Goal: Task Accomplishment & Management: Complete application form

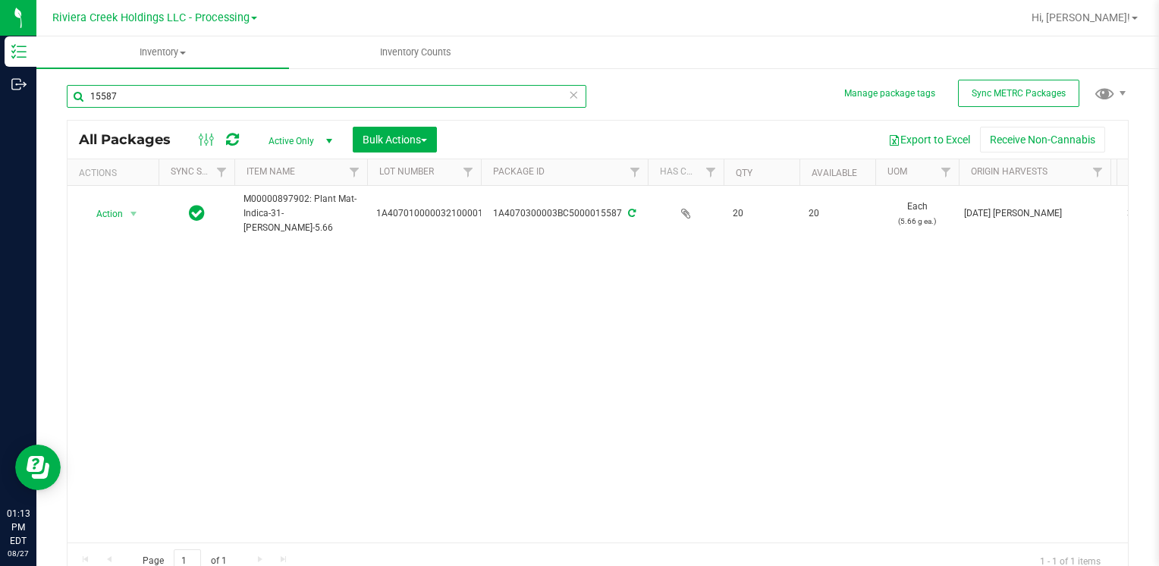
click at [364, 100] on input "15587" at bounding box center [327, 96] width 520 height 23
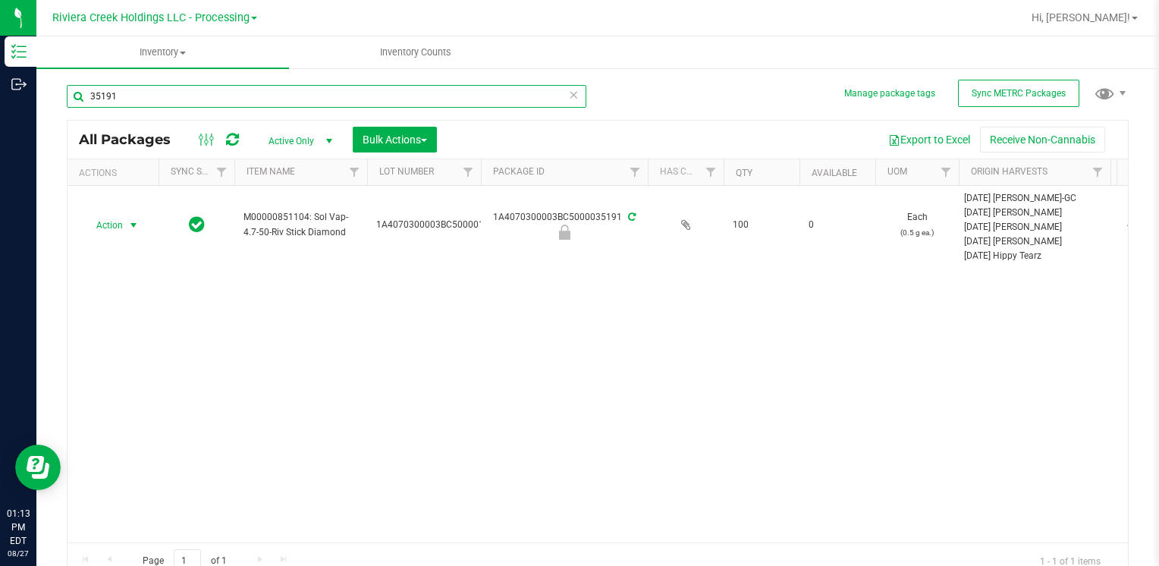
type input "35191"
click at [117, 225] on span "Action" at bounding box center [103, 225] width 41 height 21
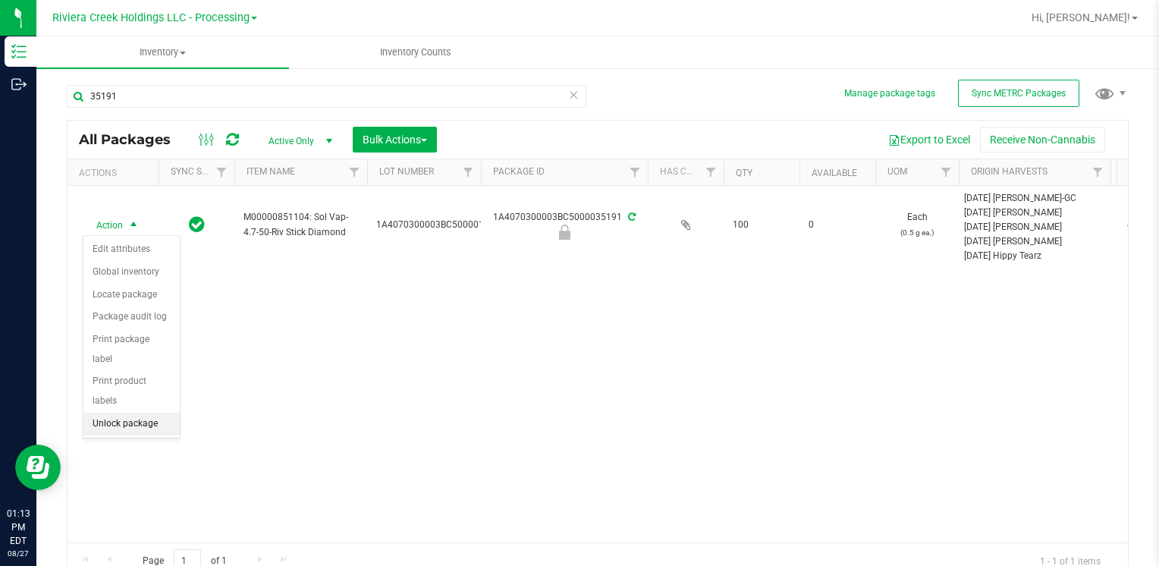
click at [132, 413] on li "Unlock package" at bounding box center [131, 424] width 96 height 23
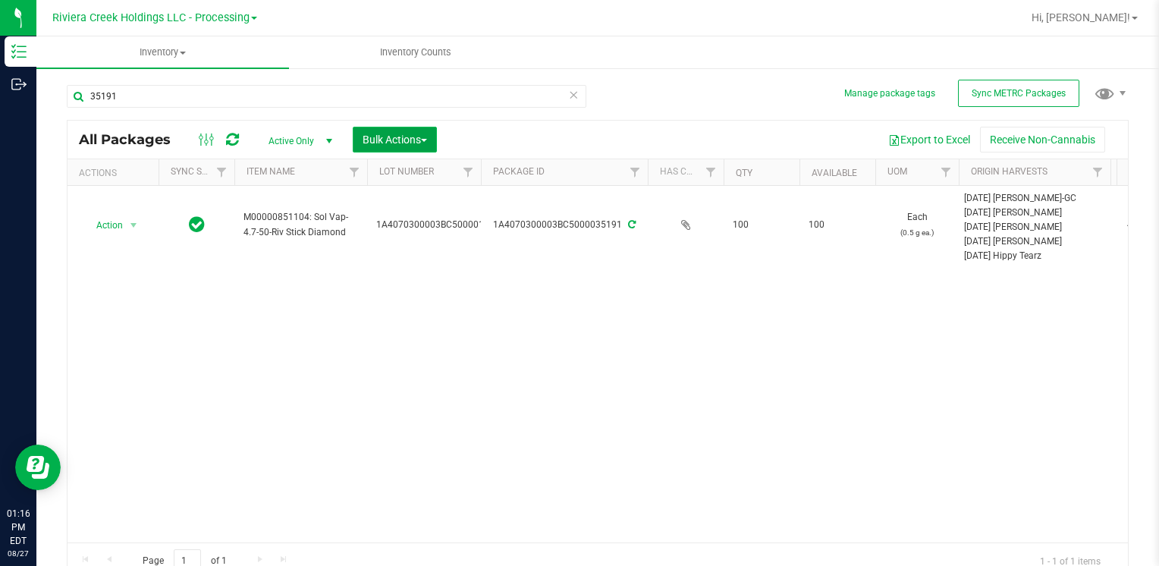
click at [432, 129] on button "Bulk Actions" at bounding box center [395, 140] width 84 height 26
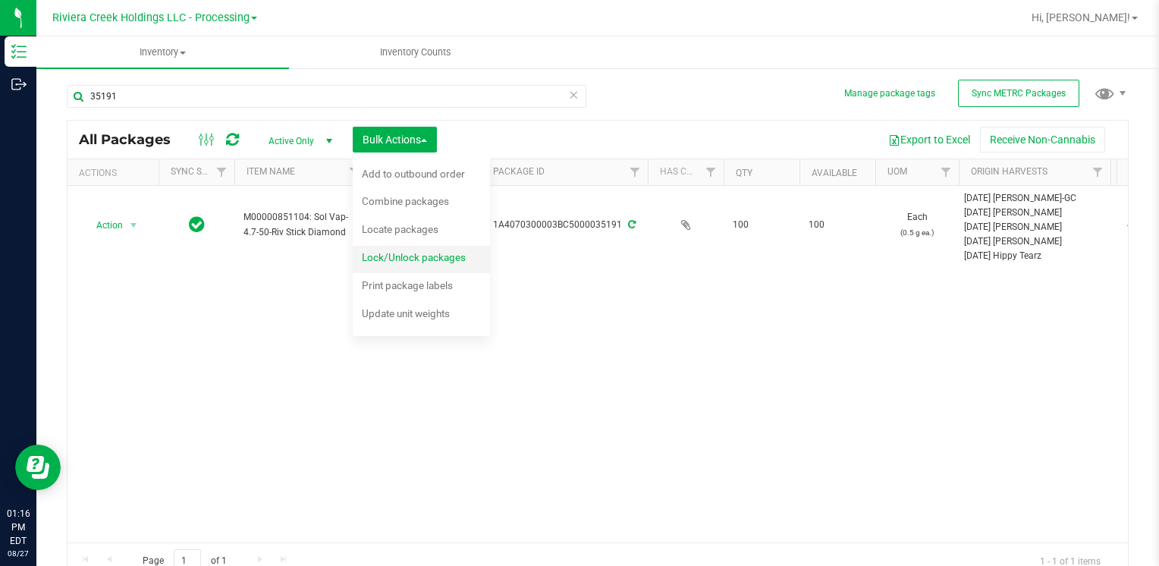
click at [426, 253] on span "Lock/Unlock packages" at bounding box center [414, 257] width 104 height 12
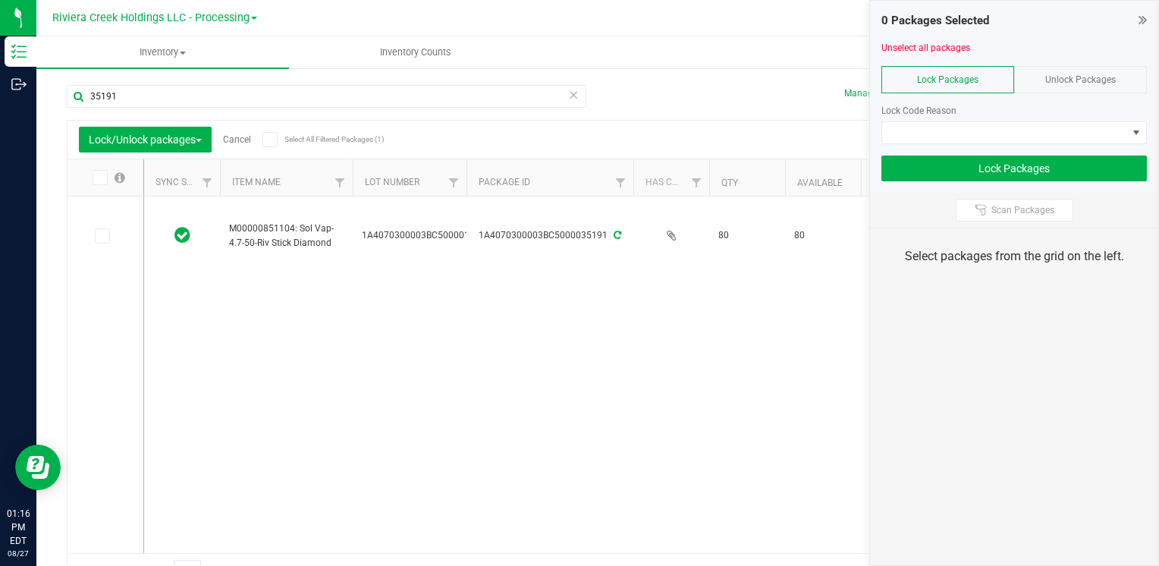
click at [1053, 76] on span "Unlock Packages" at bounding box center [1080, 79] width 71 height 11
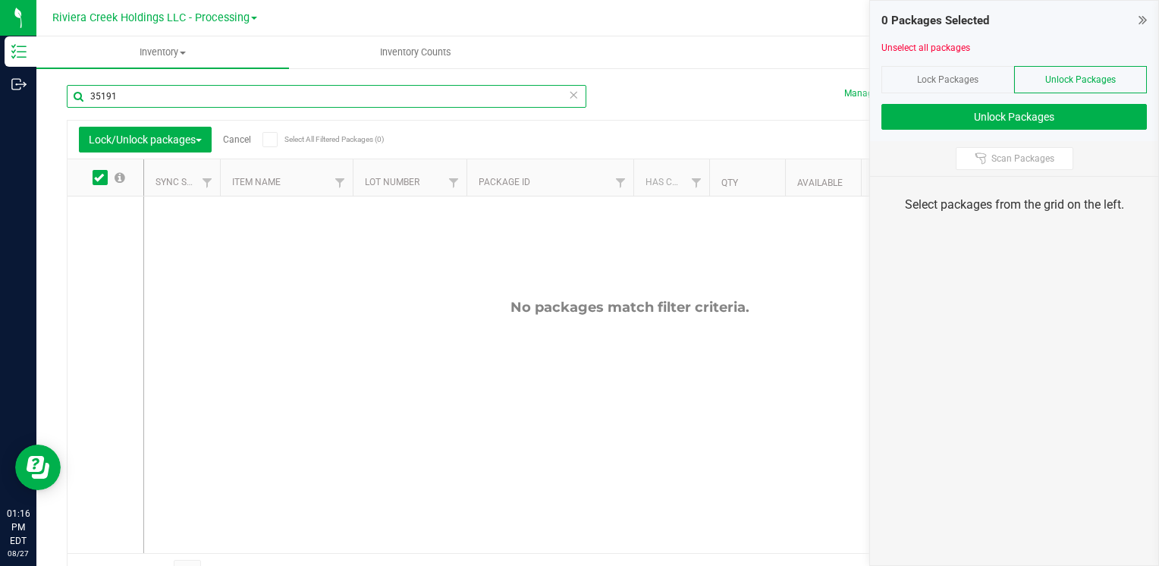
click at [156, 99] on input "35191" at bounding box center [327, 96] width 520 height 23
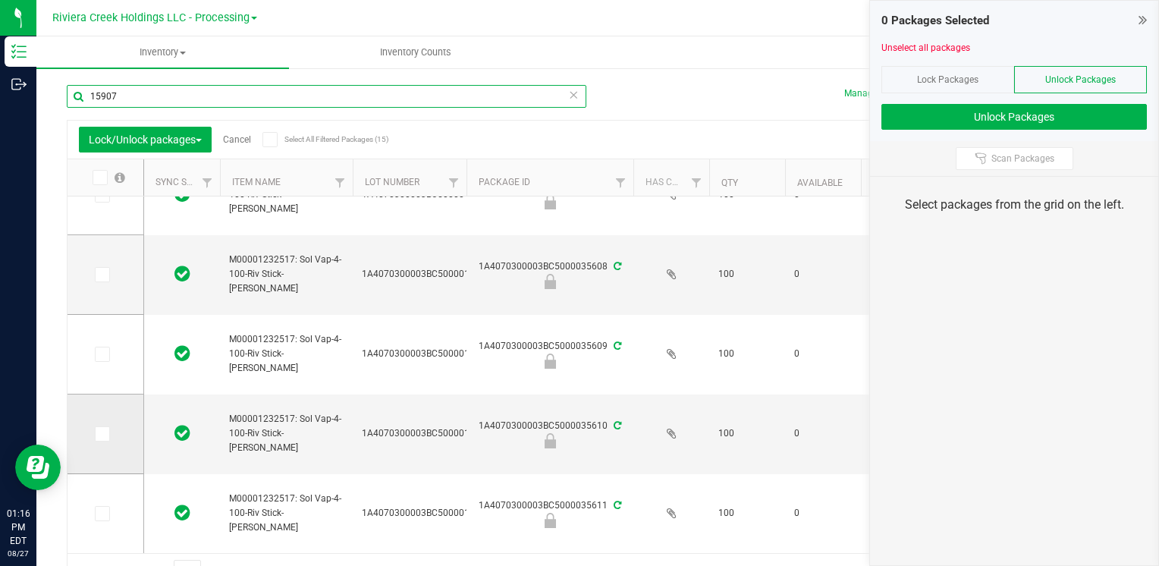
type input "15907"
click at [106, 438] on span at bounding box center [102, 433] width 15 height 15
click at [0, 0] on input "checkbox" at bounding box center [0, 0] width 0 height 0
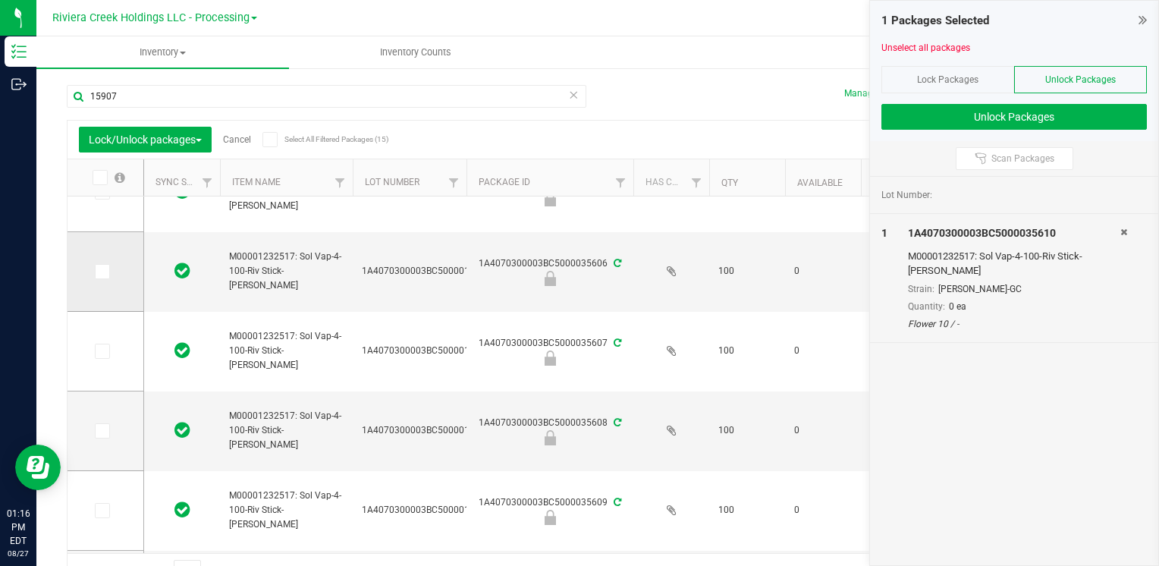
click at [106, 273] on span at bounding box center [102, 271] width 15 height 15
click at [0, 0] on input "checkbox" at bounding box center [0, 0] width 0 height 0
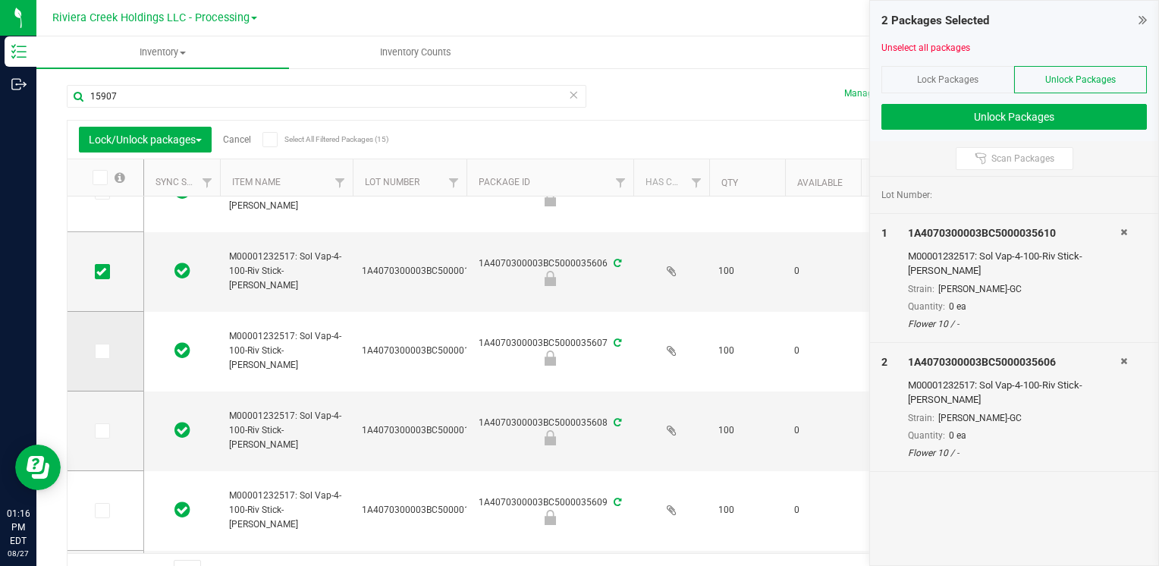
click at [101, 351] on icon at bounding box center [101, 351] width 10 height 0
click at [0, 0] on input "checkbox" at bounding box center [0, 0] width 0 height 0
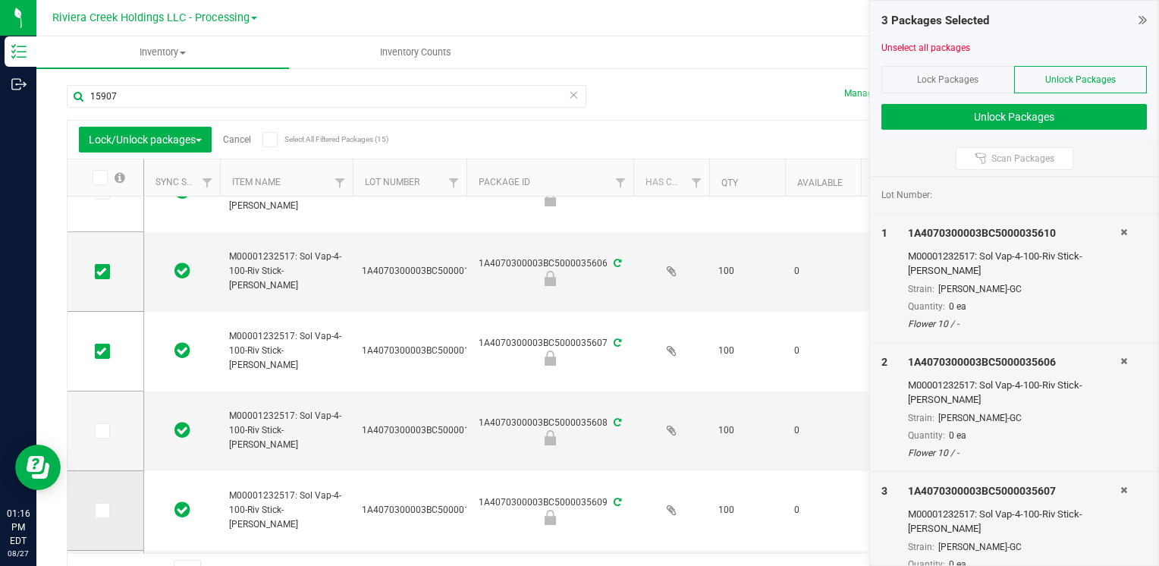
click at [102, 511] on icon at bounding box center [101, 511] width 10 height 0
click at [0, 0] on input "checkbox" at bounding box center [0, 0] width 0 height 0
click at [105, 431] on icon at bounding box center [101, 431] width 10 height 0
click at [0, 0] on input "checkbox" at bounding box center [0, 0] width 0 height 0
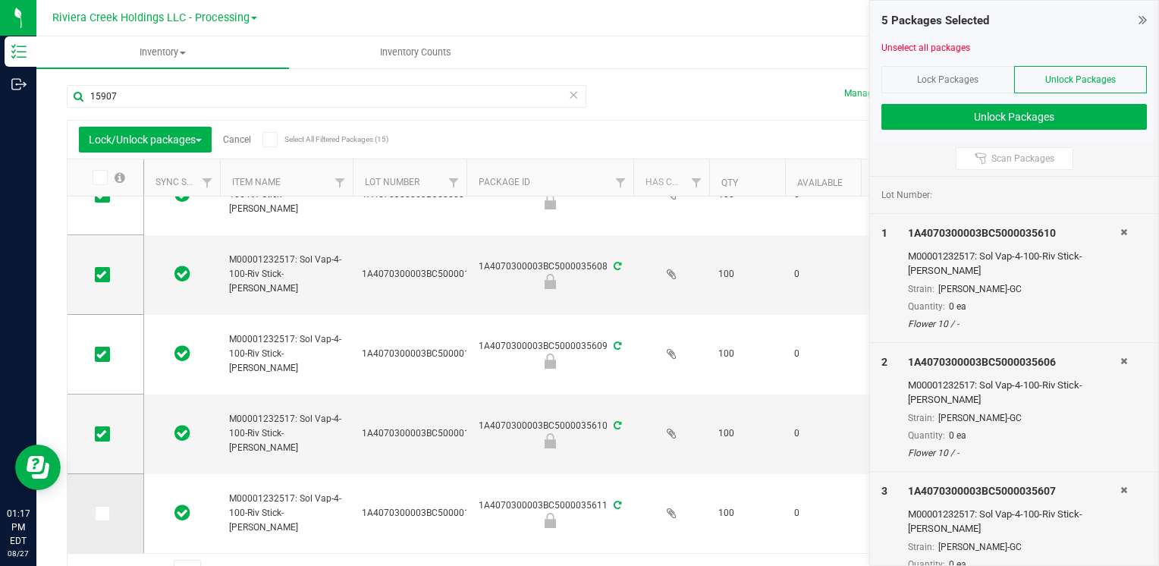
click at [95, 510] on span at bounding box center [102, 513] width 15 height 15
click at [0, 0] on input "checkbox" at bounding box center [0, 0] width 0 height 0
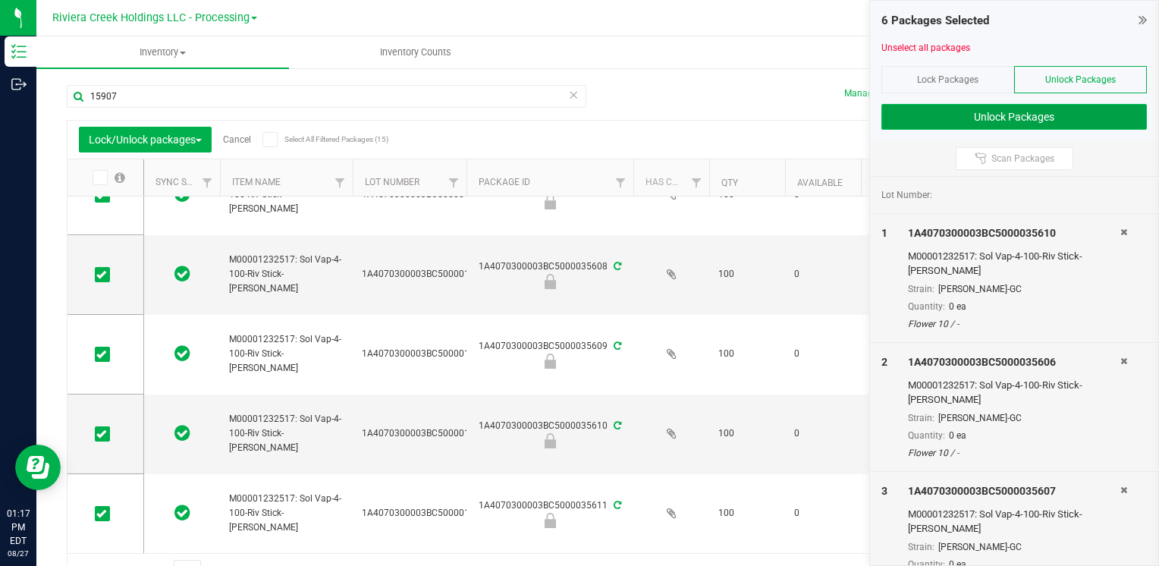
click at [902, 110] on button "Unlock Packages" at bounding box center [1015, 117] width 266 height 26
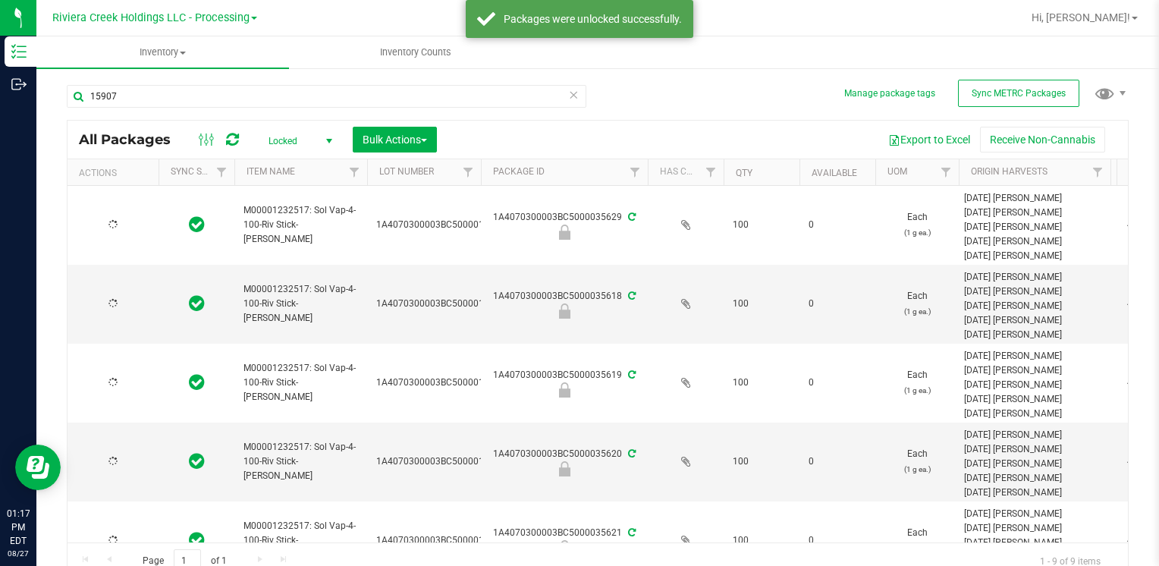
type input "[DATE]"
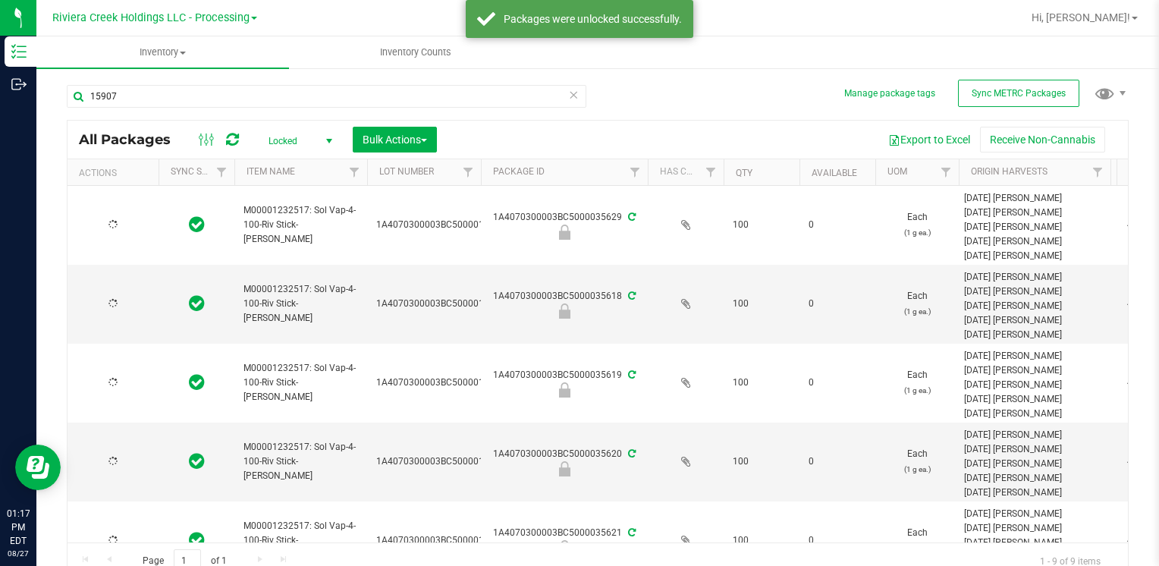
type input "[DATE]"
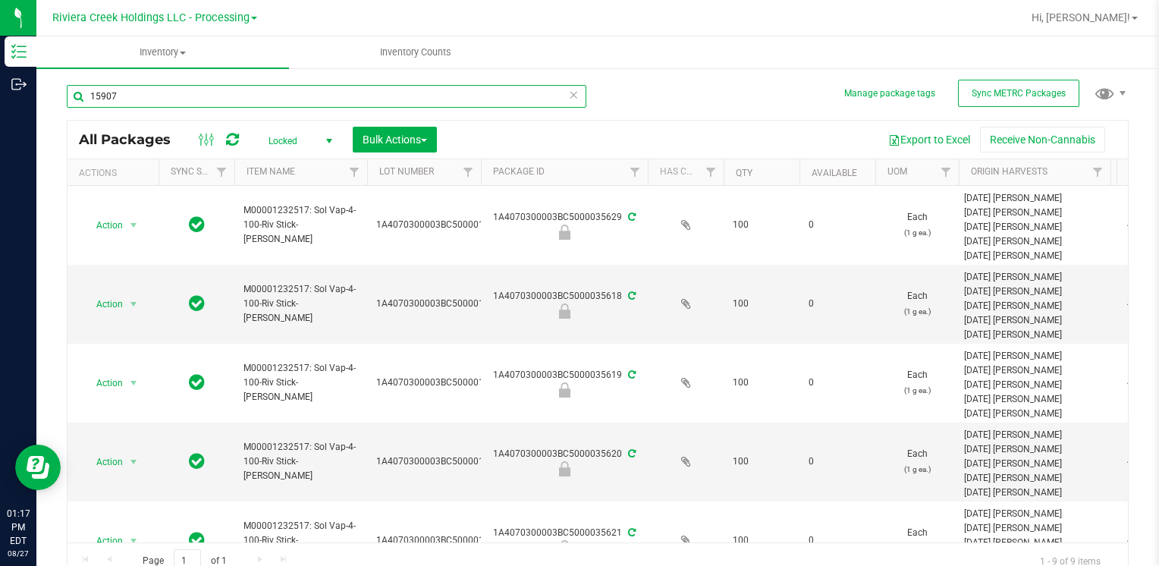
click at [202, 92] on input "15907" at bounding box center [327, 96] width 520 height 23
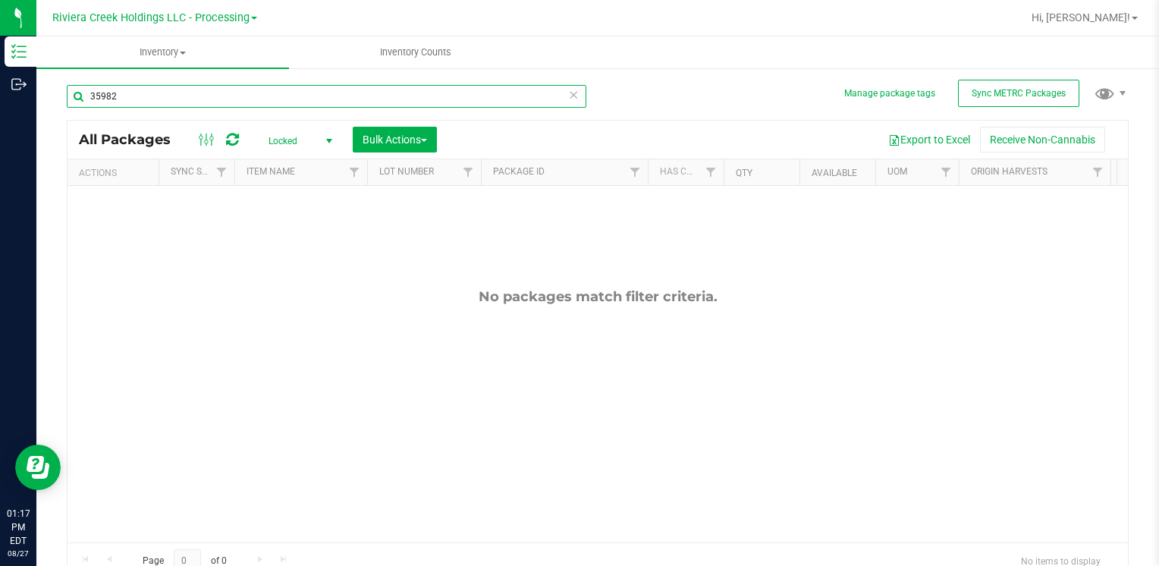
type input "35982"
click at [265, 141] on span "Locked" at bounding box center [297, 140] width 83 height 21
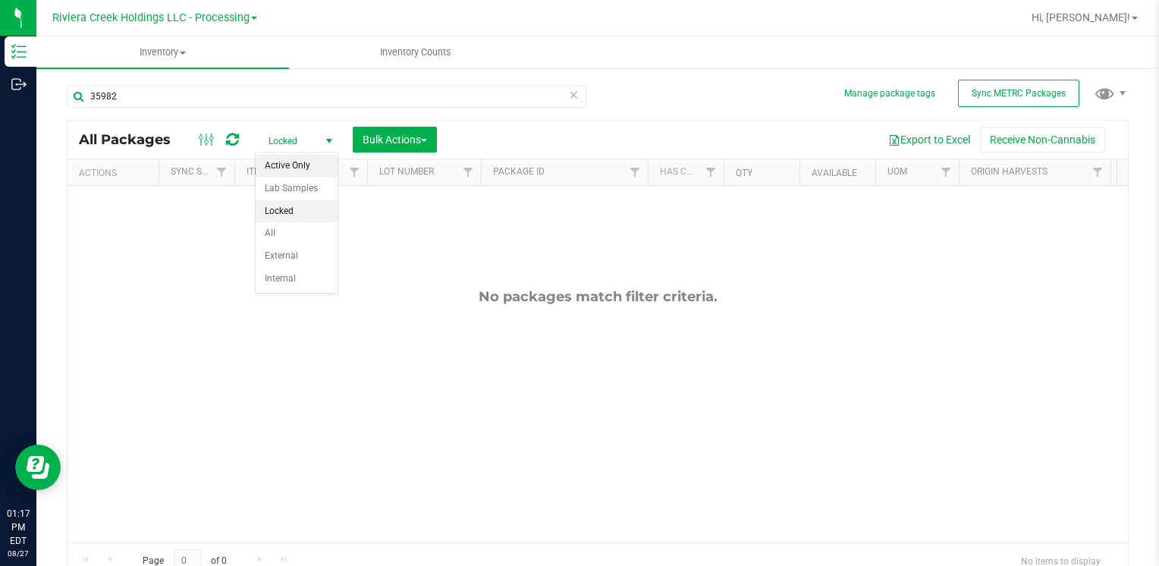
click at [281, 168] on li "Active Only" at bounding box center [297, 166] width 82 height 23
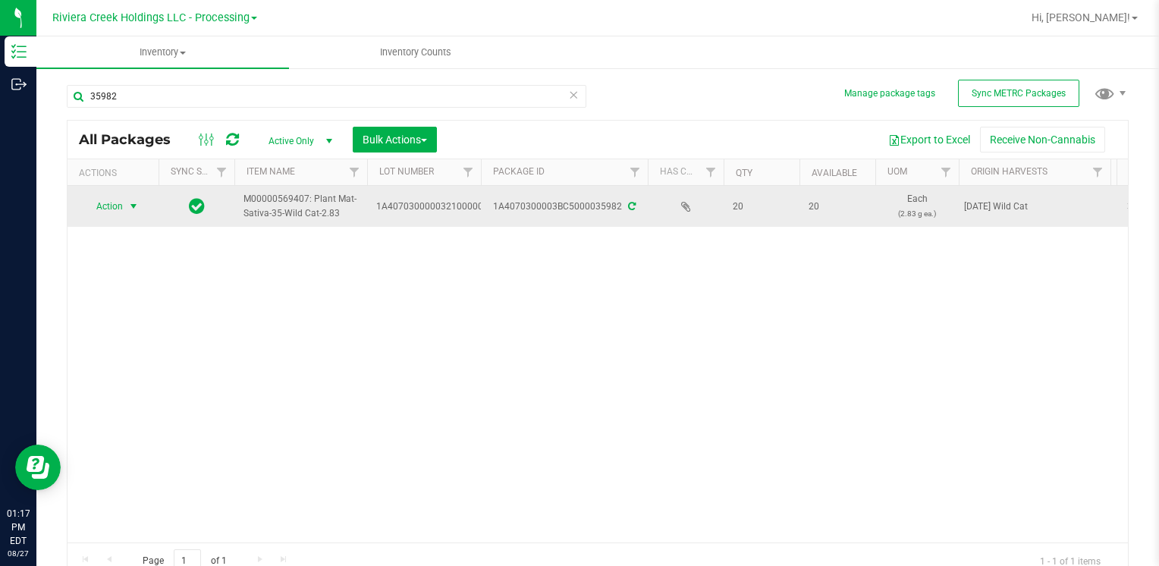
click at [118, 208] on span "Action" at bounding box center [103, 206] width 41 height 21
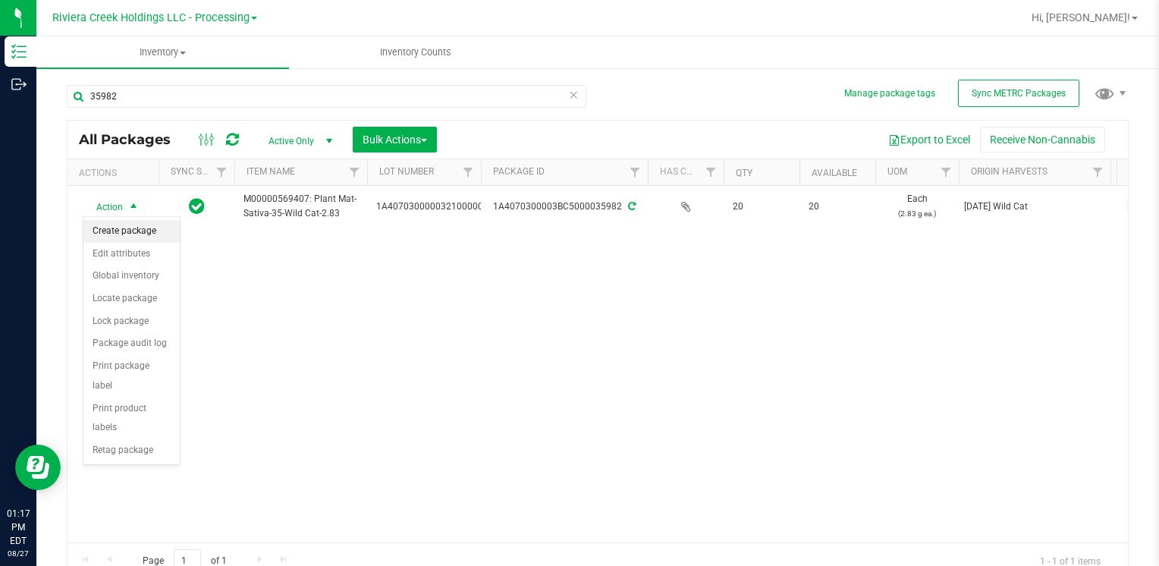
click at [132, 228] on li "Create package" at bounding box center [131, 231] width 96 height 23
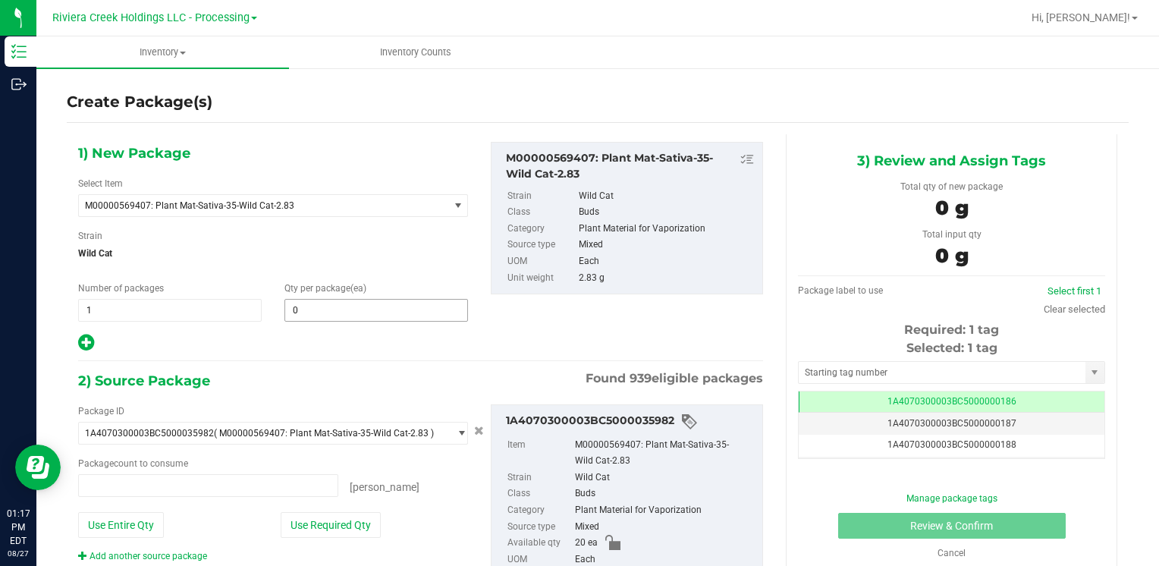
type input "0 ea"
click at [313, 304] on span at bounding box center [377, 310] width 184 height 23
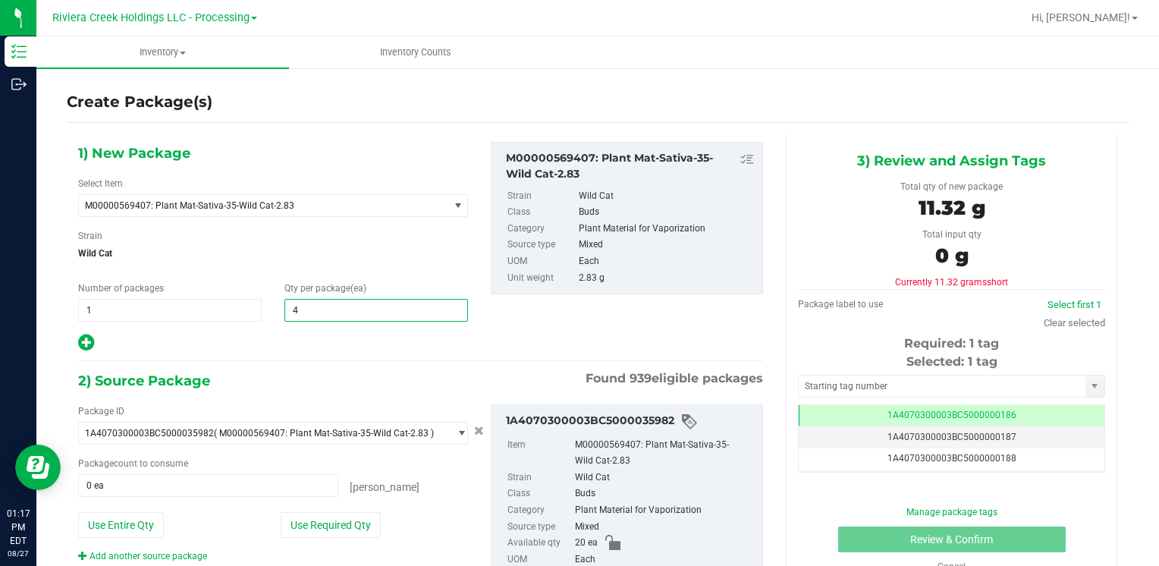
type input "40"
click at [148, 522] on button "Use Entire Qty" at bounding box center [121, 525] width 86 height 26
type input "20 ea"
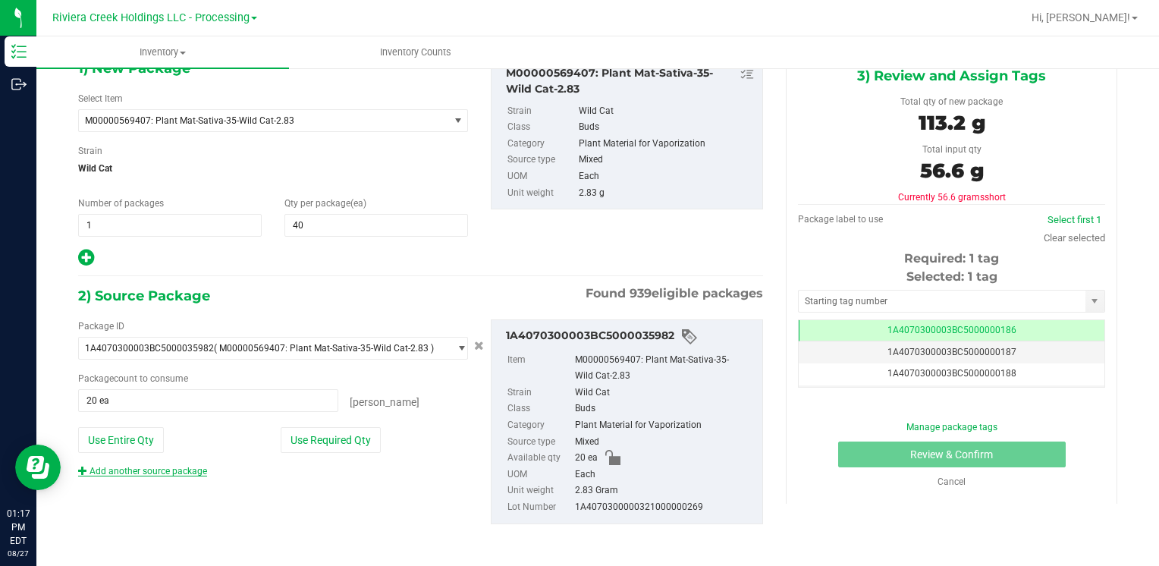
click at [179, 467] on link "Add another source package" at bounding box center [142, 471] width 129 height 11
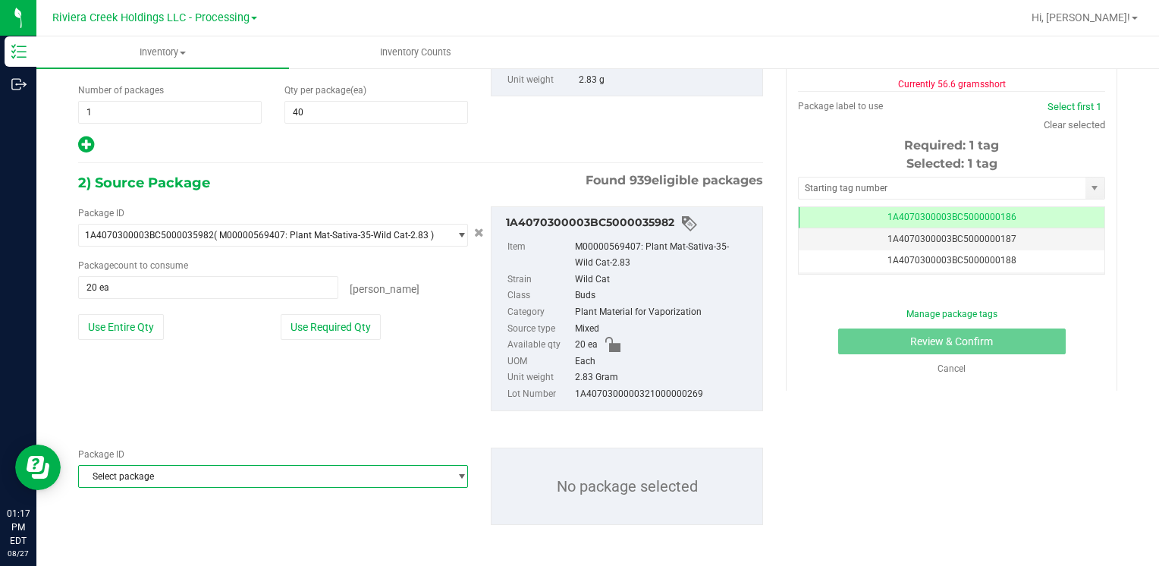
click at [188, 478] on span "Select package" at bounding box center [263, 476] width 369 height 21
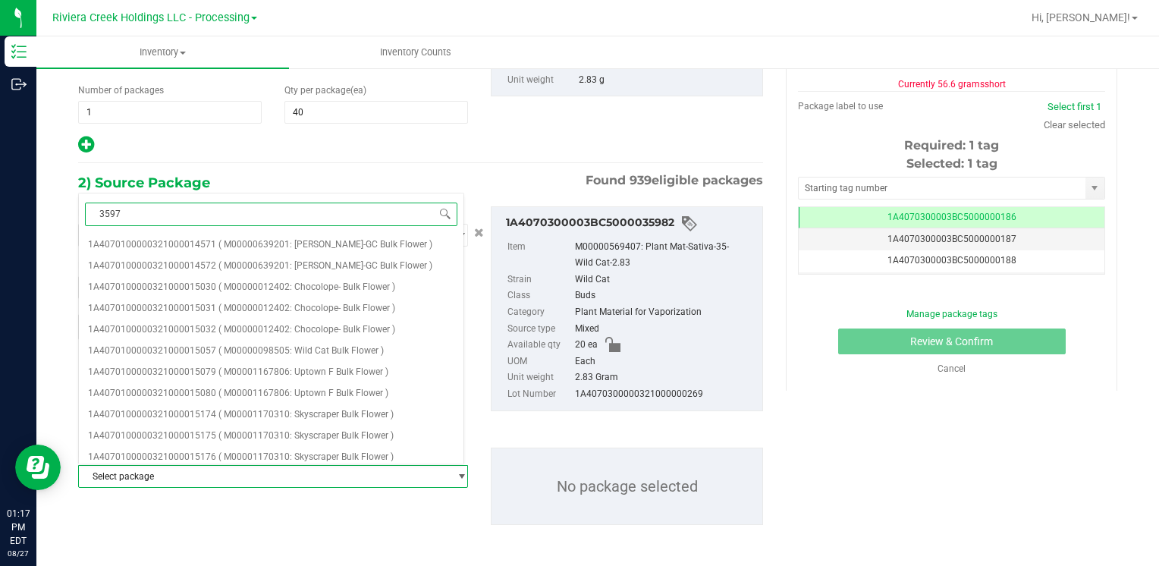
type input "35978"
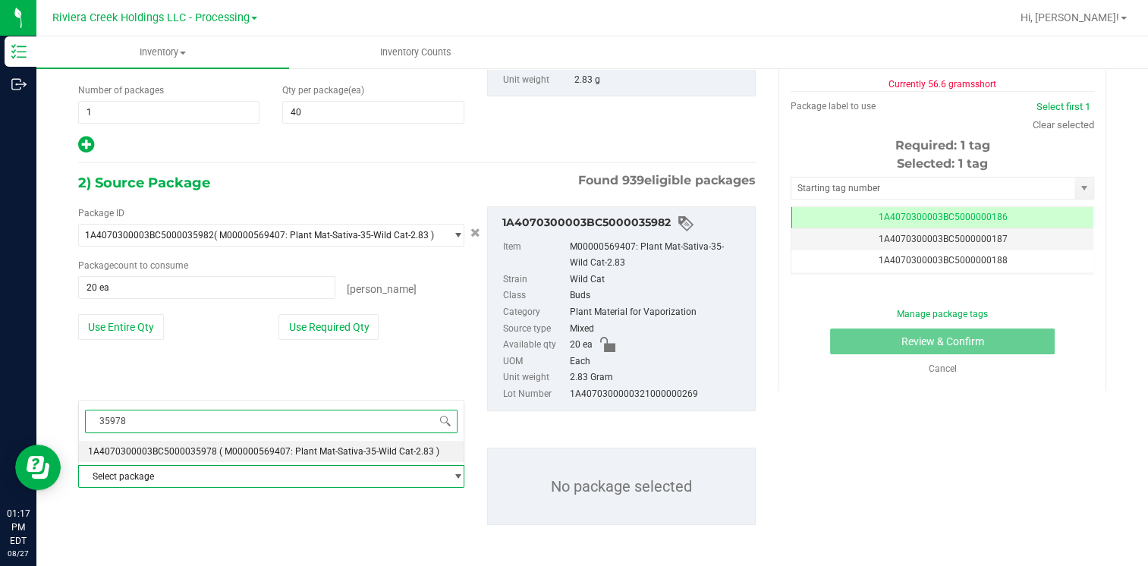
click at [204, 448] on span "1A4070300003BC5000035978" at bounding box center [152, 451] width 129 height 11
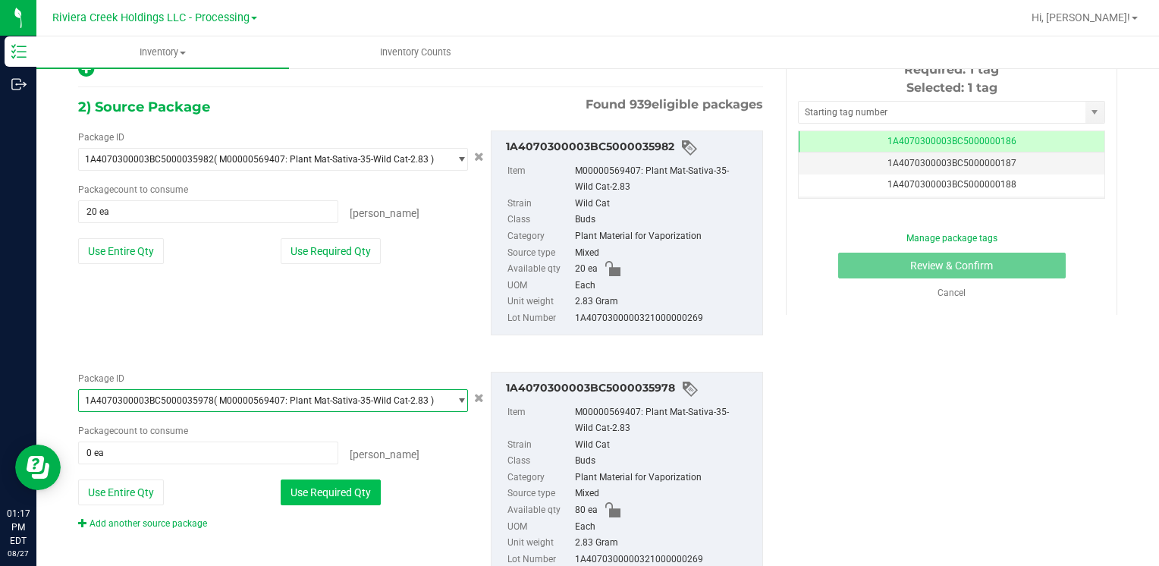
click at [314, 498] on button "Use Required Qty" at bounding box center [331, 492] width 100 height 26
type input "20 ea"
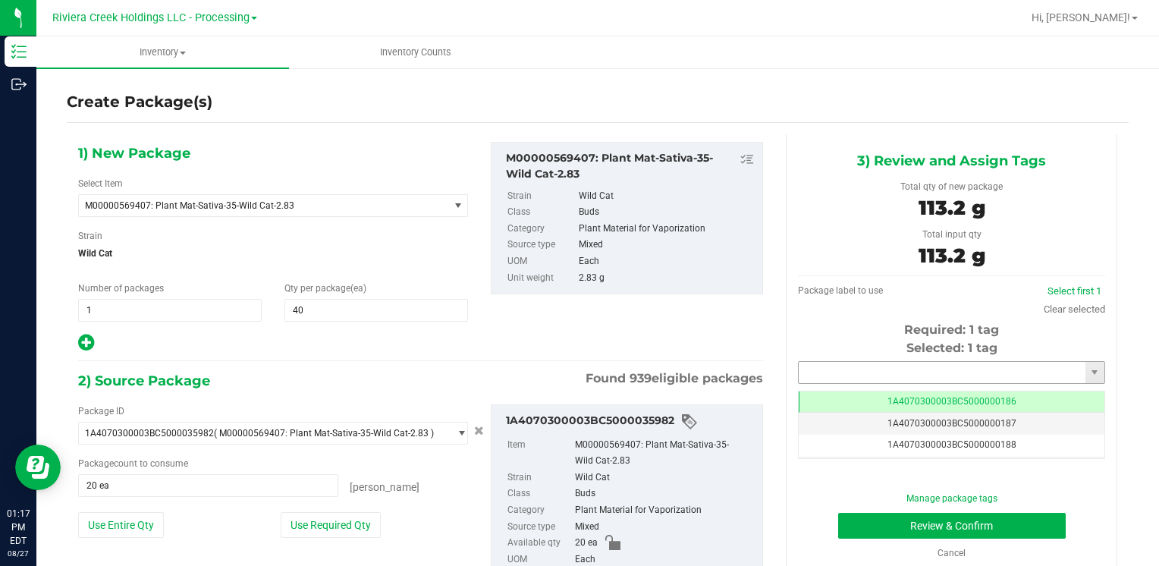
click at [830, 369] on input "text" at bounding box center [942, 372] width 287 height 21
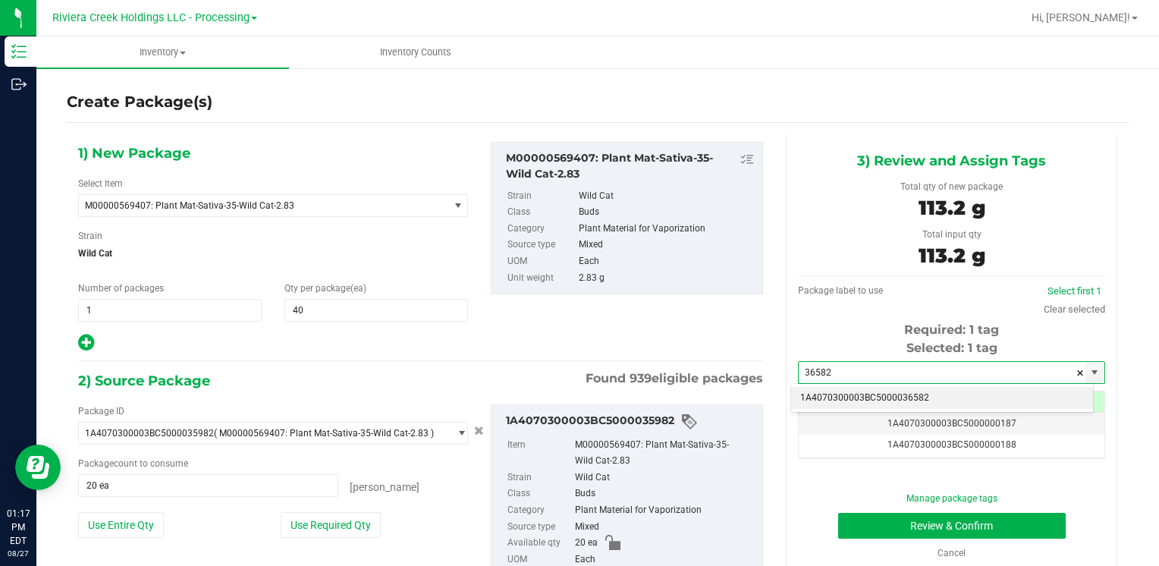
click at [835, 394] on li "1A4070300003BC5000036582" at bounding box center [942, 398] width 302 height 23
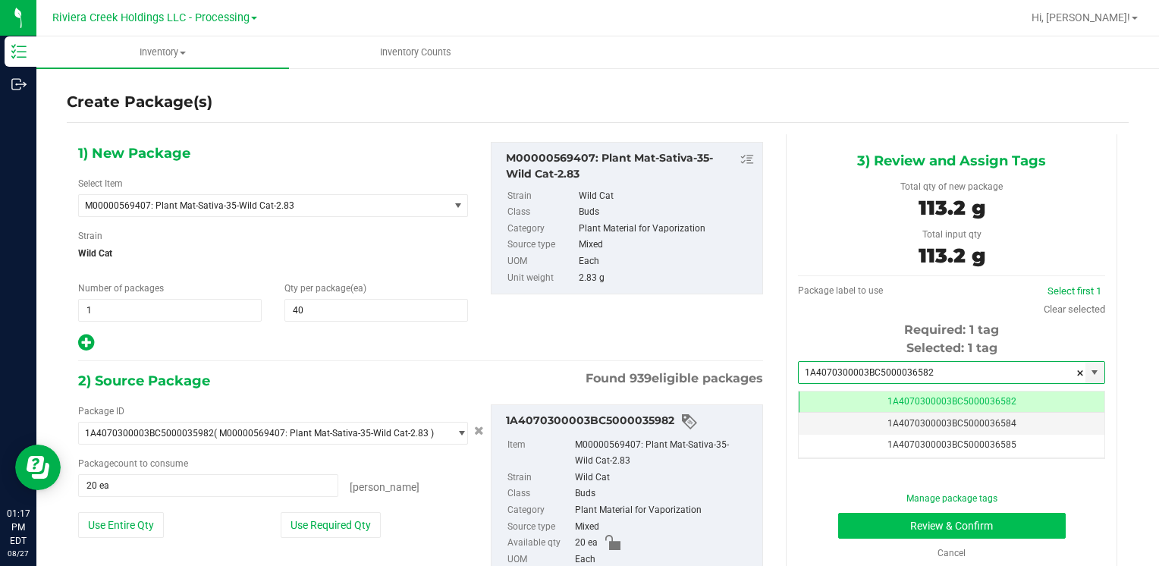
type input "1A4070300003BC5000036582"
click at [861, 520] on button "Review & Confirm" at bounding box center [952, 526] width 228 height 26
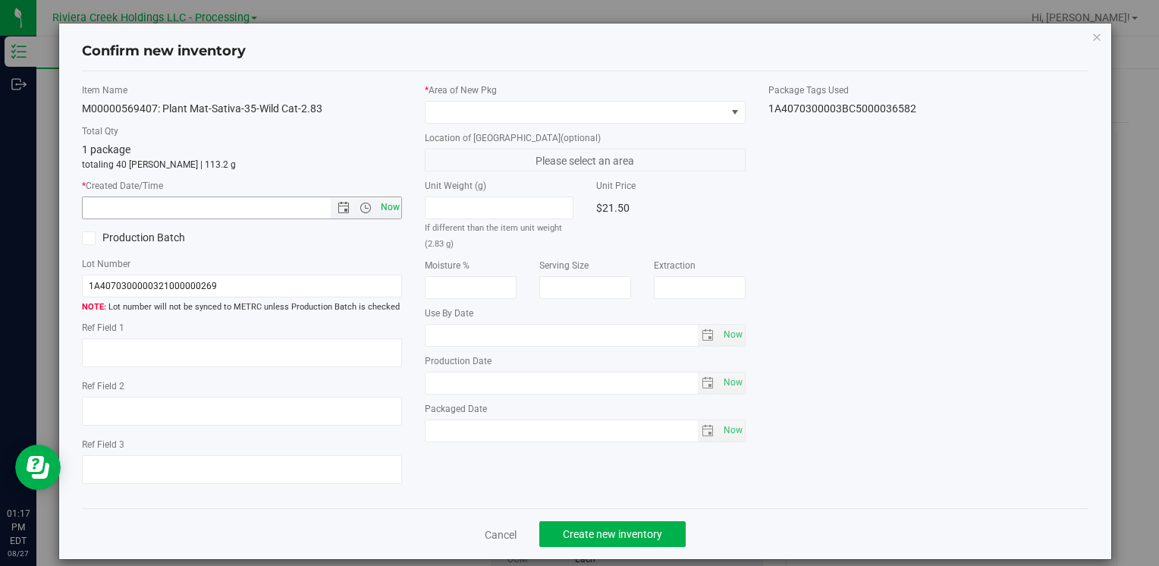
click at [393, 203] on span "Now" at bounding box center [390, 208] width 26 height 22
type input "[DATE] 1:18 PM"
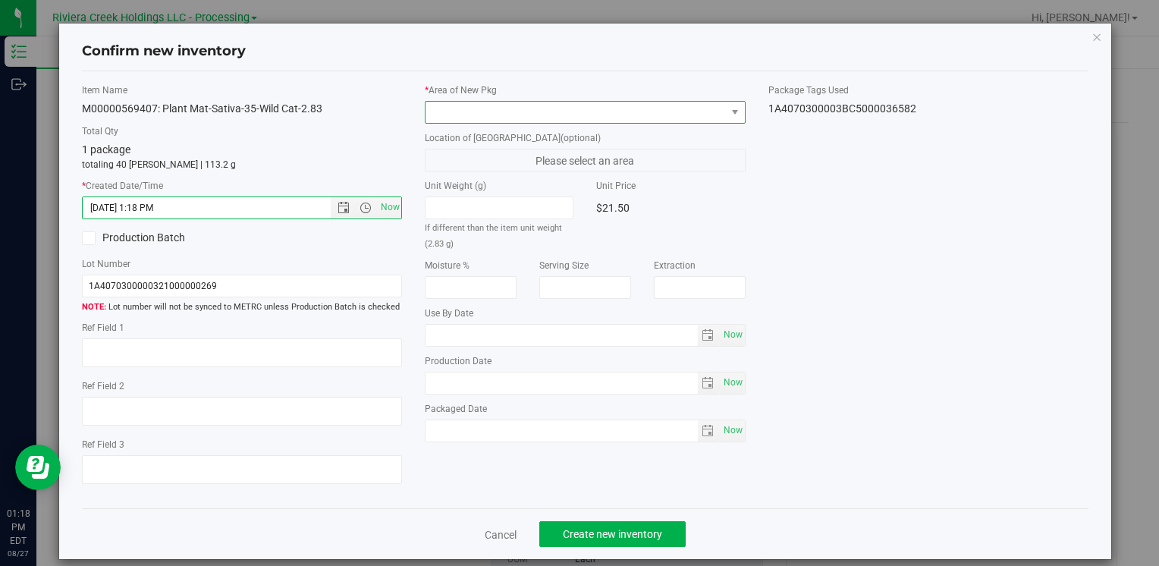
click at [463, 108] on span at bounding box center [576, 112] width 300 height 21
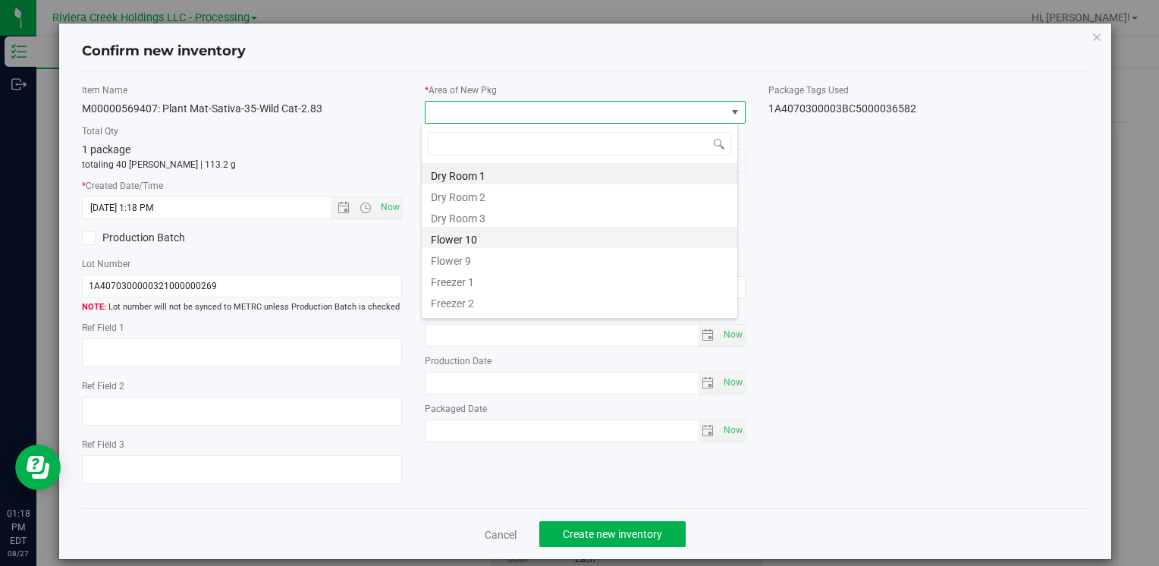
click at [502, 237] on li "Flower 10" at bounding box center [580, 237] width 316 height 21
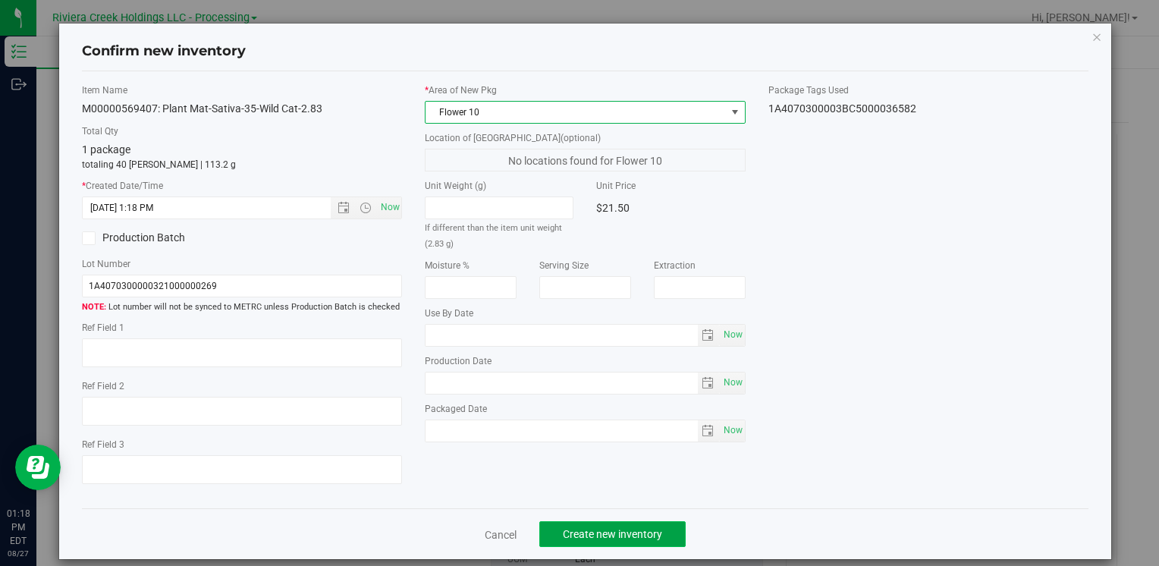
click at [597, 539] on button "Create new inventory" at bounding box center [612, 534] width 146 height 26
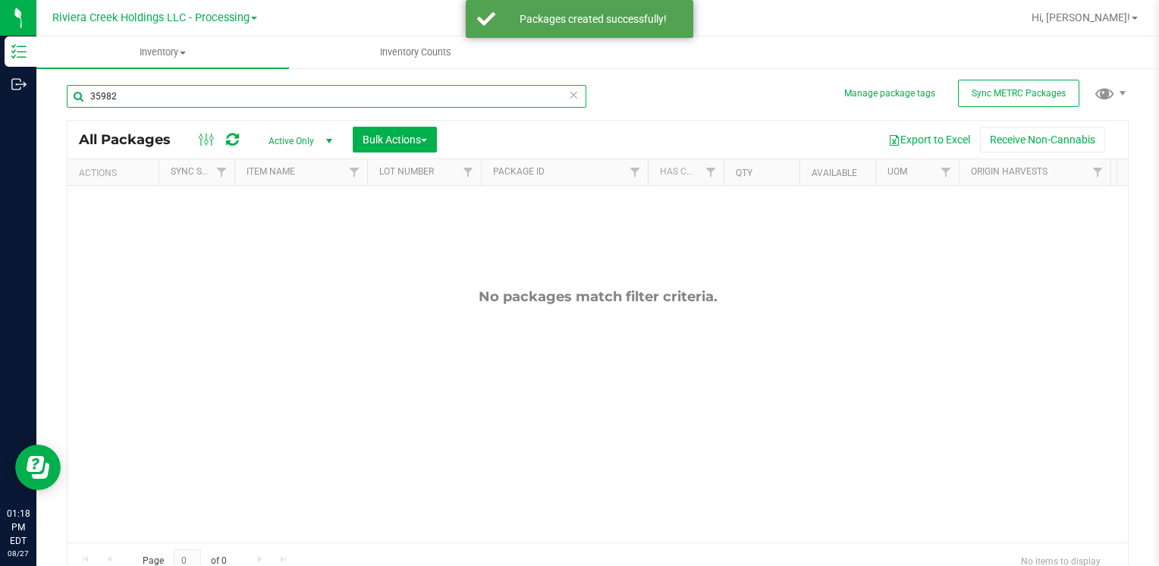
click at [155, 105] on input "35982" at bounding box center [327, 96] width 520 height 23
click at [155, 103] on input "35982" at bounding box center [327, 96] width 520 height 23
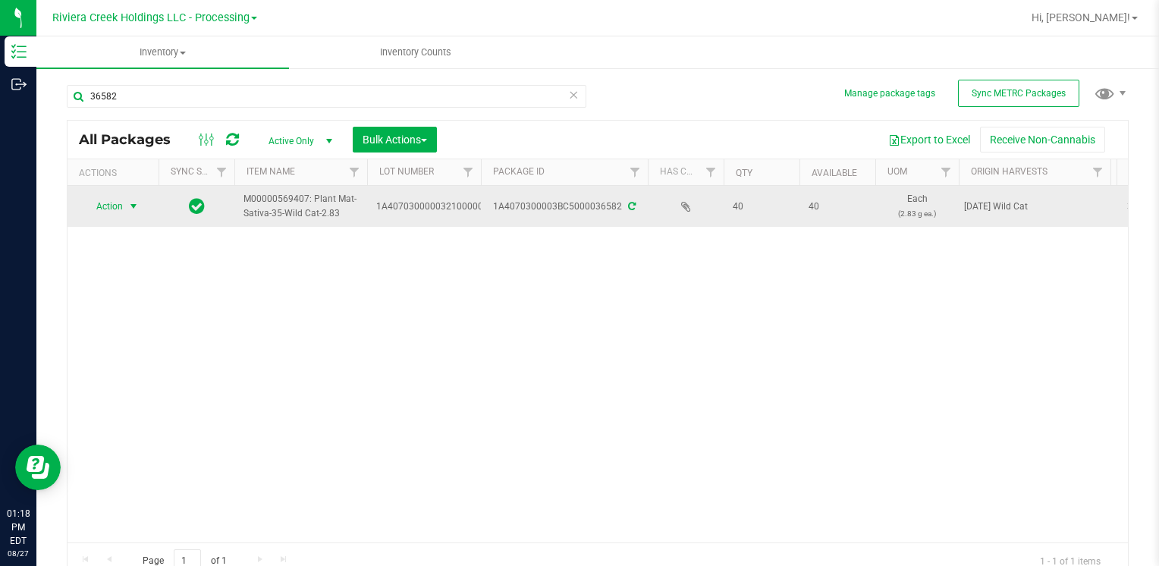
click at [108, 209] on span "Action" at bounding box center [103, 206] width 41 height 21
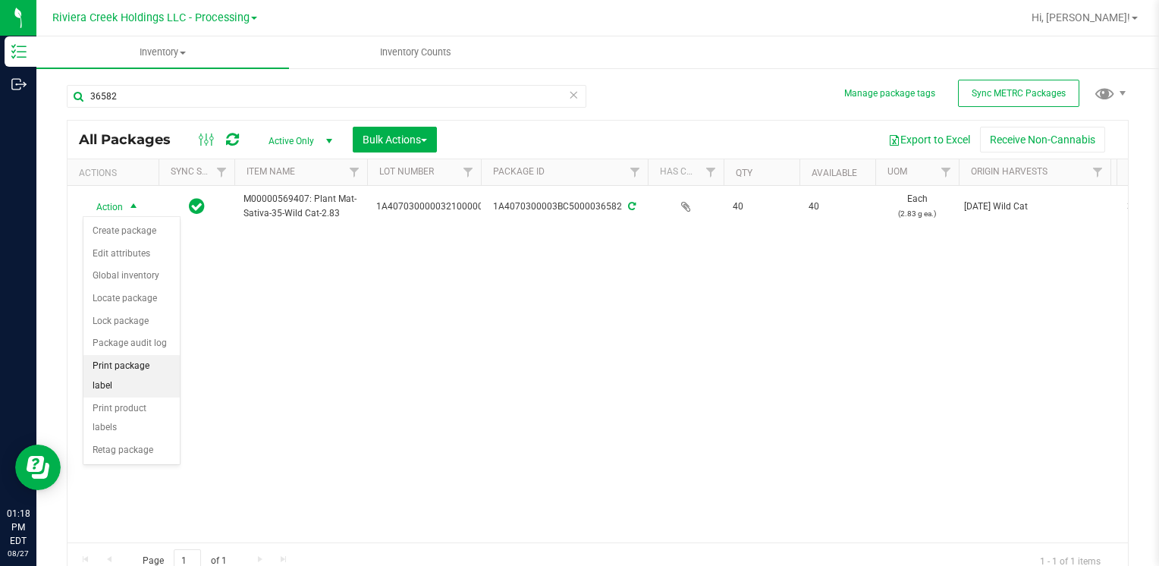
click at [165, 357] on li "Print package label" at bounding box center [131, 376] width 96 height 42
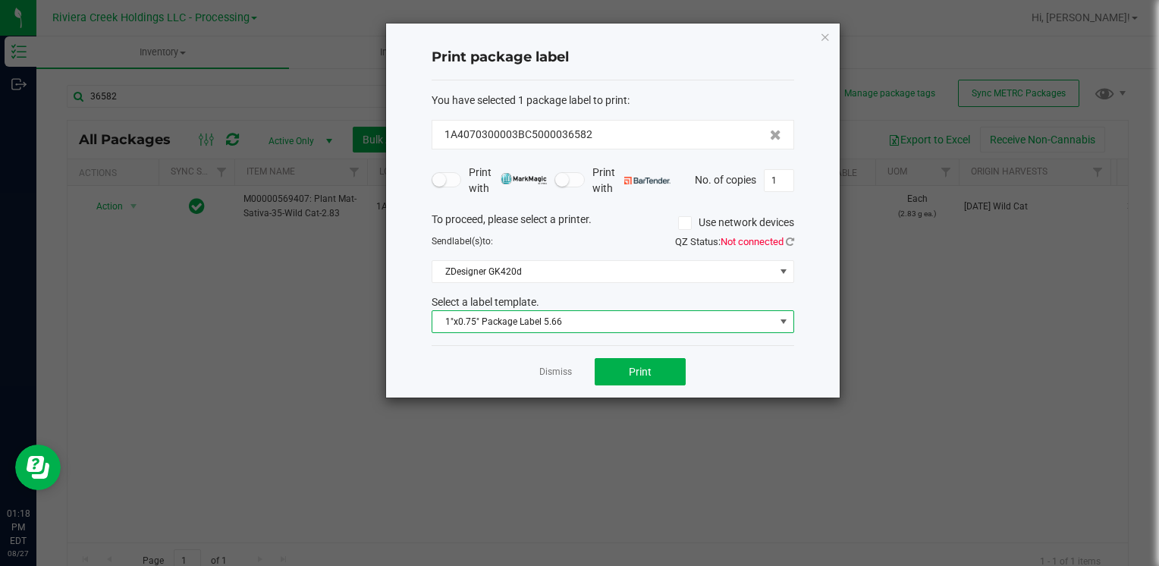
click at [583, 311] on span "1"x0.75" Package Label 5.66" at bounding box center [603, 321] width 342 height 21
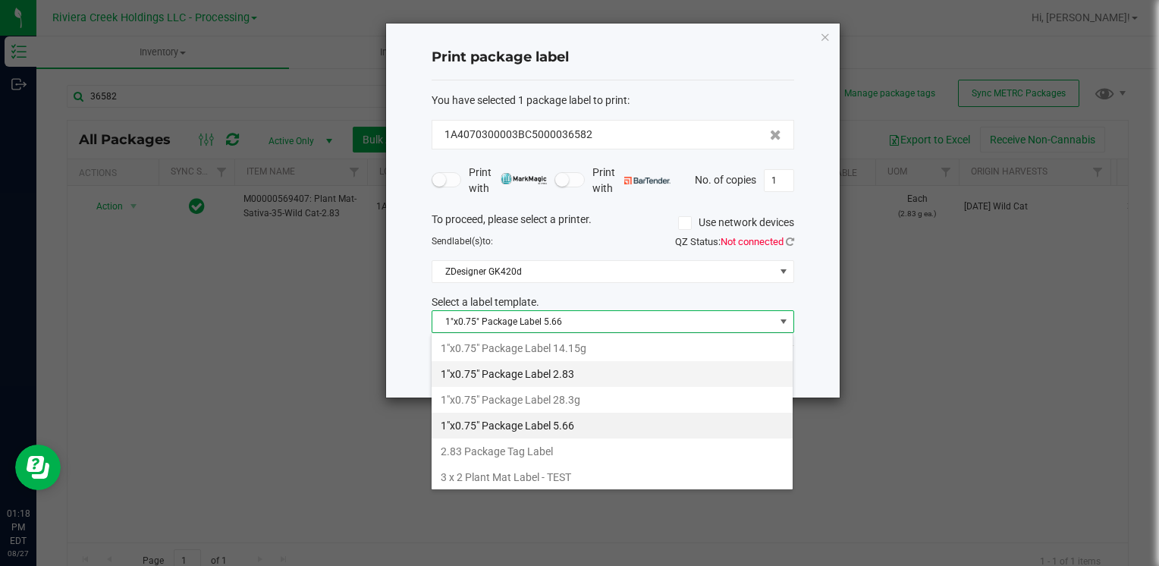
click at [589, 366] on li "1"x0.75" Package Label 2.83" at bounding box center [612, 374] width 361 height 26
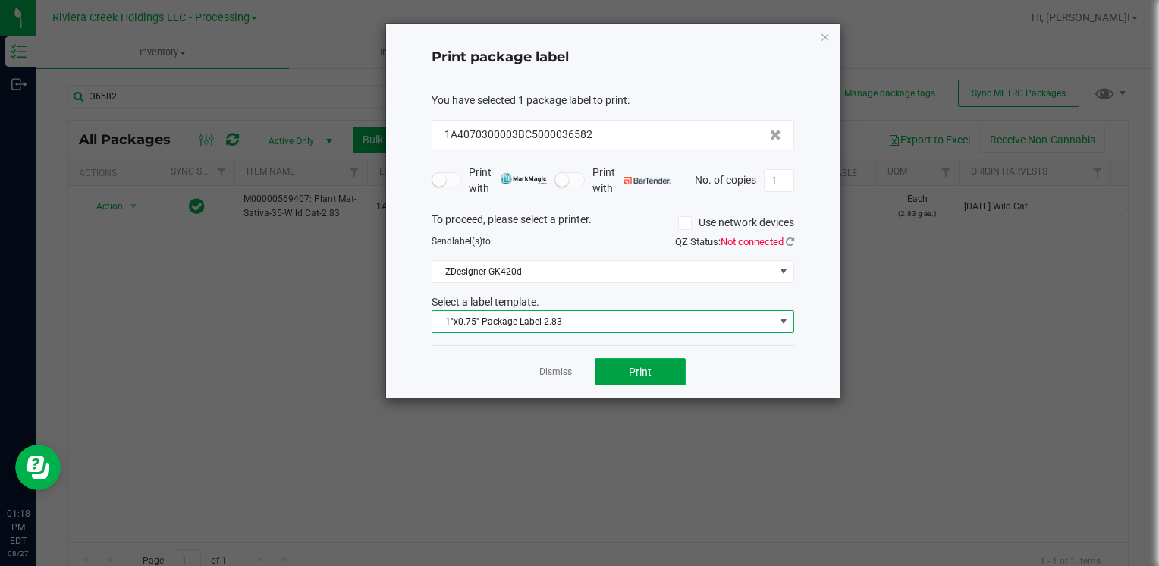
click at [612, 363] on button "Print" at bounding box center [640, 371] width 91 height 27
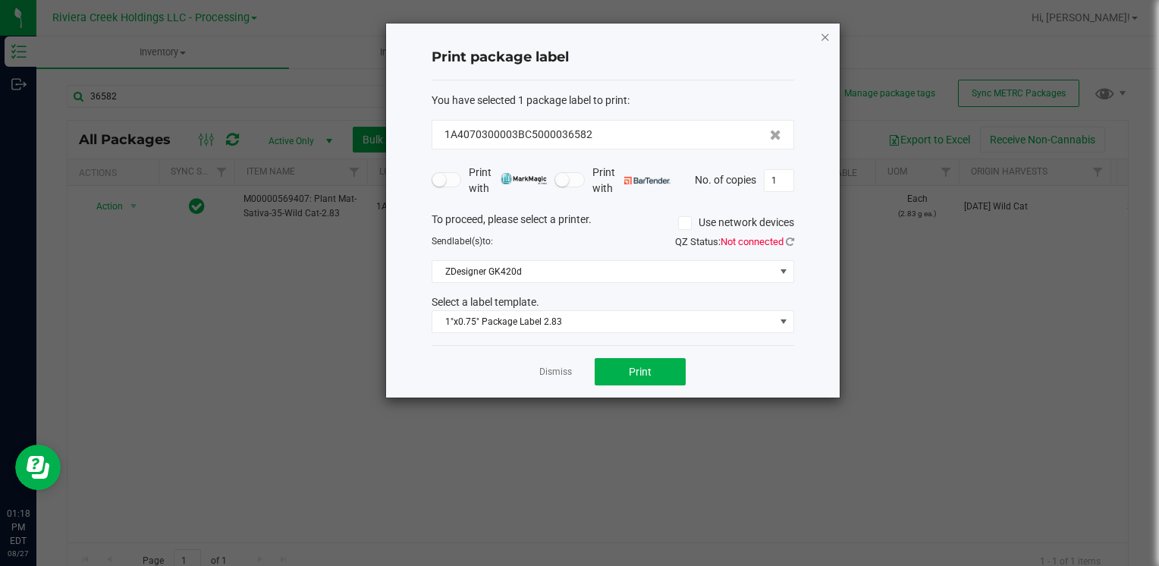
click at [821, 37] on icon "button" at bounding box center [825, 36] width 11 height 18
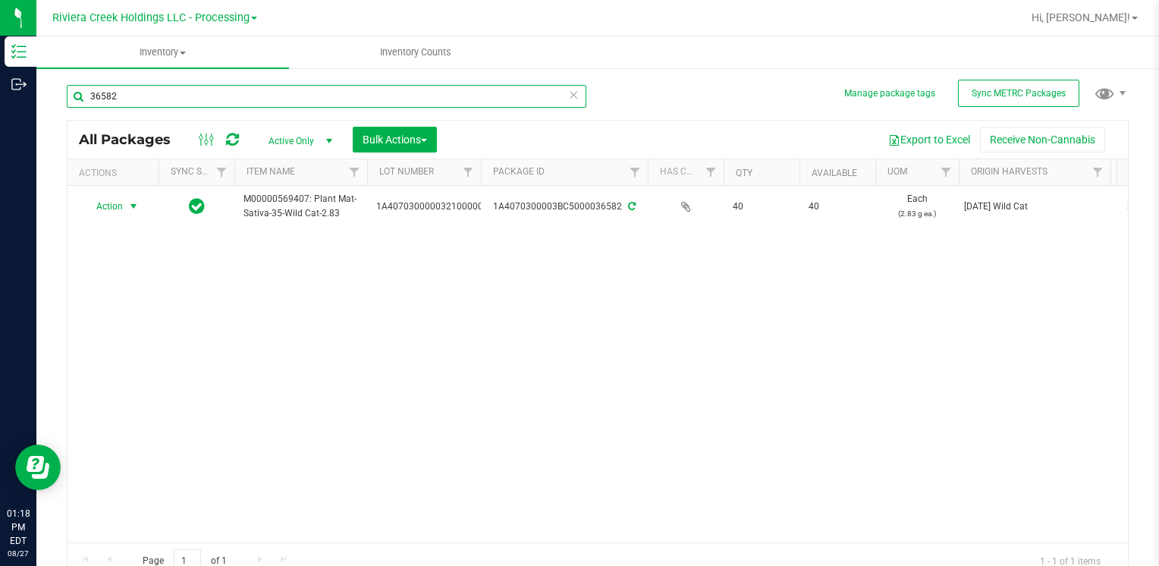
click at [168, 99] on input "36582" at bounding box center [327, 96] width 520 height 23
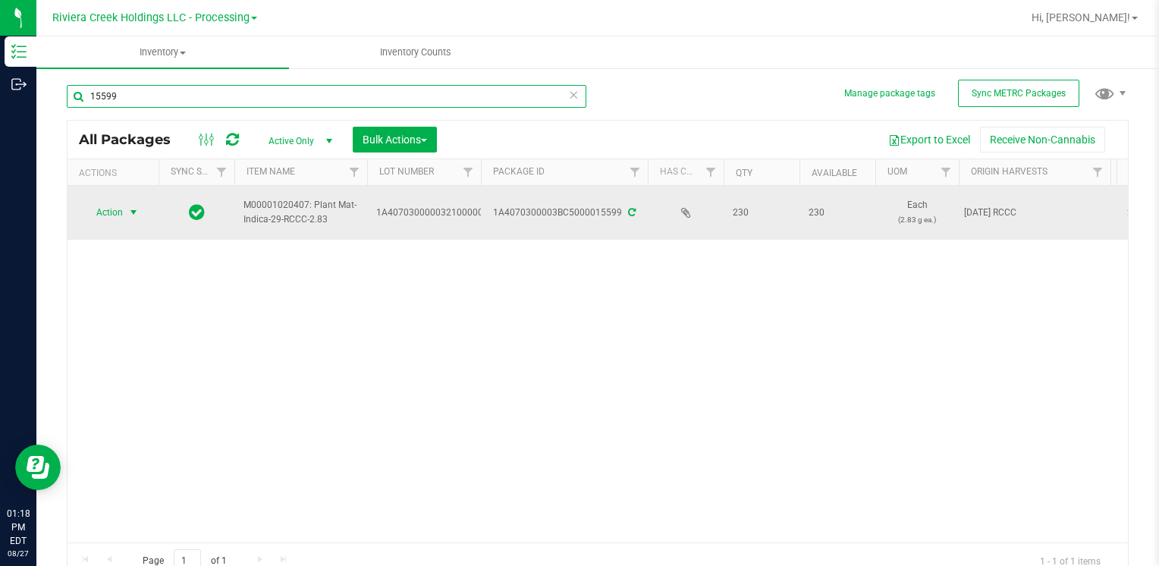
type input "15599"
click at [137, 214] on span "select" at bounding box center [133, 212] width 12 height 12
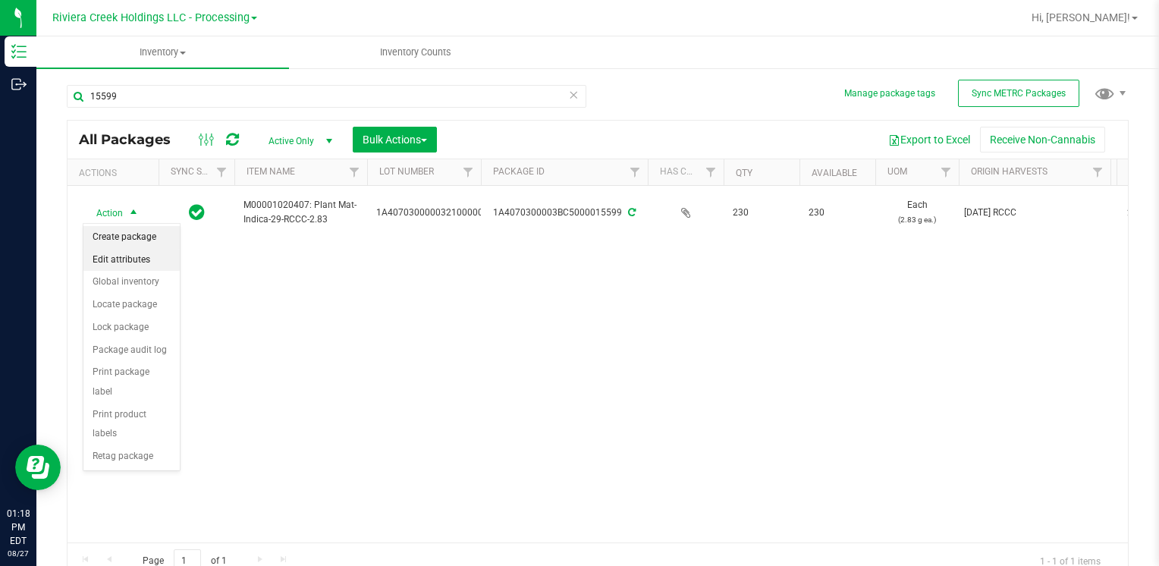
click at [137, 235] on li "Create package" at bounding box center [131, 237] width 96 height 23
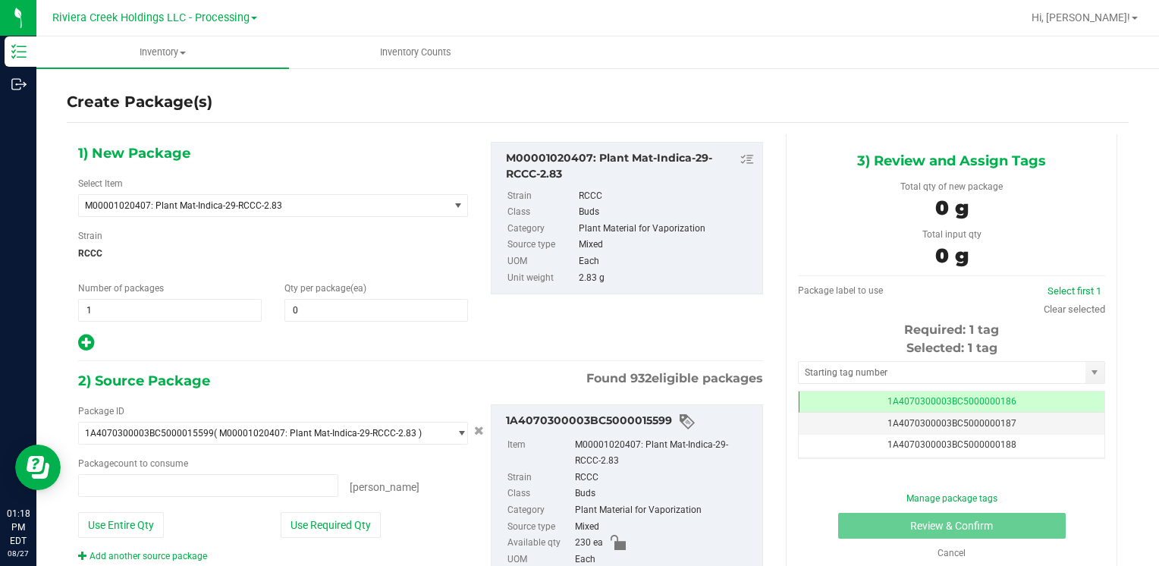
type input "0 ea"
click at [319, 313] on span at bounding box center [377, 310] width 184 height 23
type input "80"
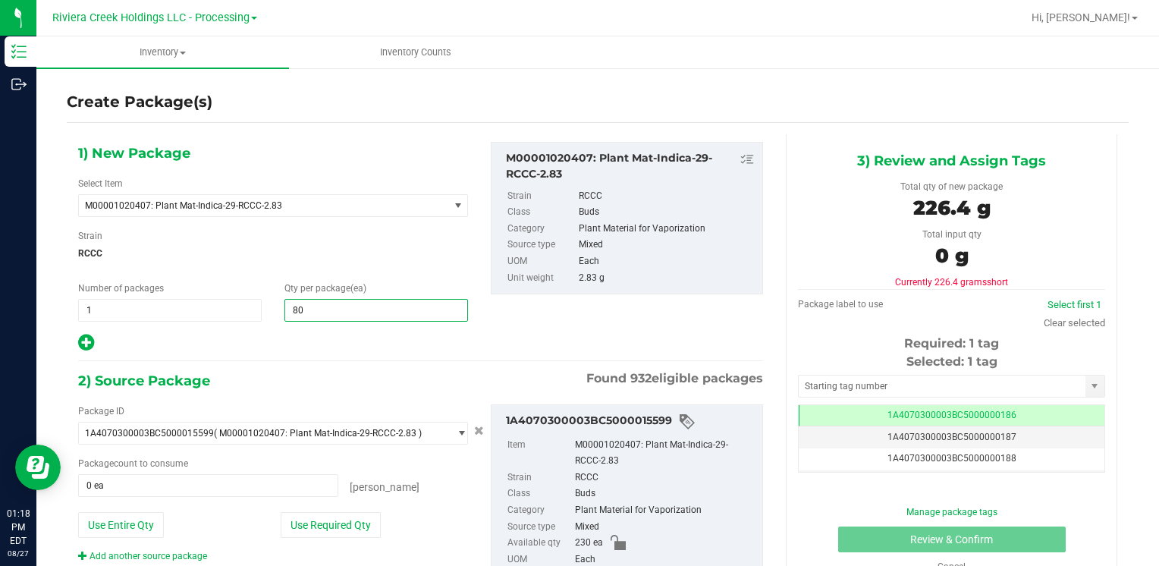
type input "80"
click at [347, 505] on div "Package ID 1A4070300003BC5000015599 ( M00001020407: Plant Mat-Indica-29-RCCC-2.…" at bounding box center [273, 483] width 413 height 159
click at [347, 530] on button "Use Required Qty" at bounding box center [331, 525] width 100 height 26
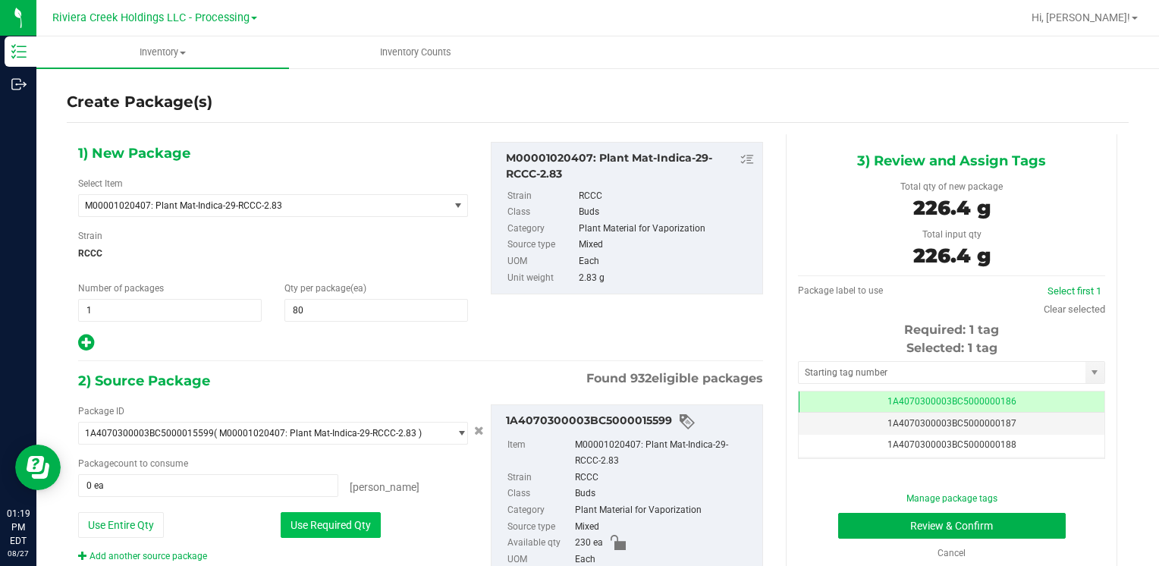
type input "80 ea"
click at [828, 366] on input "text" at bounding box center [942, 372] width 287 height 21
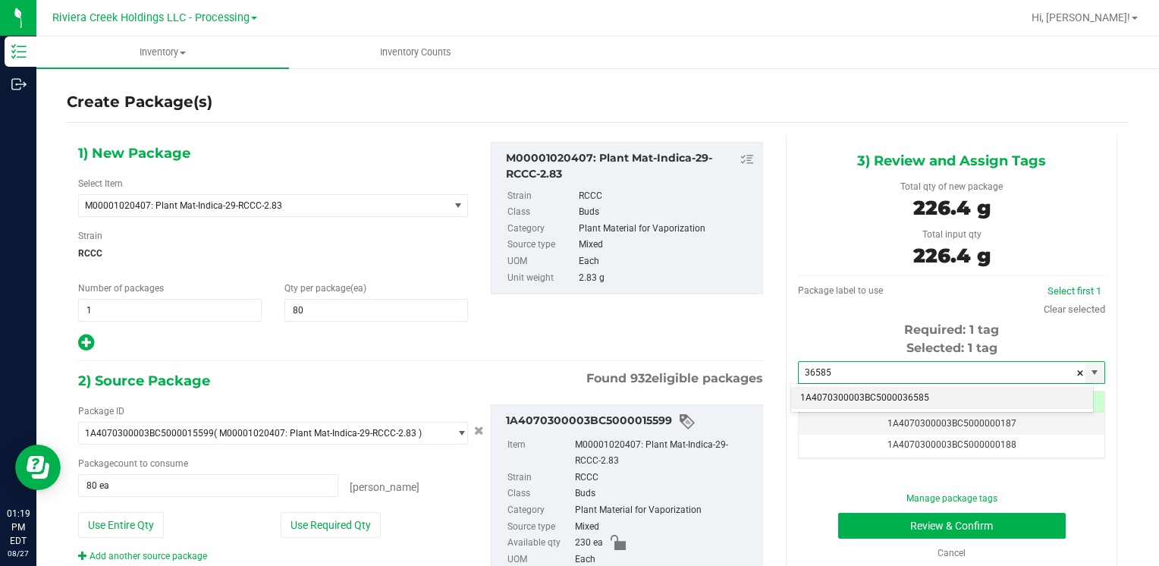
click at [822, 390] on li "1A4070300003BC5000036585" at bounding box center [942, 398] width 302 height 23
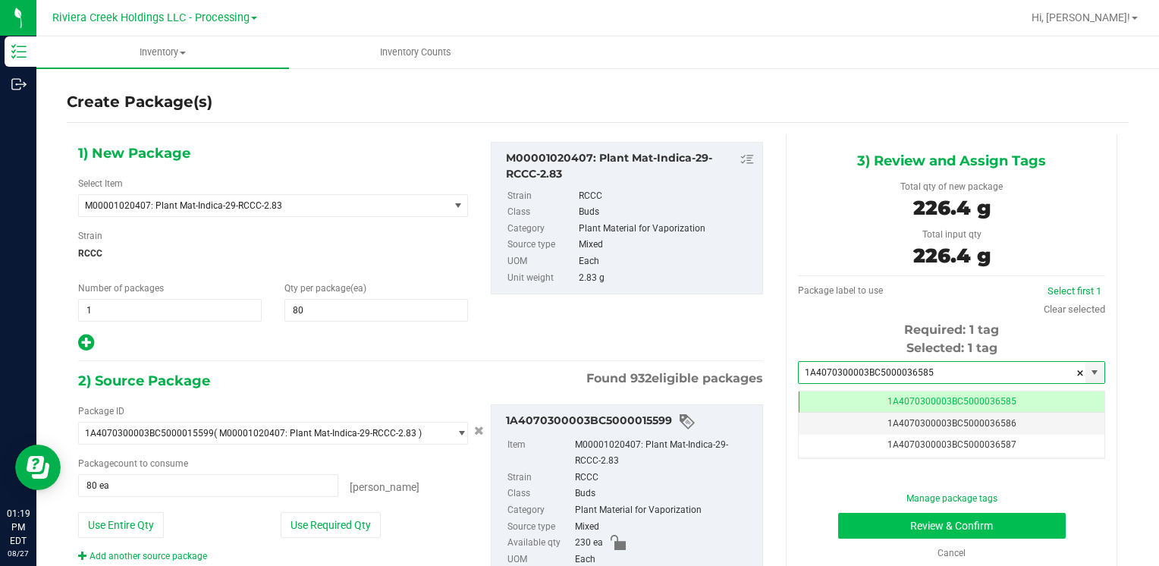
type input "1A4070300003BC5000036585"
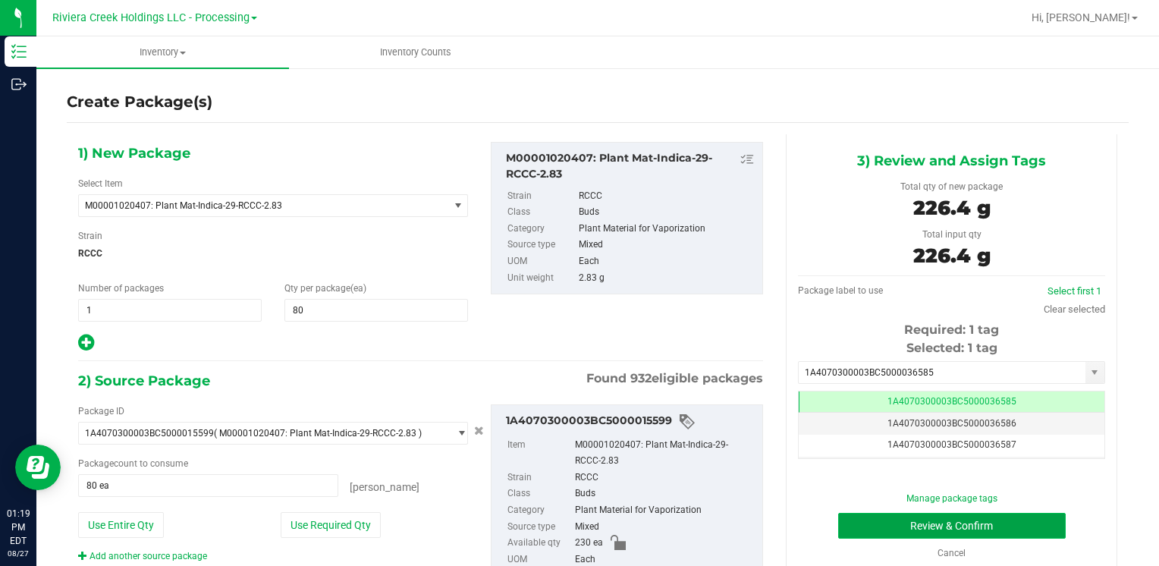
click at [857, 519] on button "Review & Confirm" at bounding box center [952, 526] width 228 height 26
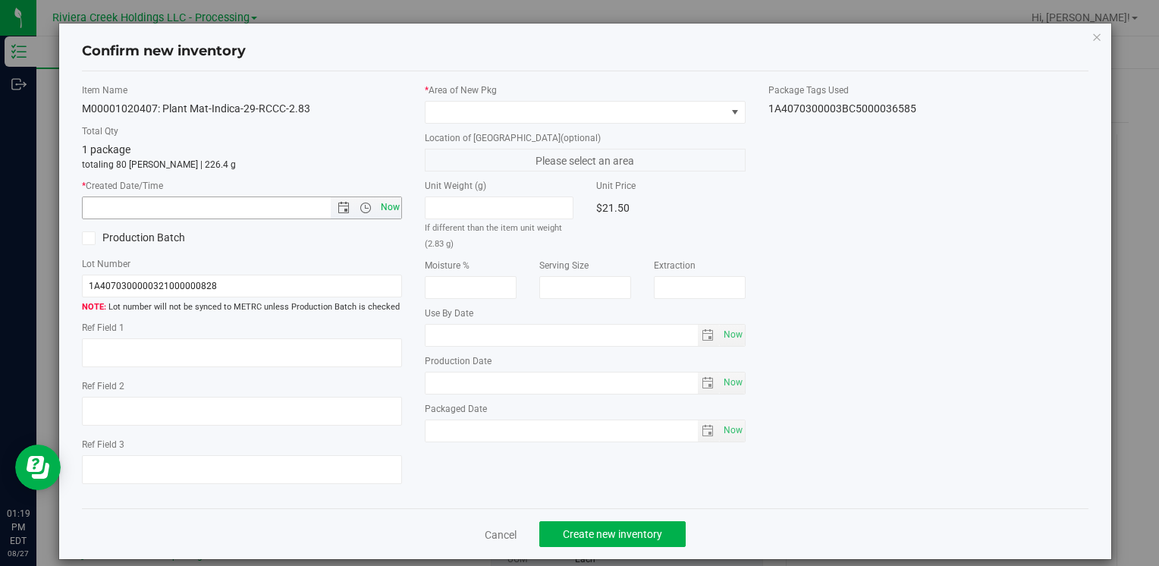
click at [377, 206] on span "Now" at bounding box center [390, 208] width 26 height 22
type input "[DATE] 1:19 PM"
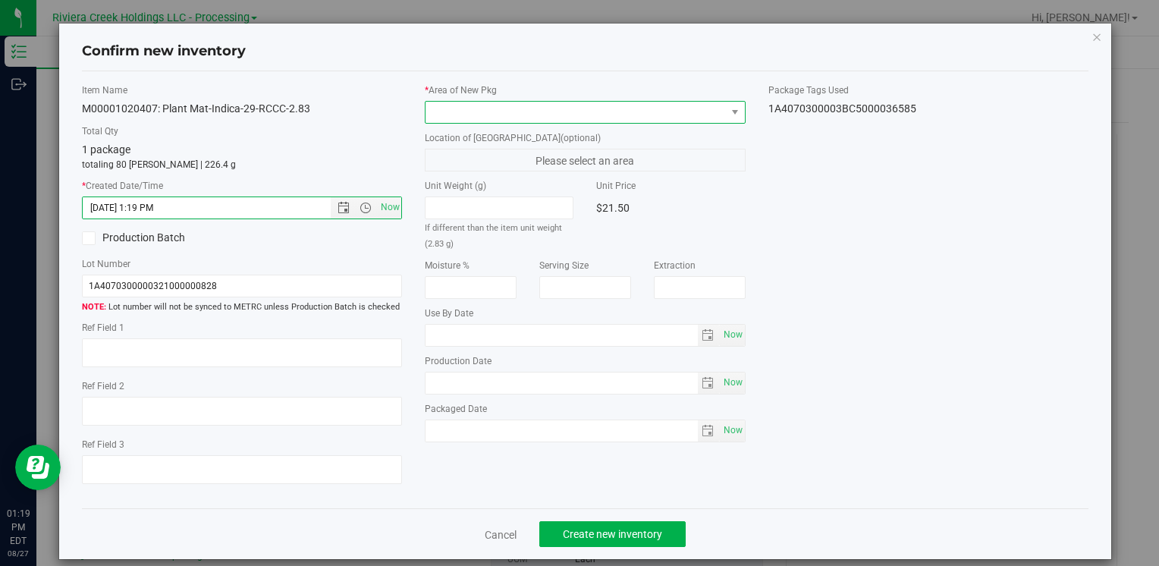
click at [450, 110] on span at bounding box center [576, 112] width 300 height 21
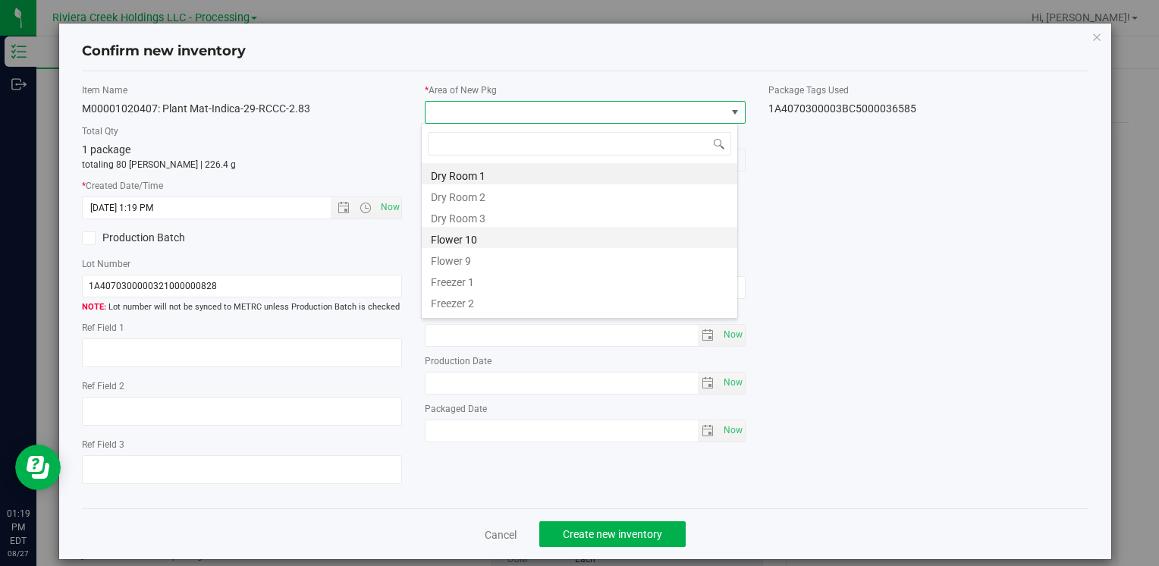
click at [498, 231] on li "Flower 10" at bounding box center [580, 237] width 316 height 21
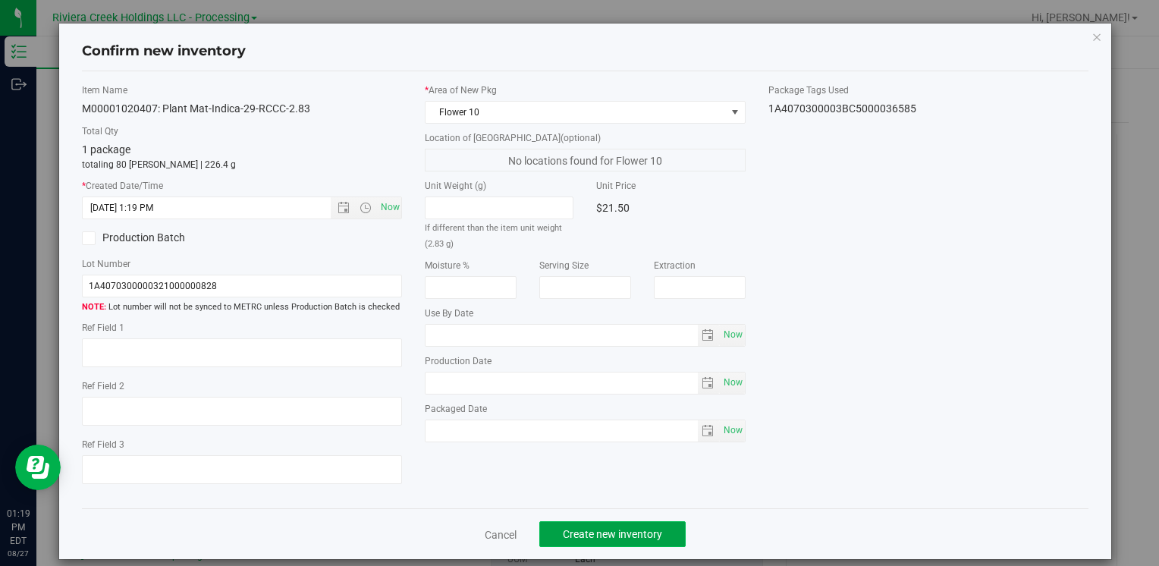
click at [581, 539] on span "Create new inventory" at bounding box center [612, 534] width 99 height 12
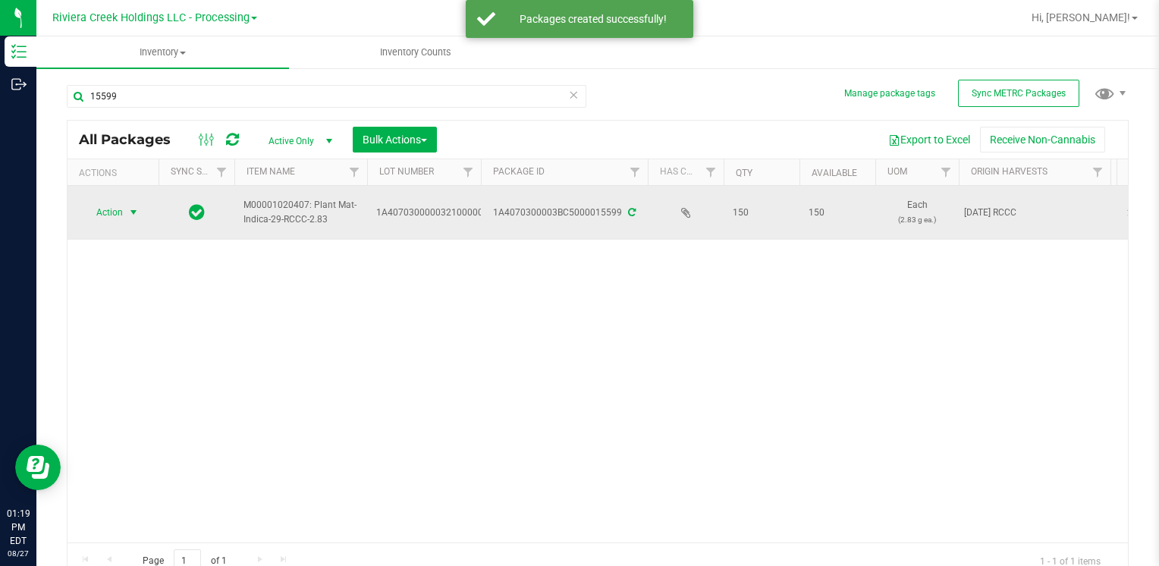
click at [106, 205] on span "Action" at bounding box center [103, 212] width 41 height 21
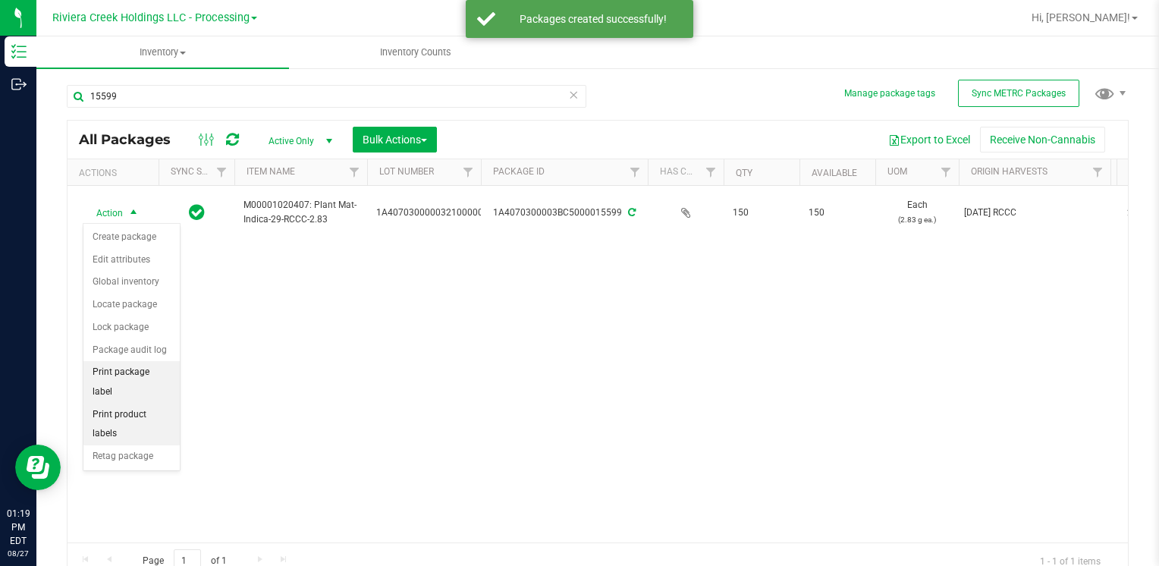
click at [155, 367] on li "Print package label" at bounding box center [131, 382] width 96 height 42
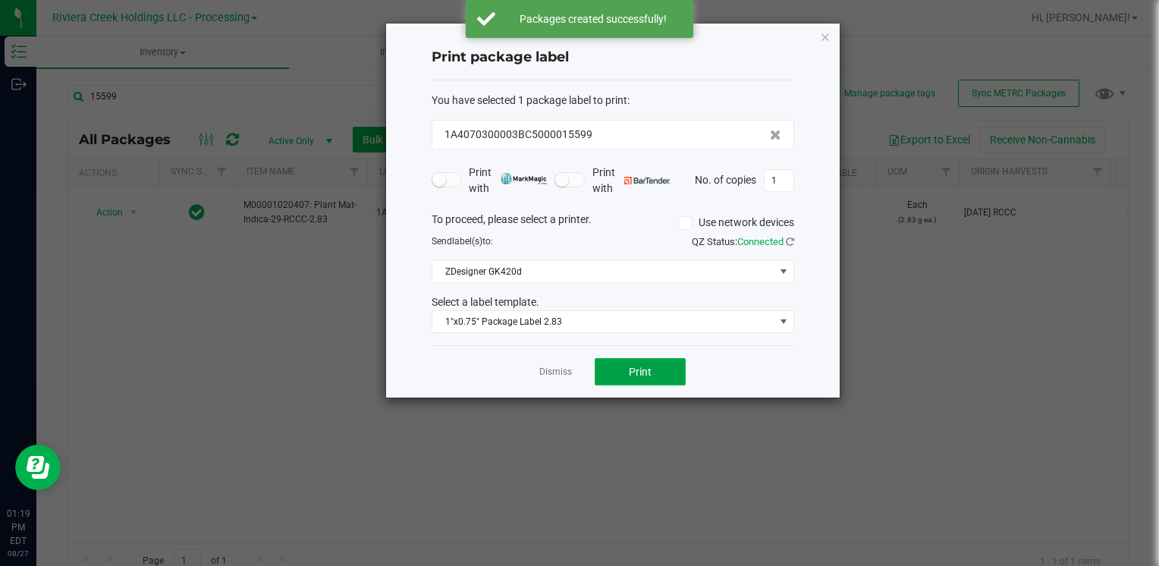
click at [646, 379] on button "Print" at bounding box center [640, 371] width 91 height 27
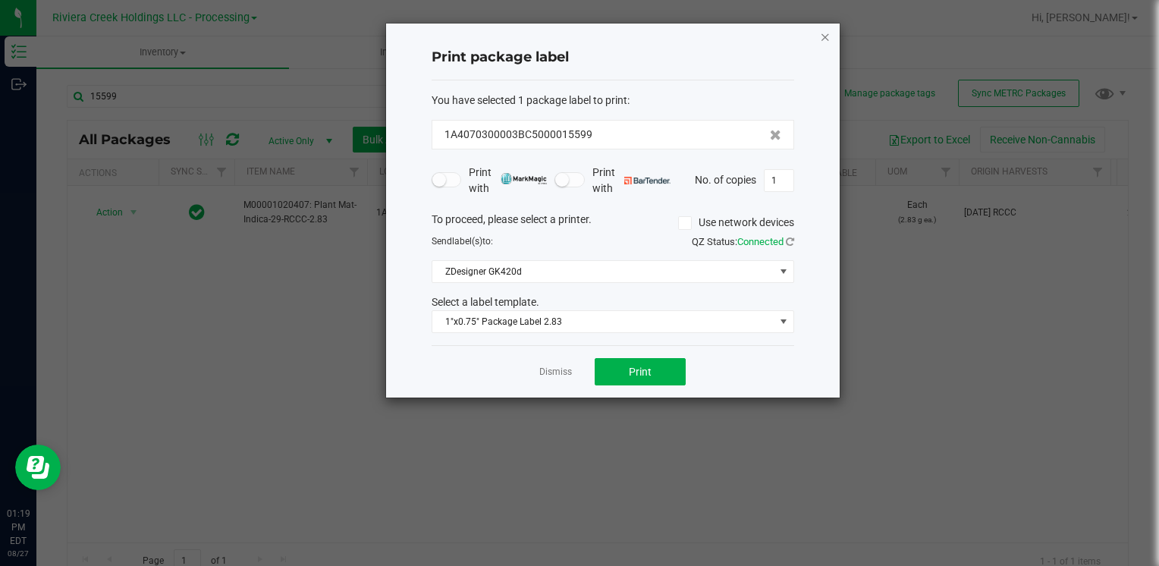
click at [832, 31] on div "Print package label You have selected 1 package label to print : 1A4070300003BC…" at bounding box center [613, 211] width 454 height 374
click at [829, 33] on icon "button" at bounding box center [825, 36] width 11 height 18
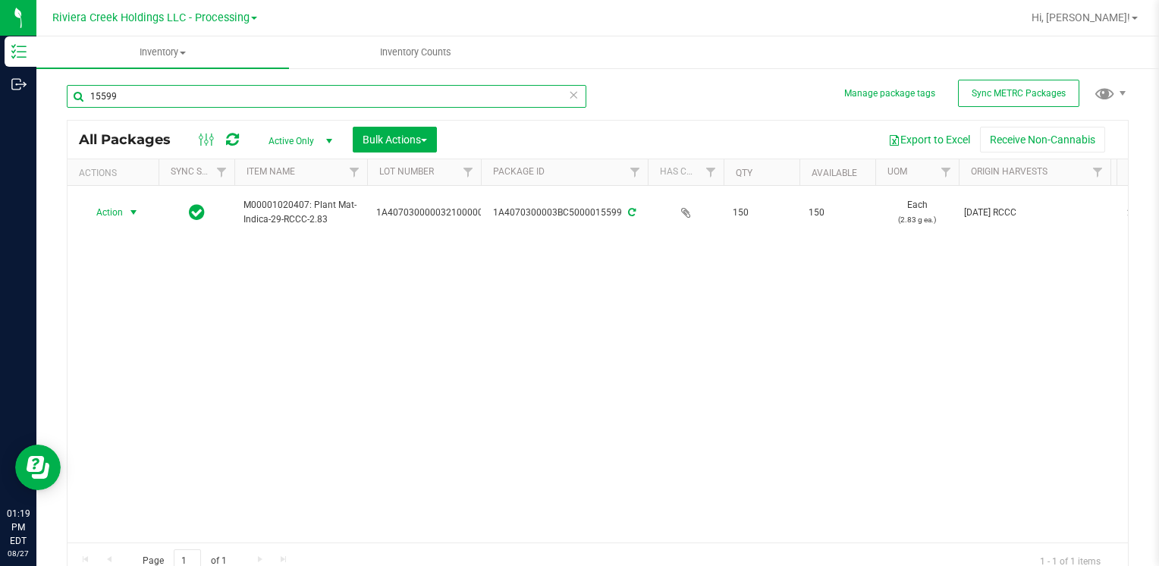
click at [411, 86] on input "15599" at bounding box center [327, 96] width 520 height 23
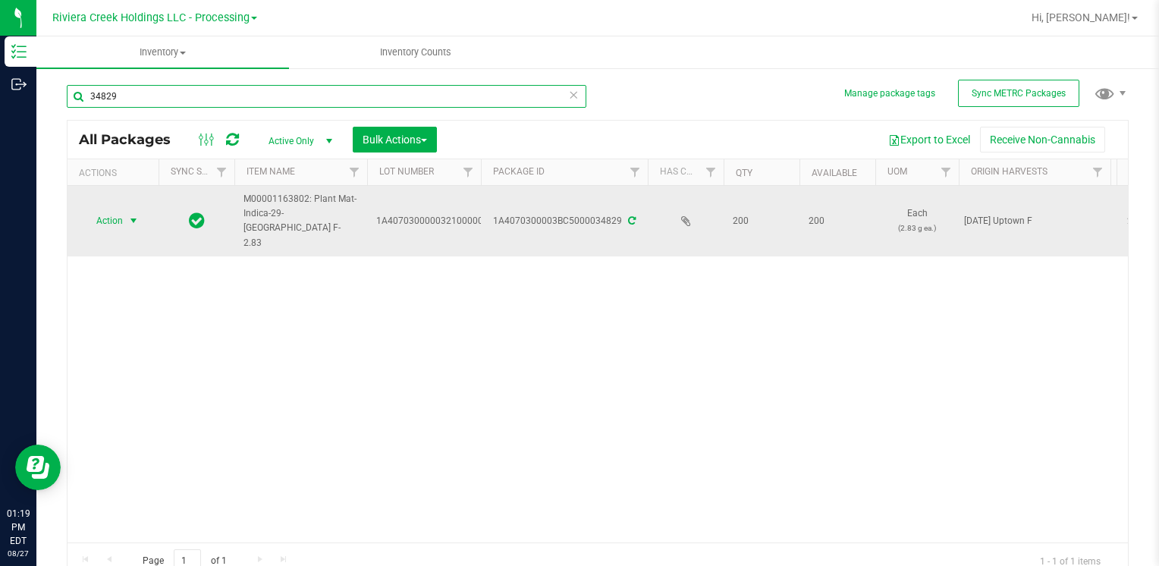
type input "34829"
click at [126, 212] on span "select" at bounding box center [133, 220] width 19 height 21
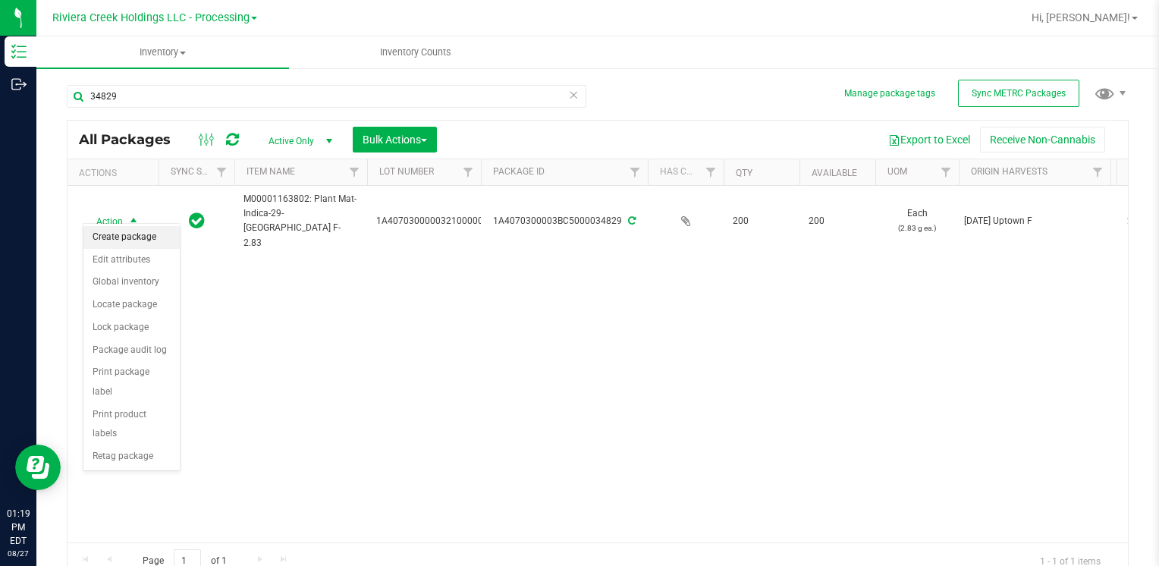
click at [140, 238] on li "Create package" at bounding box center [131, 237] width 96 height 23
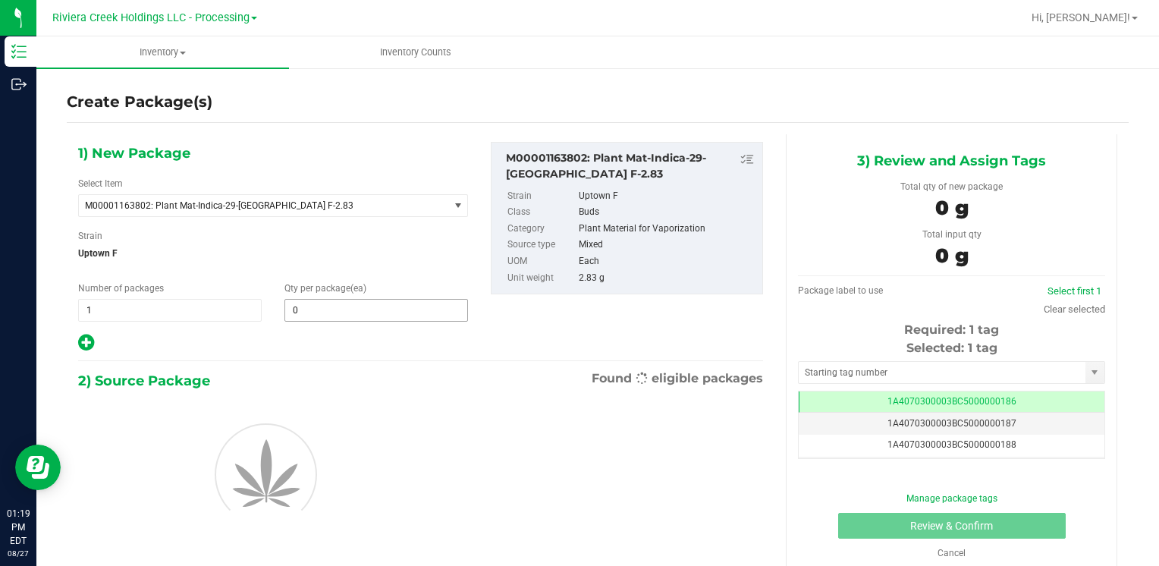
click at [360, 317] on span "0 0" at bounding box center [377, 310] width 184 height 23
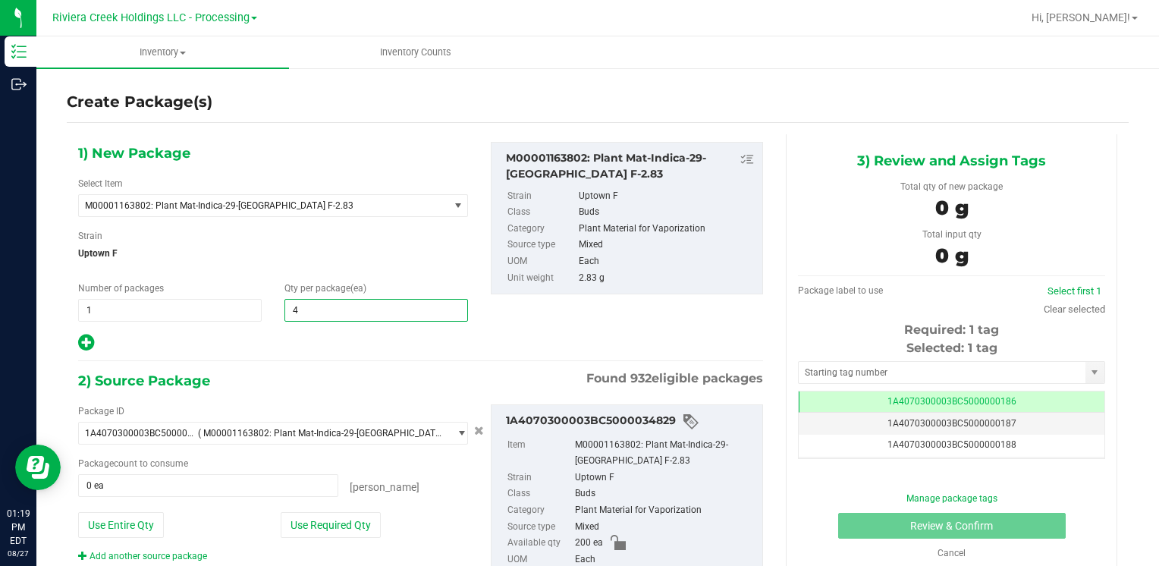
type input "40"
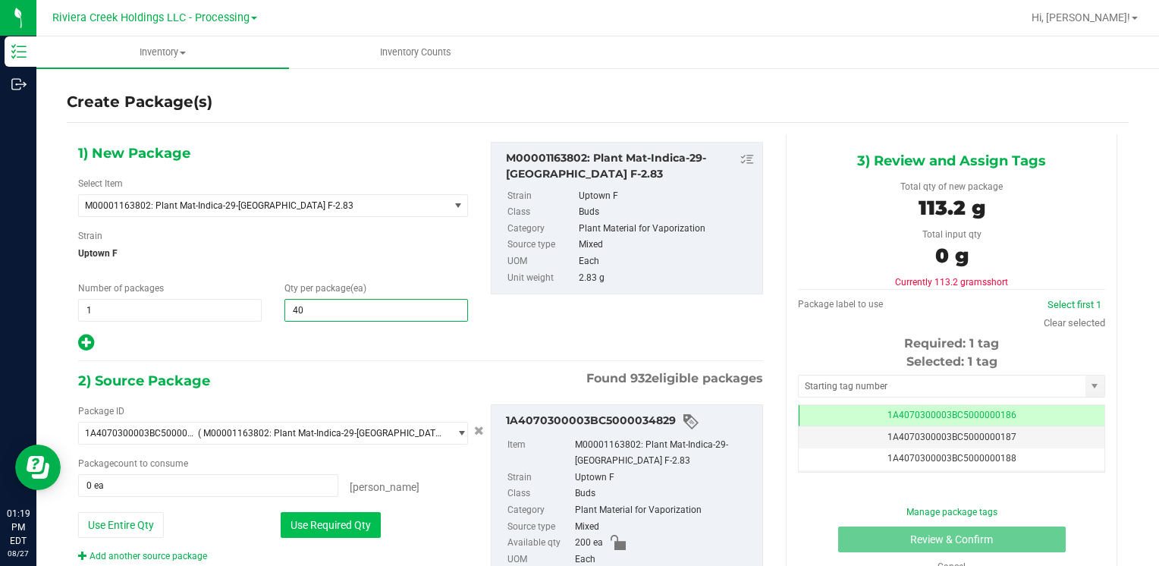
type input "40"
click at [314, 532] on button "Use Required Qty" at bounding box center [331, 525] width 100 height 26
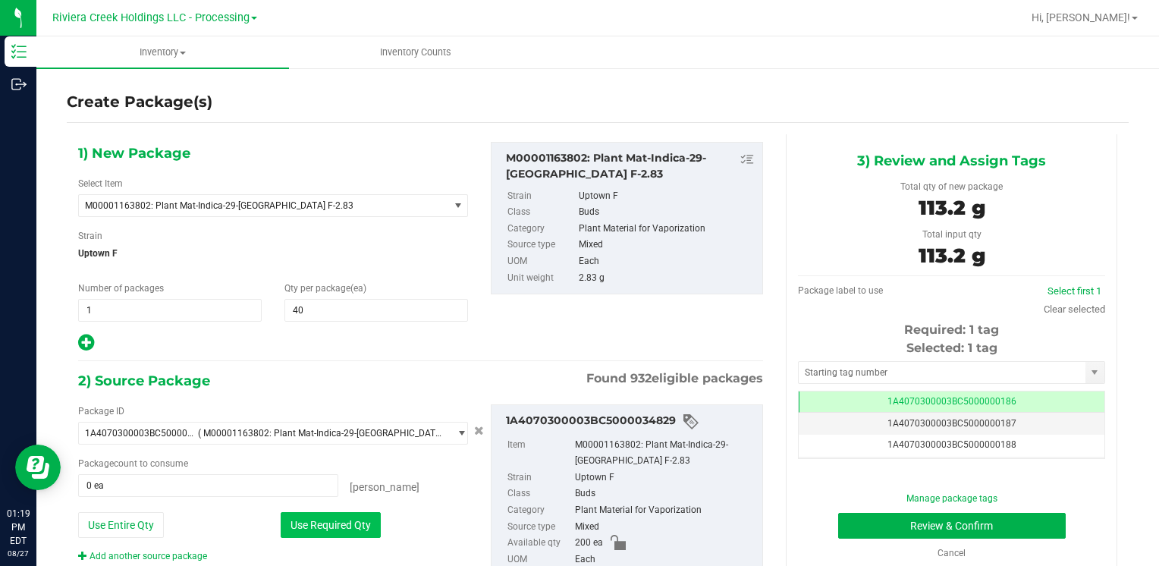
type input "40 ea"
click at [848, 366] on input "text" at bounding box center [942, 372] width 287 height 21
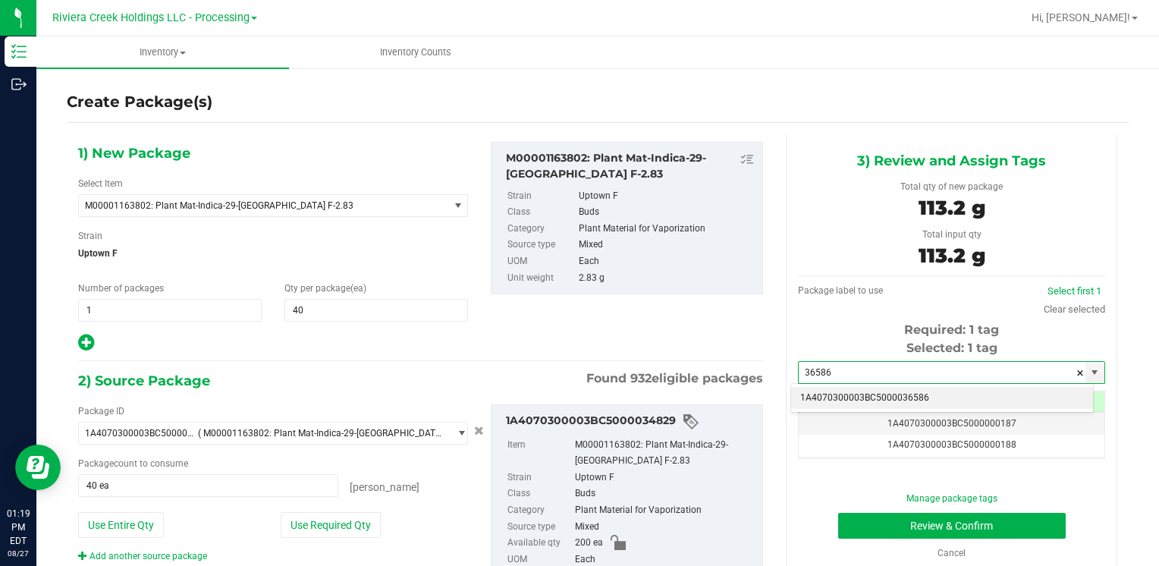
click at [842, 393] on li "1A4070300003BC5000036586" at bounding box center [942, 398] width 302 height 23
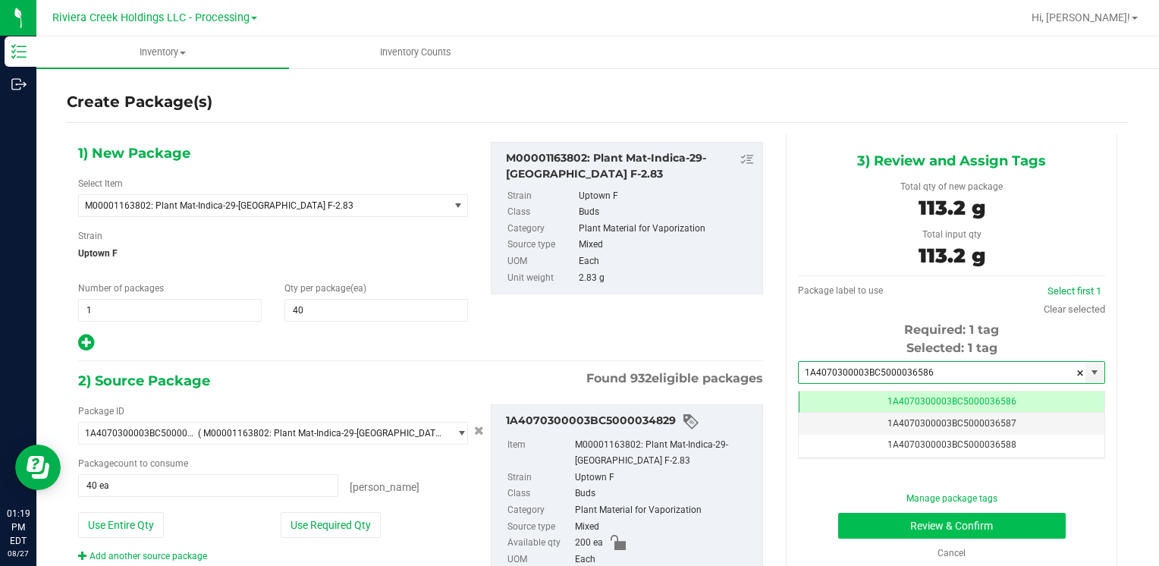
type input "1A4070300003BC5000036586"
click at [869, 518] on button "Review & Confirm" at bounding box center [952, 526] width 228 height 26
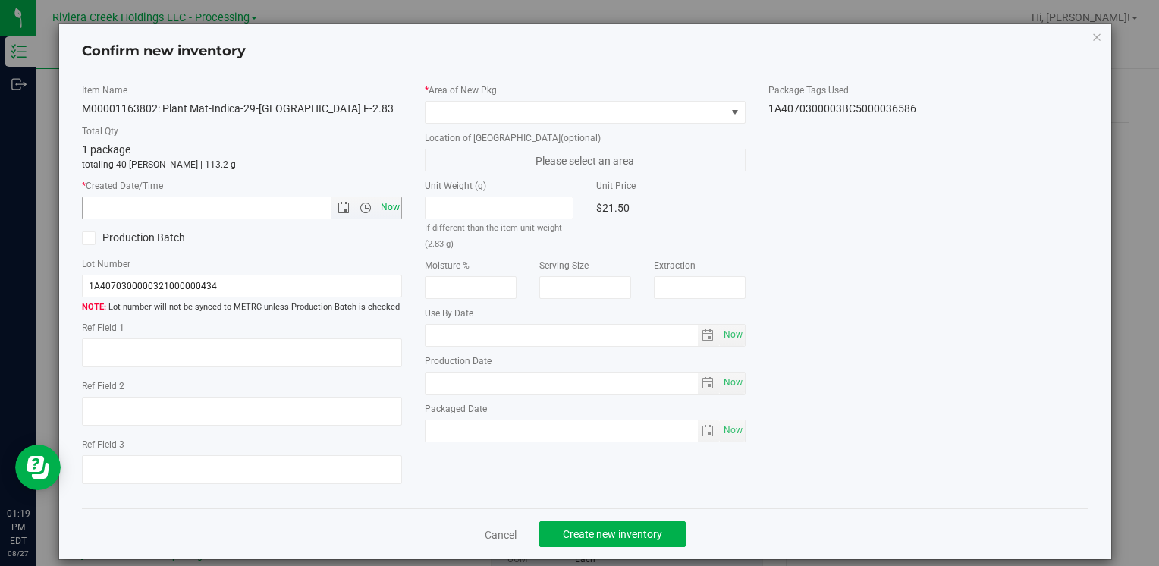
click at [385, 203] on span "Now" at bounding box center [390, 208] width 26 height 22
type input "[DATE] 1:19 PM"
click at [477, 112] on span at bounding box center [576, 112] width 300 height 21
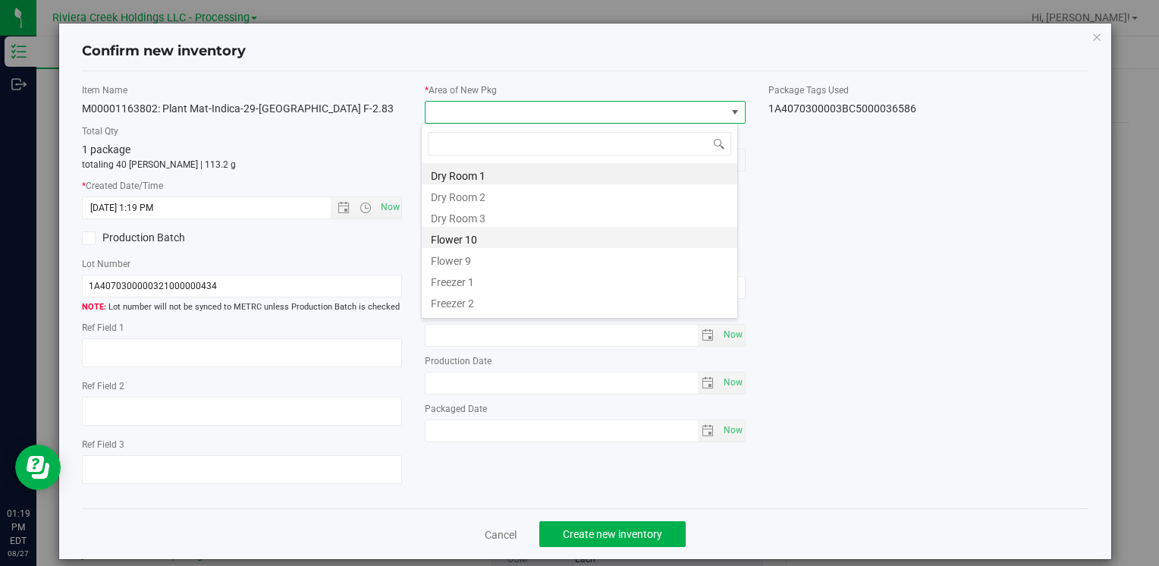
click at [513, 234] on li "Flower 10" at bounding box center [580, 237] width 316 height 21
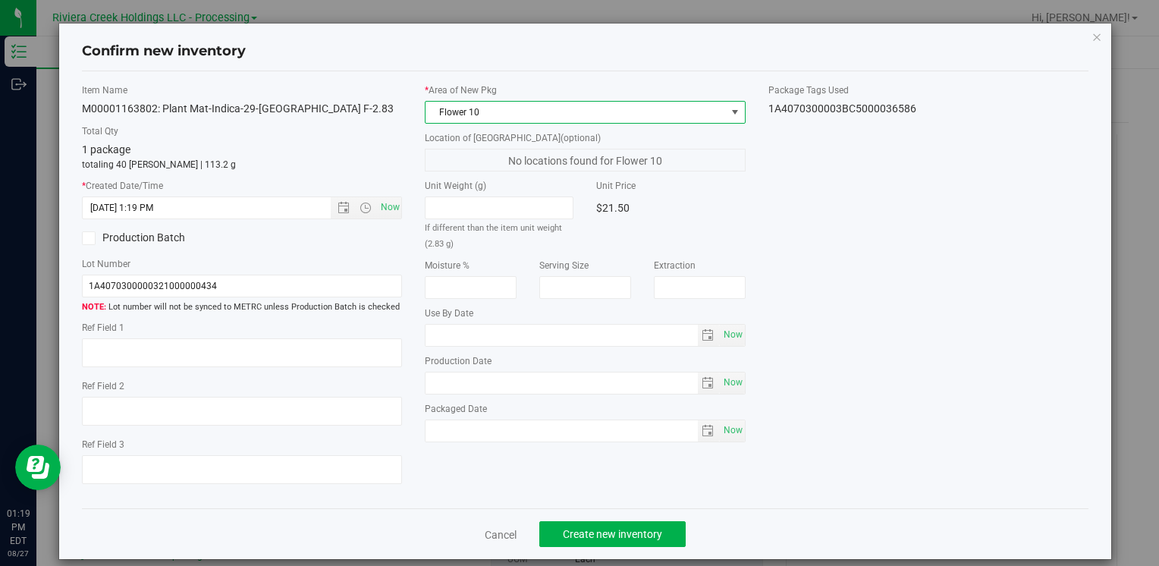
click at [601, 519] on div "Cancel Create new inventory" at bounding box center [585, 533] width 1007 height 51
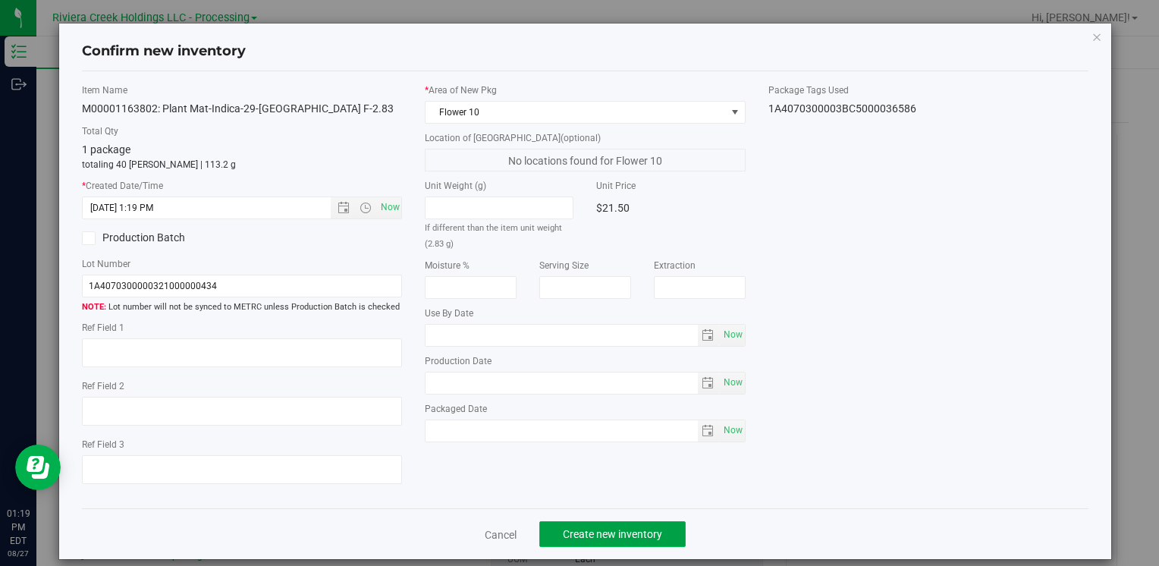
click at [604, 523] on button "Create new inventory" at bounding box center [612, 534] width 146 height 26
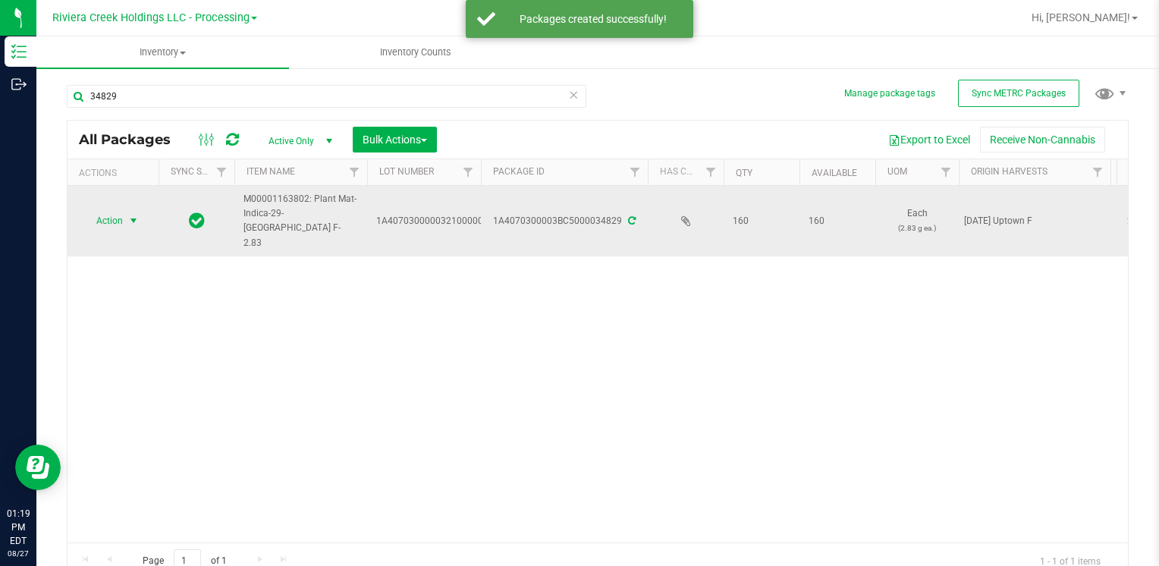
click at [115, 219] on span "Action" at bounding box center [103, 220] width 41 height 21
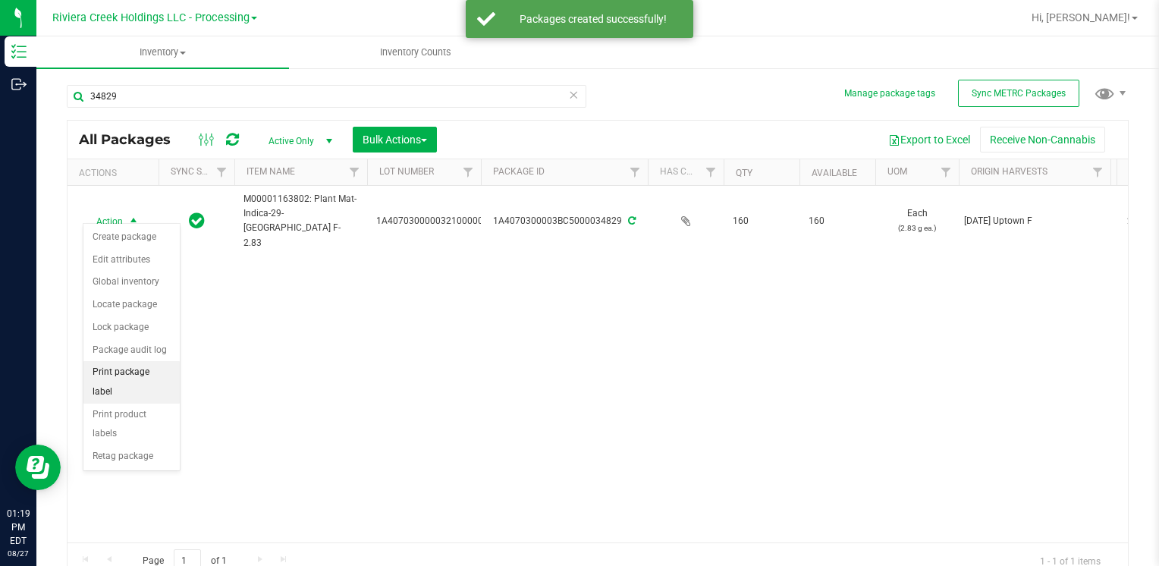
click at [134, 366] on li "Print package label" at bounding box center [131, 382] width 96 height 42
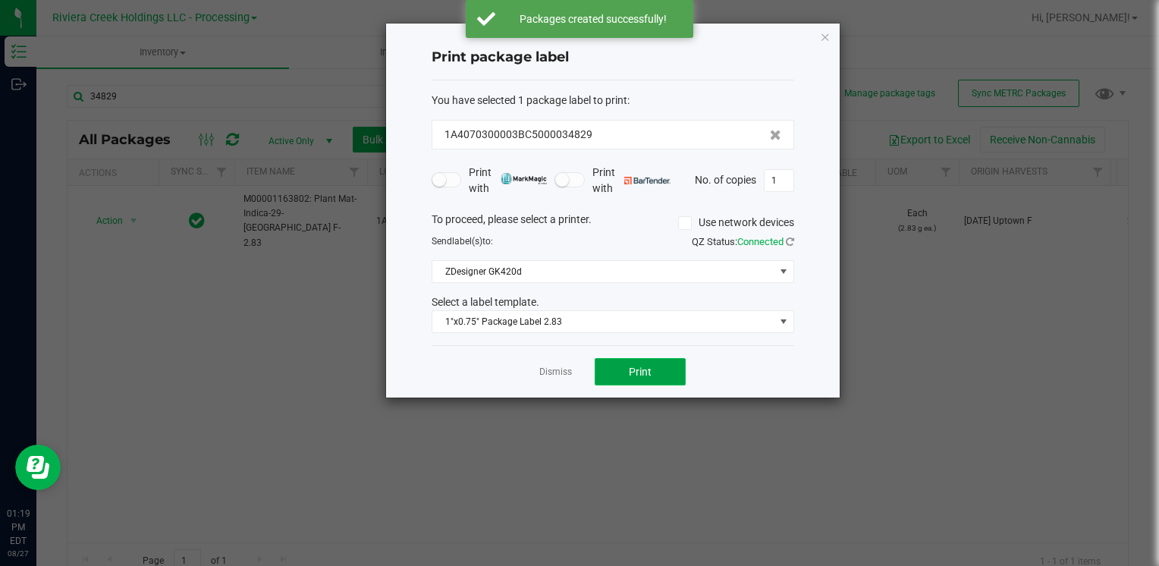
click at [626, 366] on button "Print" at bounding box center [640, 371] width 91 height 27
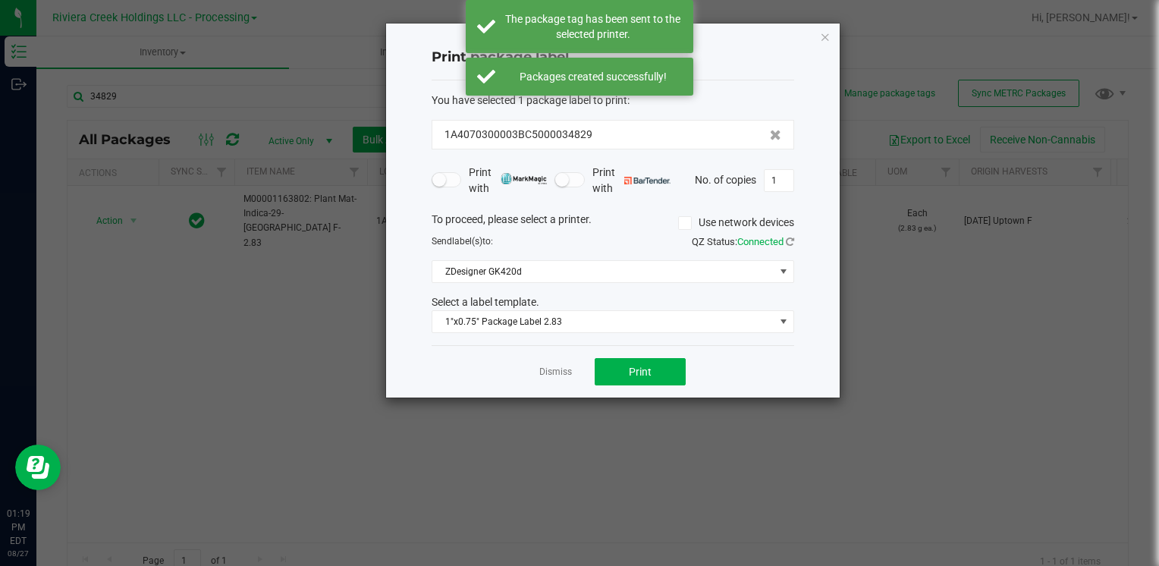
click at [826, 37] on icon "button" at bounding box center [825, 36] width 11 height 18
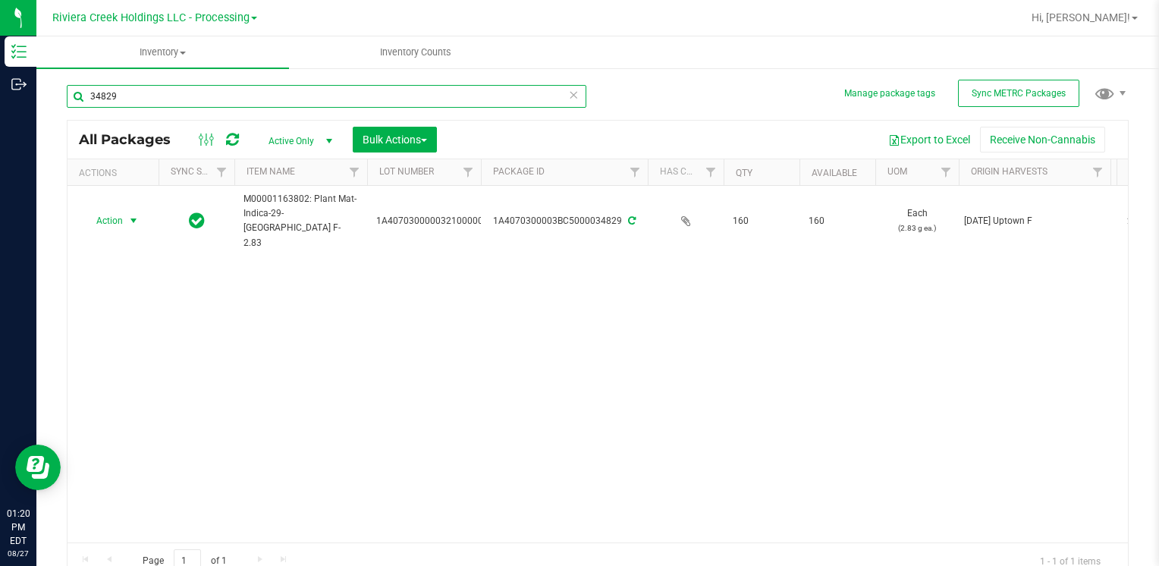
click at [260, 90] on input "34829" at bounding box center [327, 96] width 520 height 23
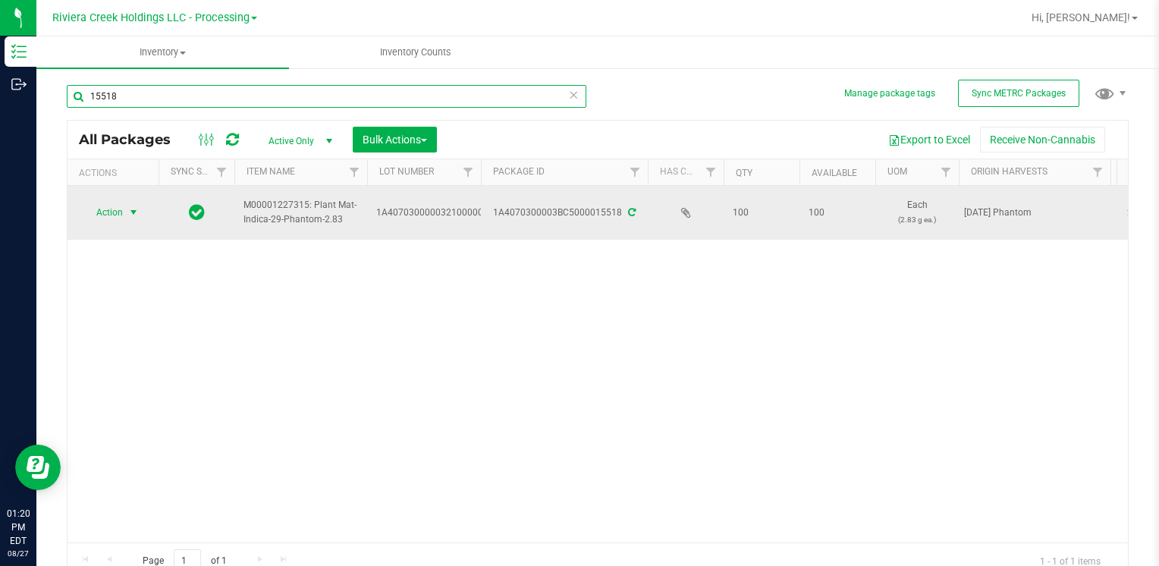
type input "15518"
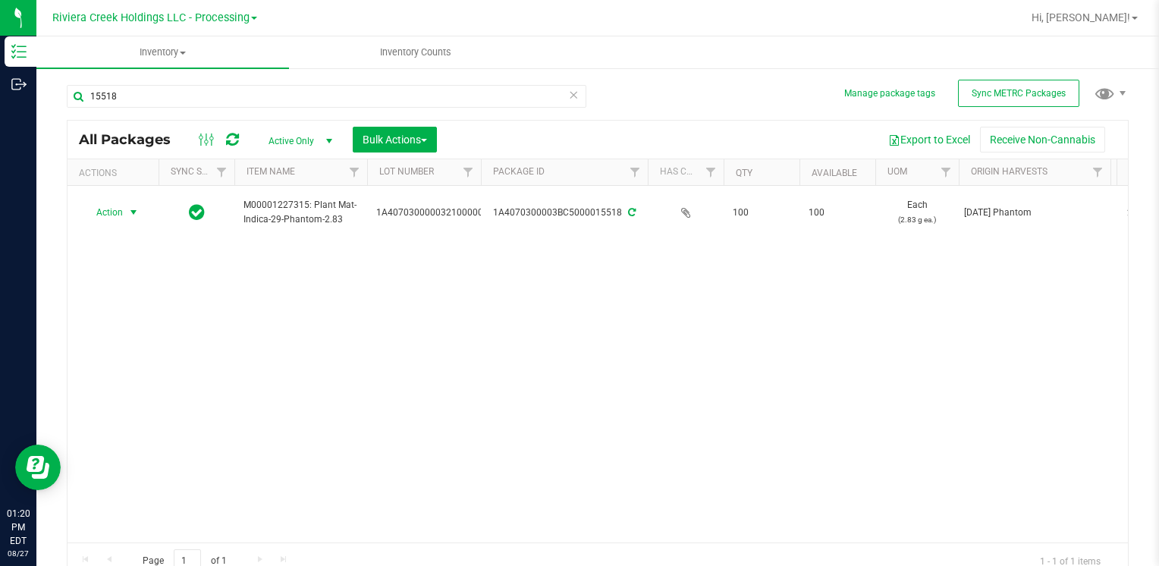
click at [103, 217] on span "Action" at bounding box center [103, 212] width 41 height 21
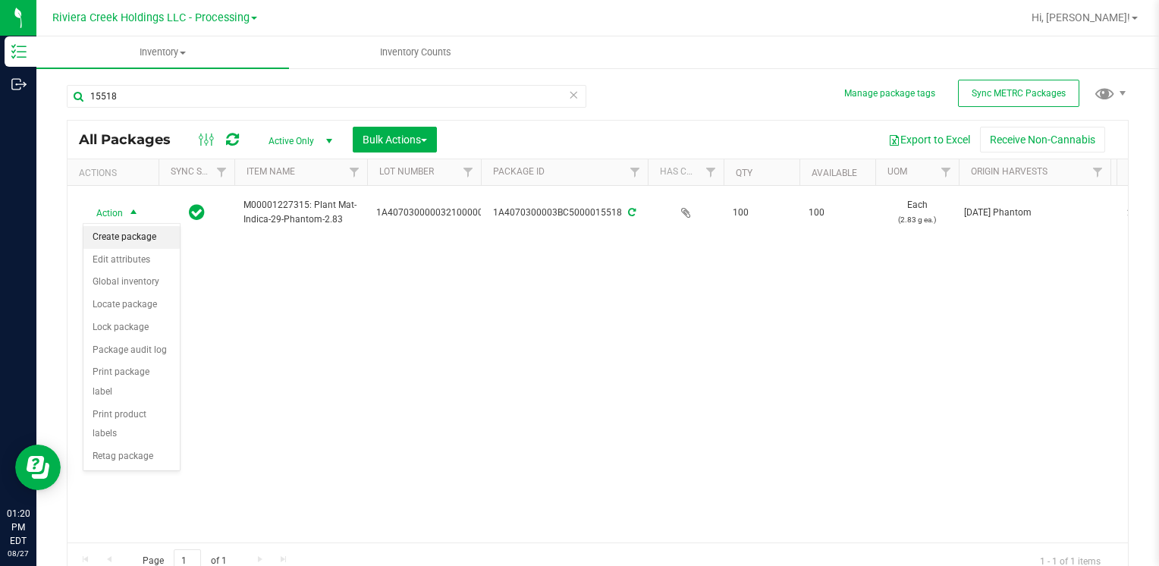
click at [129, 230] on li "Create package" at bounding box center [131, 237] width 96 height 23
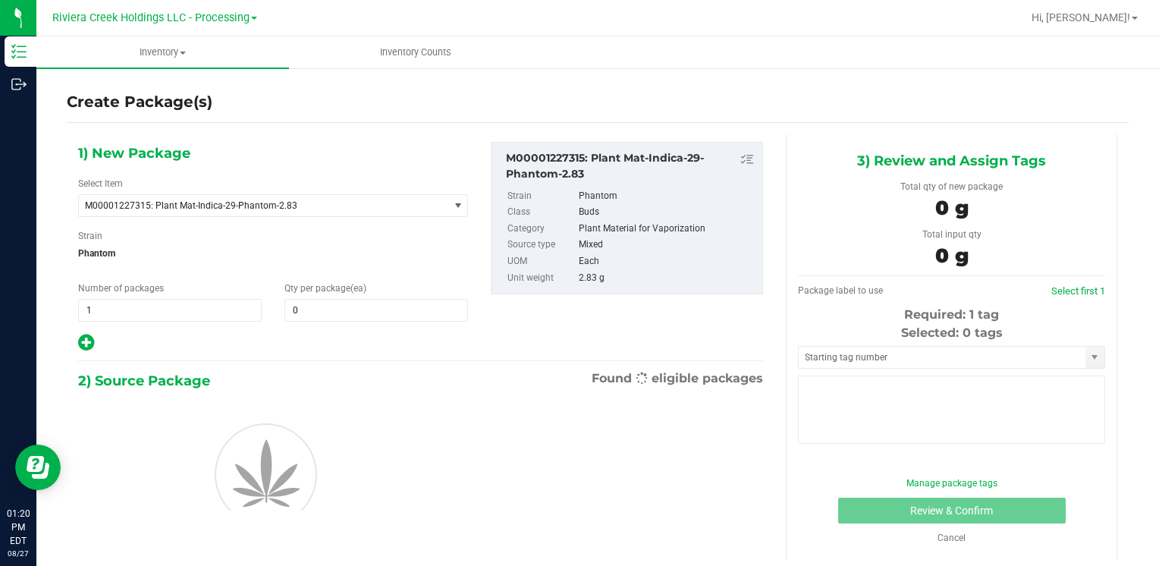
type input "0"
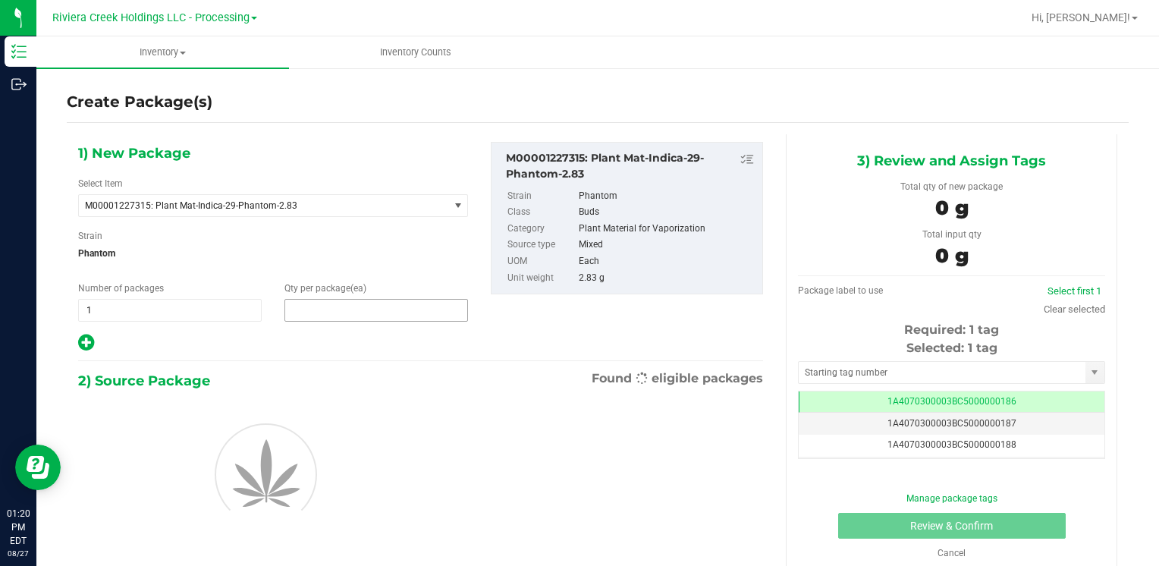
click at [357, 310] on span at bounding box center [377, 310] width 184 height 23
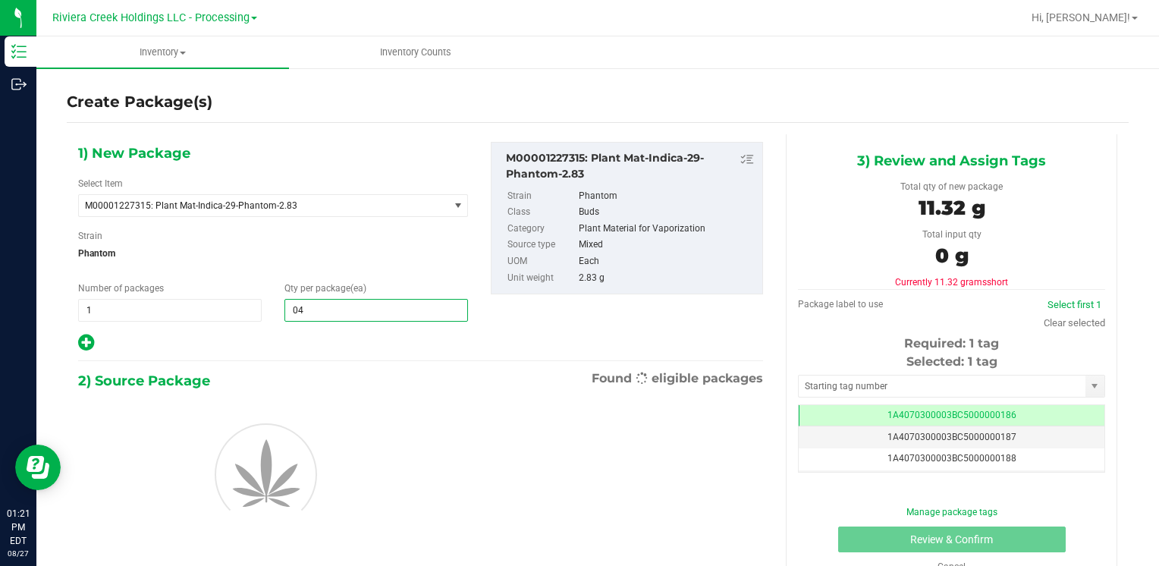
type input "0"
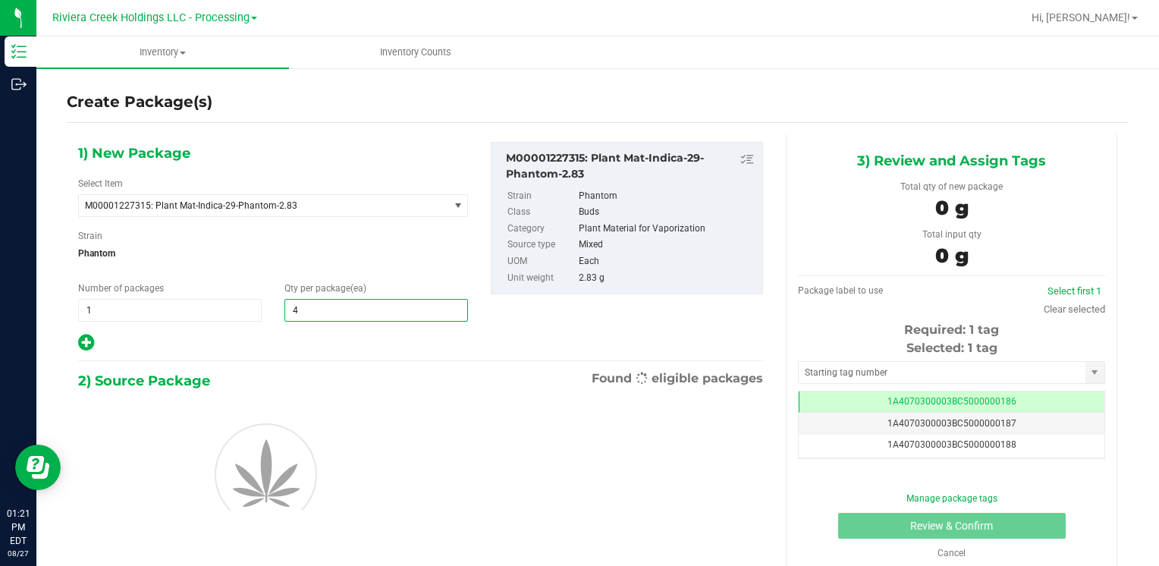
type input "40"
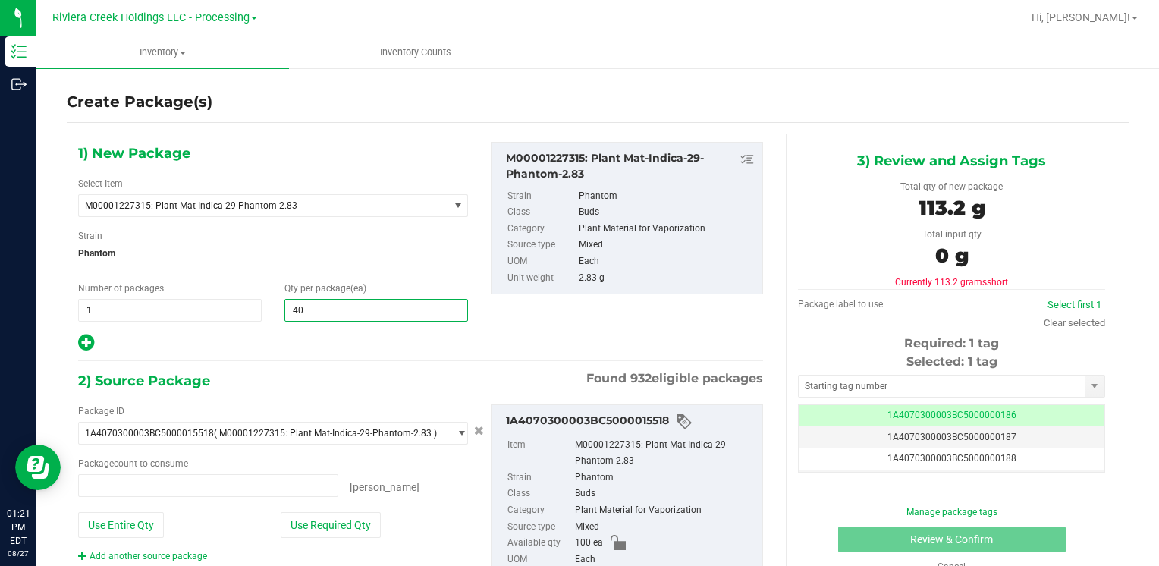
type input "0 ea"
type input "40"
drag, startPoint x: 301, startPoint y: 517, endPoint x: 313, endPoint y: 512, distance: 12.6
click at [301, 517] on button "Use Required Qty" at bounding box center [331, 525] width 100 height 26
type input "40 ea"
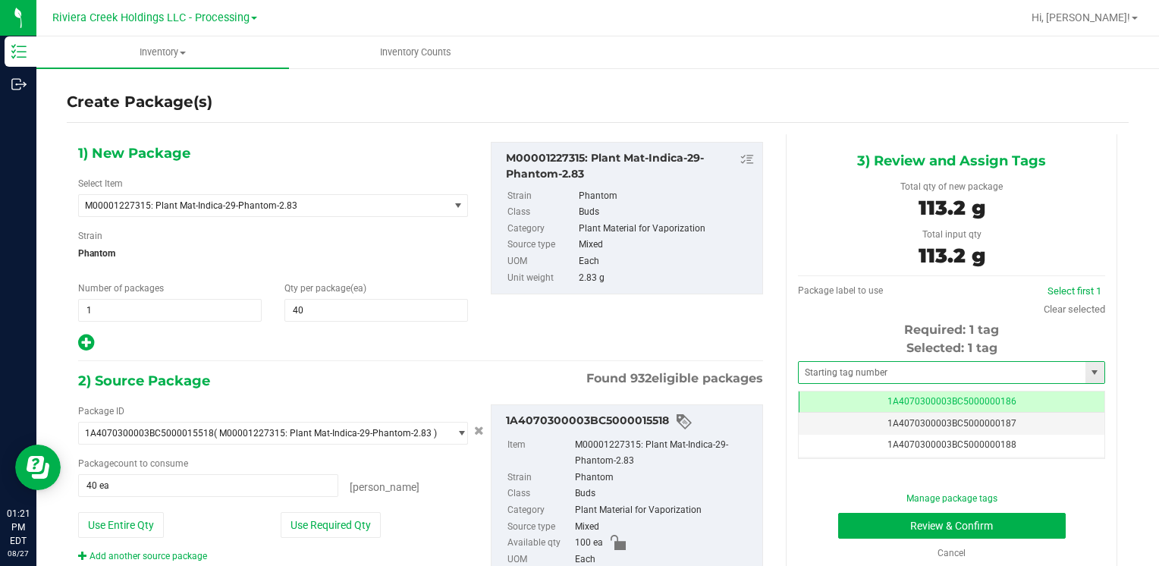
click at [838, 361] on span at bounding box center [951, 372] width 307 height 23
click at [838, 372] on input "text" at bounding box center [942, 372] width 287 height 21
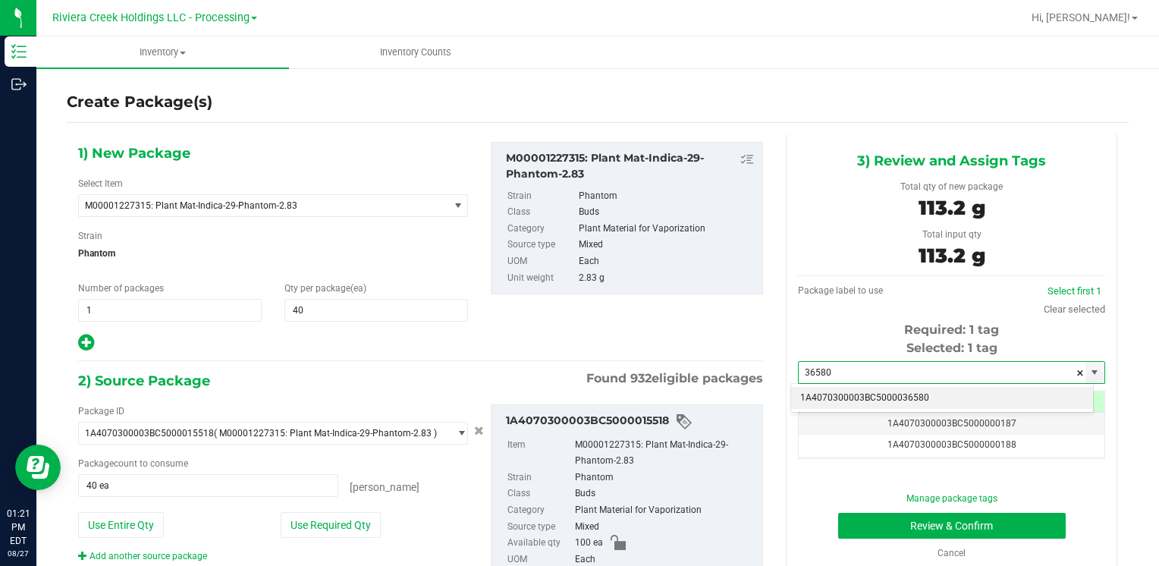
click at [840, 393] on li "1A4070300003BC5000036580" at bounding box center [942, 398] width 302 height 23
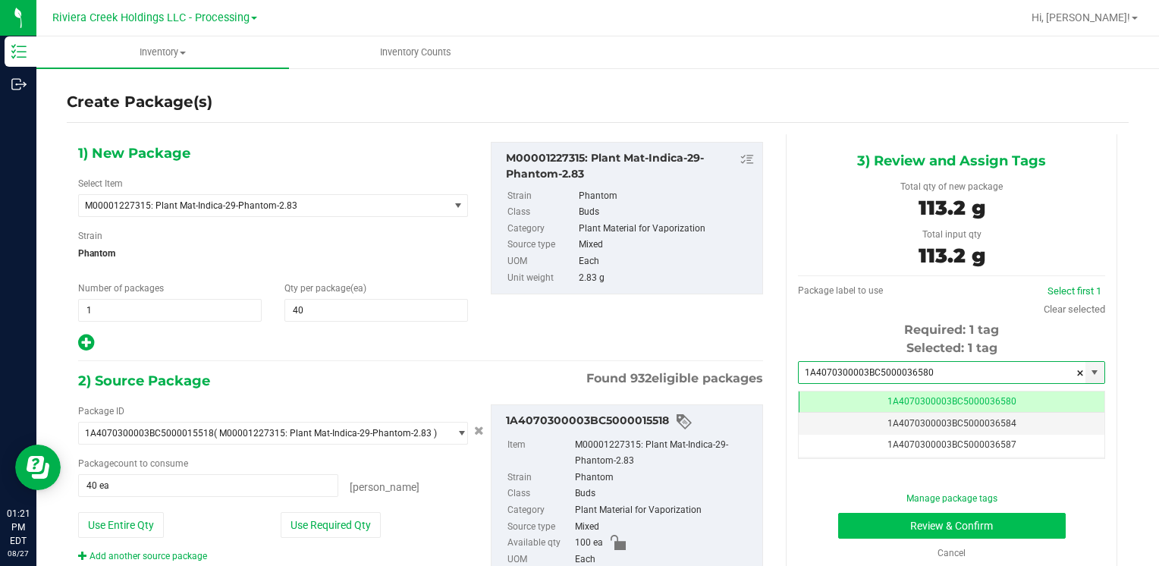
type input "1A4070300003BC5000036580"
click at [879, 520] on button "Review & Confirm" at bounding box center [952, 526] width 228 height 26
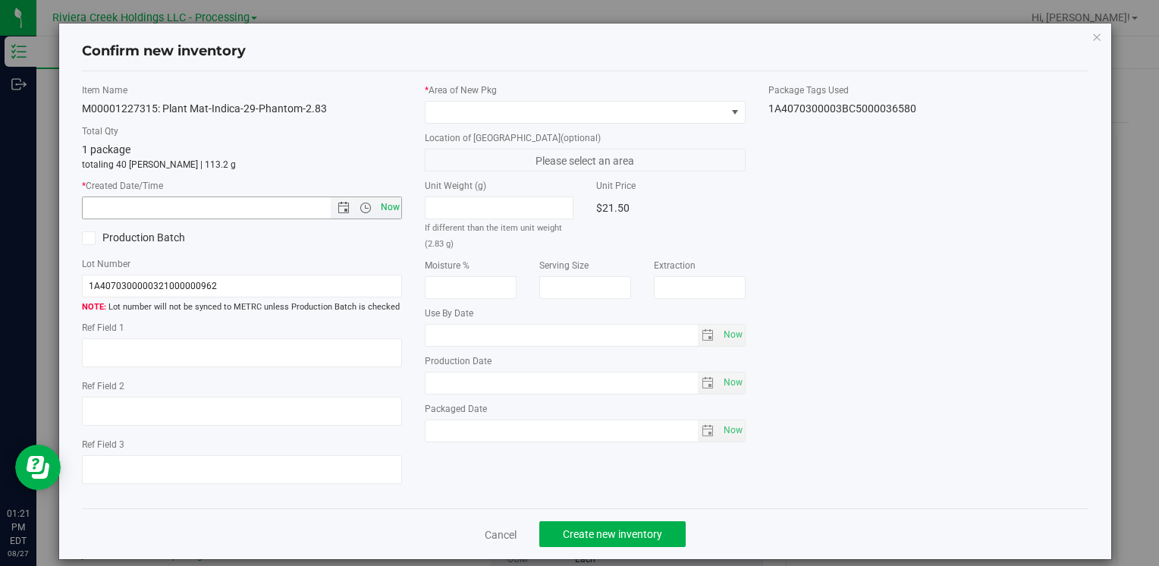
click at [394, 210] on span "Now" at bounding box center [390, 208] width 26 height 22
type input "[DATE] 1:21 PM"
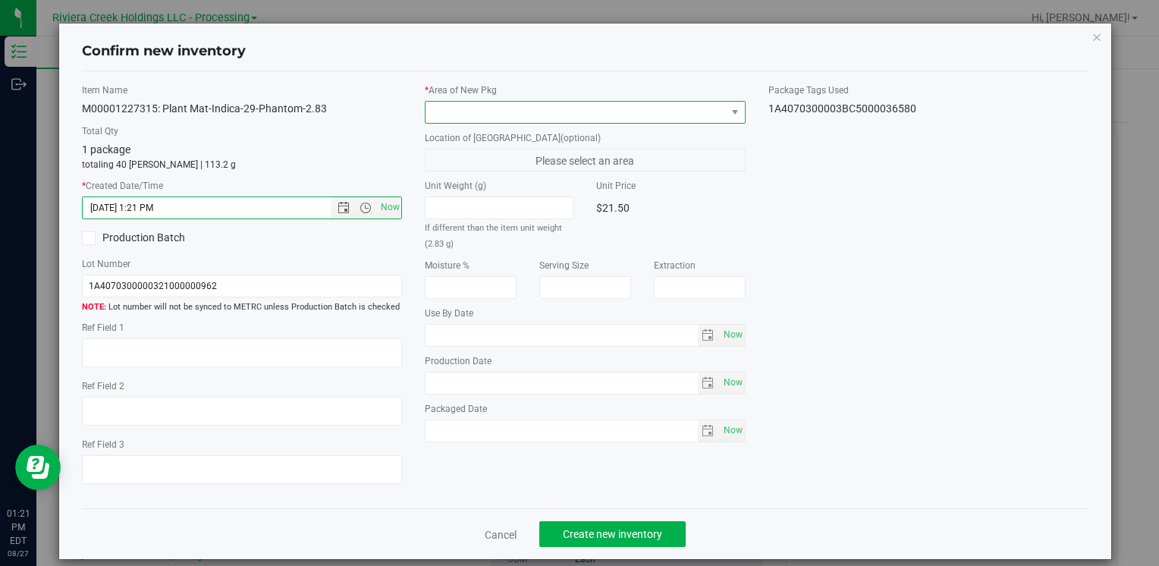
click at [476, 108] on span at bounding box center [576, 112] width 300 height 21
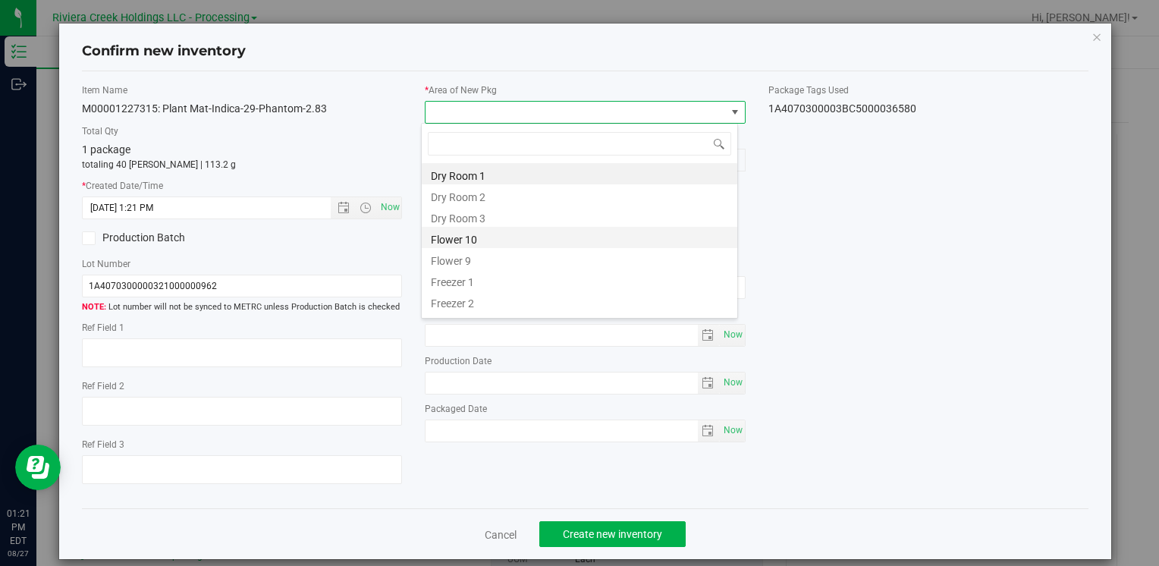
click at [520, 234] on li "Flower 10" at bounding box center [580, 237] width 316 height 21
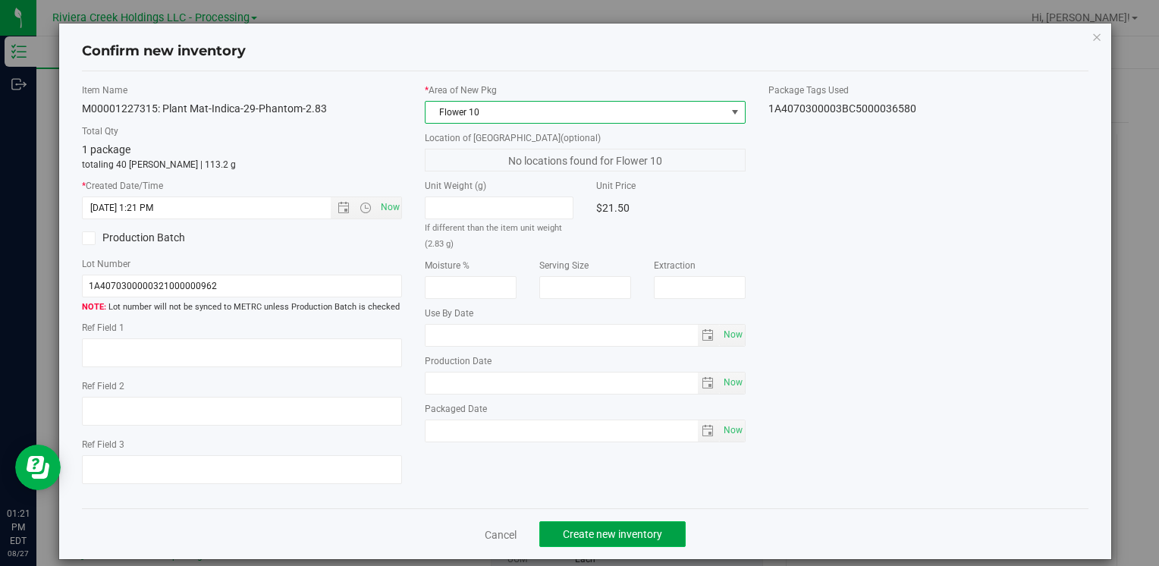
click at [591, 528] on span "Create new inventory" at bounding box center [612, 534] width 99 height 12
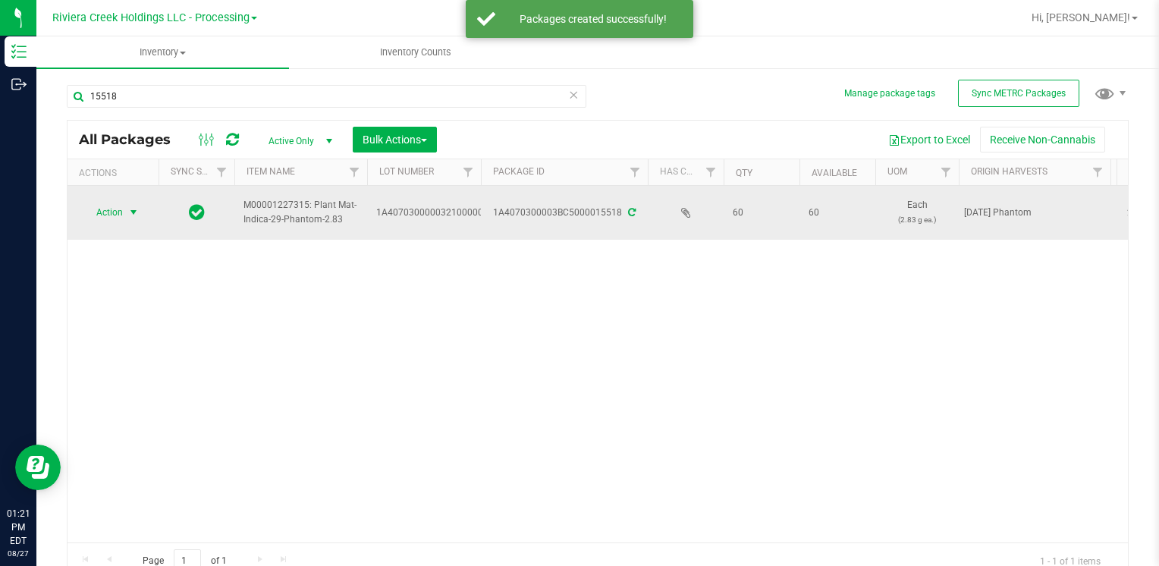
click at [123, 218] on span "Action" at bounding box center [103, 212] width 41 height 21
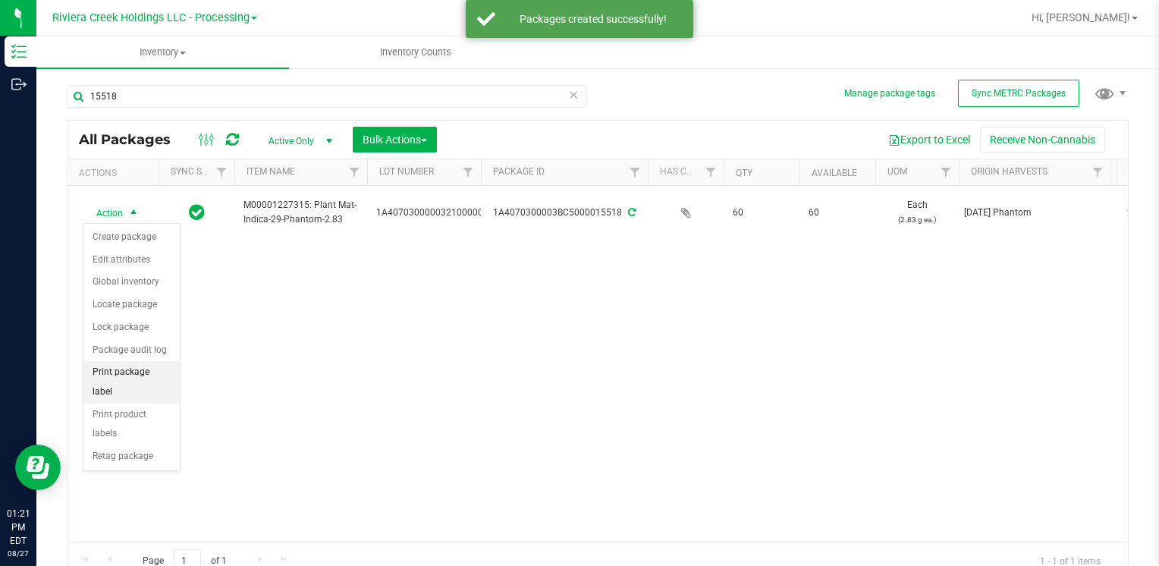
click at [164, 363] on li "Print package label" at bounding box center [131, 382] width 96 height 42
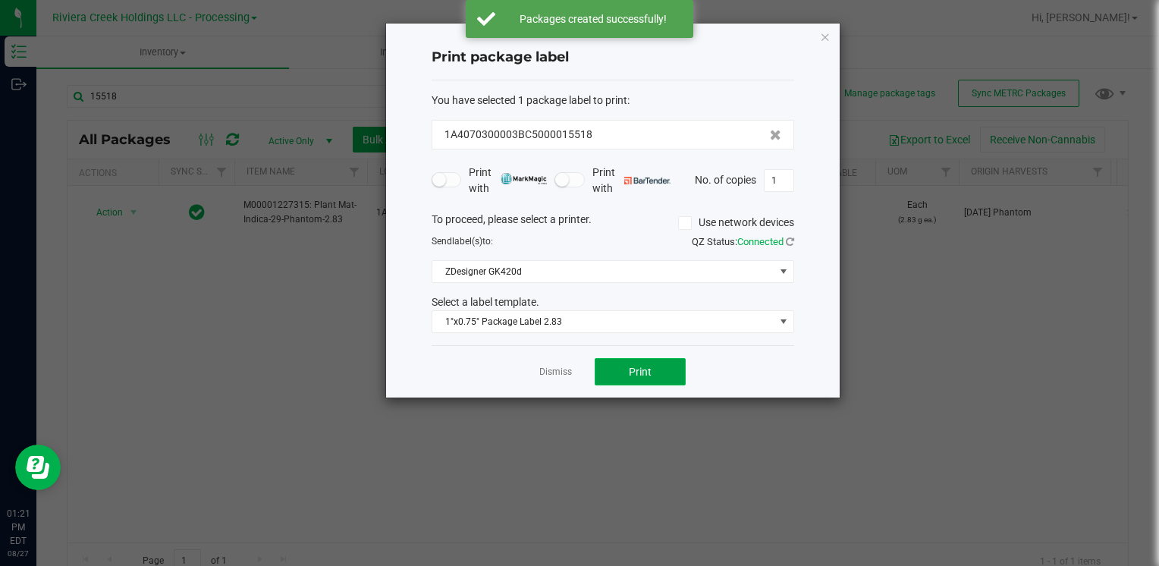
click at [610, 366] on button "Print" at bounding box center [640, 371] width 91 height 27
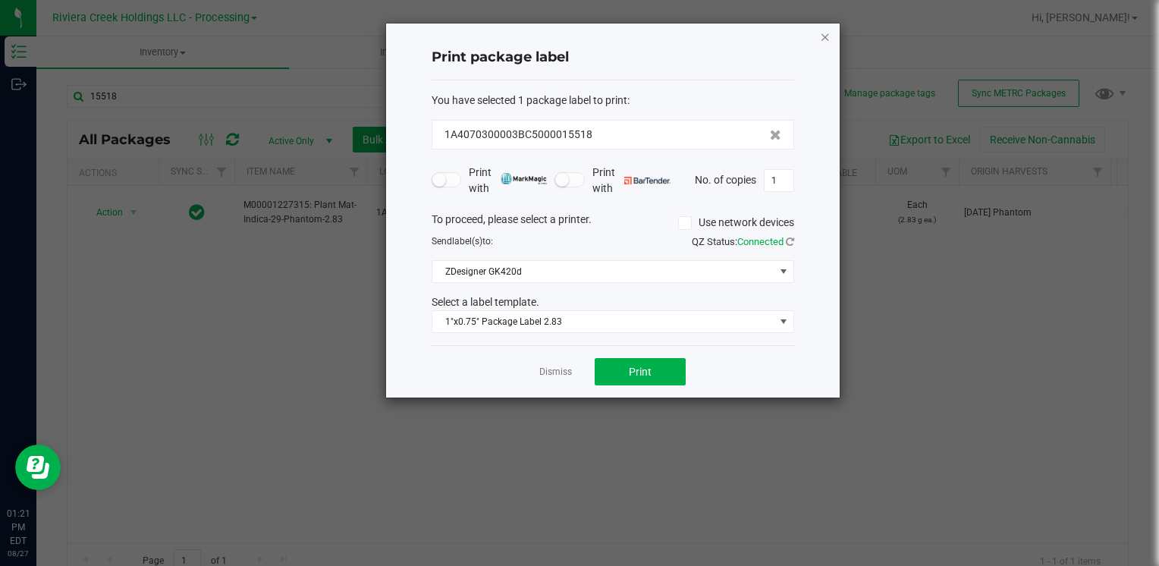
click at [825, 34] on icon "button" at bounding box center [825, 36] width 11 height 18
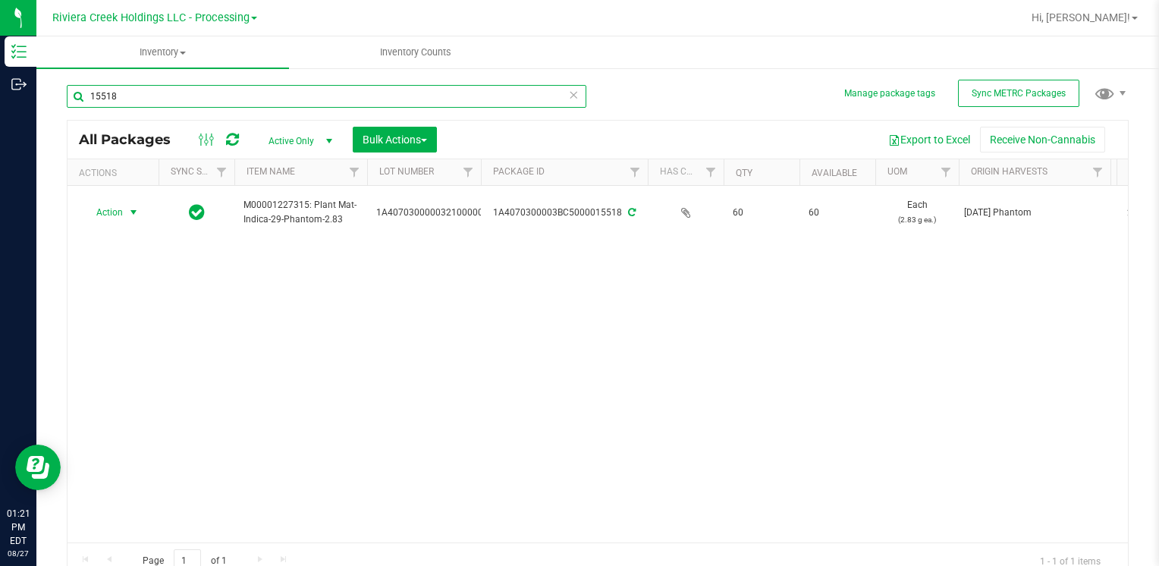
click at [291, 96] on input "15518" at bounding box center [327, 96] width 520 height 23
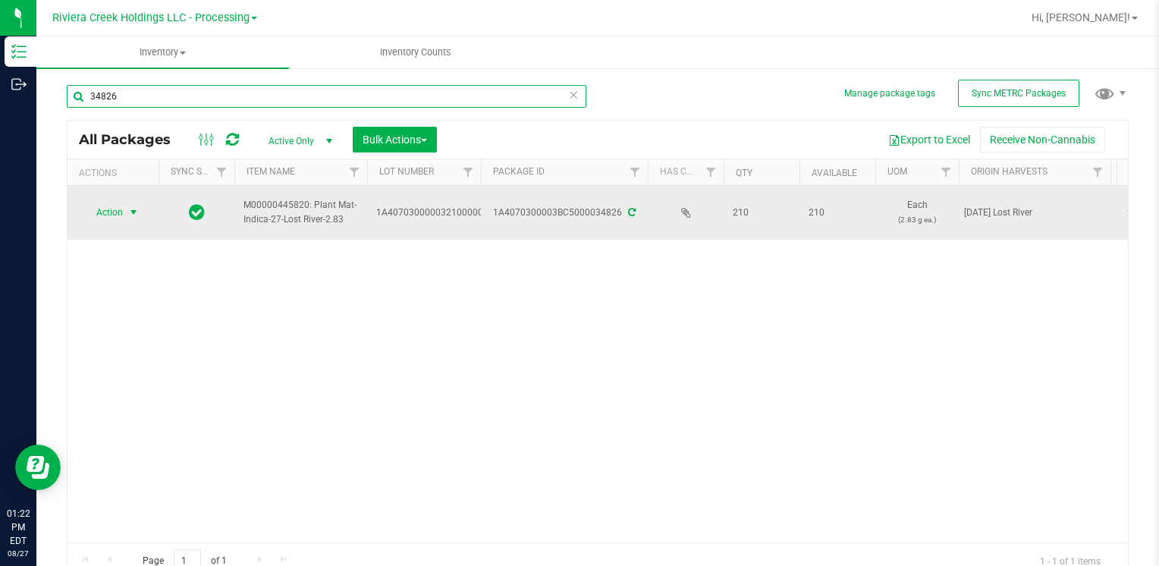
type input "34826"
click at [127, 210] on span "select" at bounding box center [133, 212] width 12 height 12
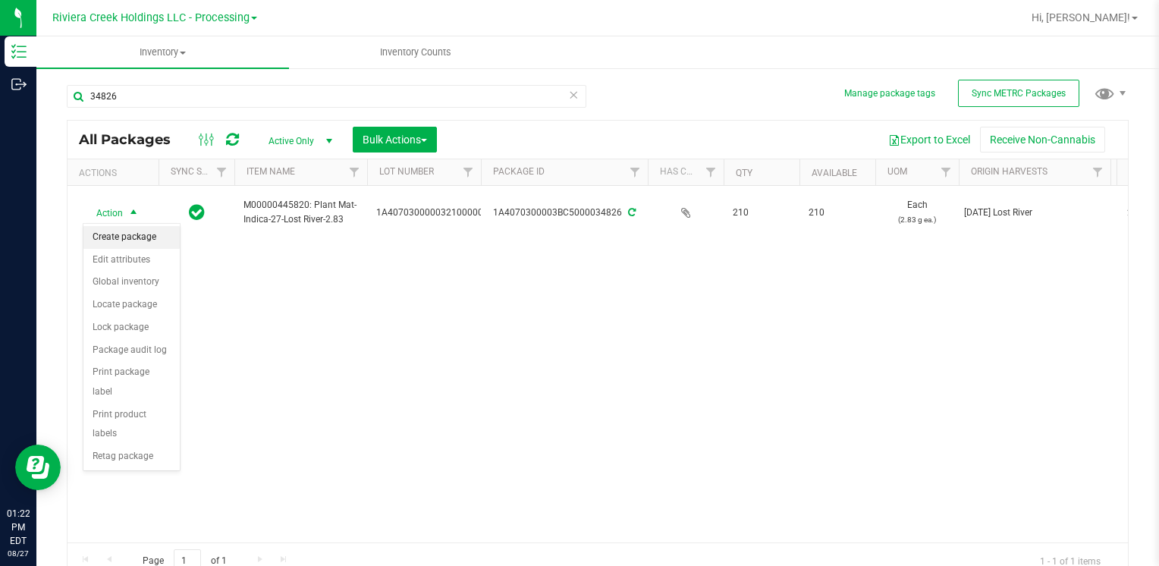
click at [137, 238] on li "Create package" at bounding box center [131, 237] width 96 height 23
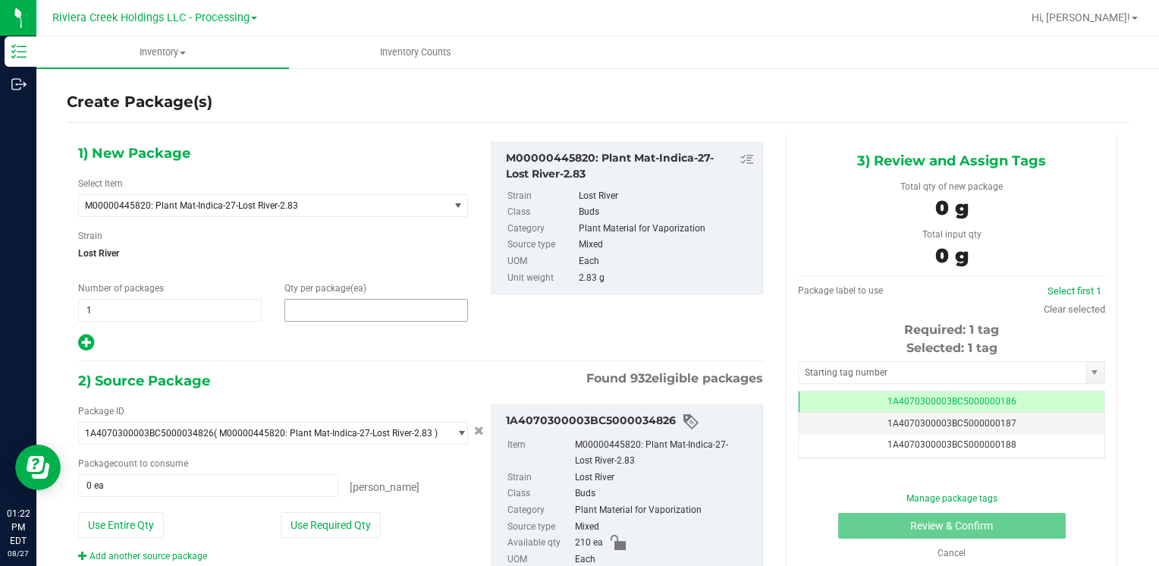
click at [307, 305] on span at bounding box center [377, 310] width 184 height 23
type input "40"
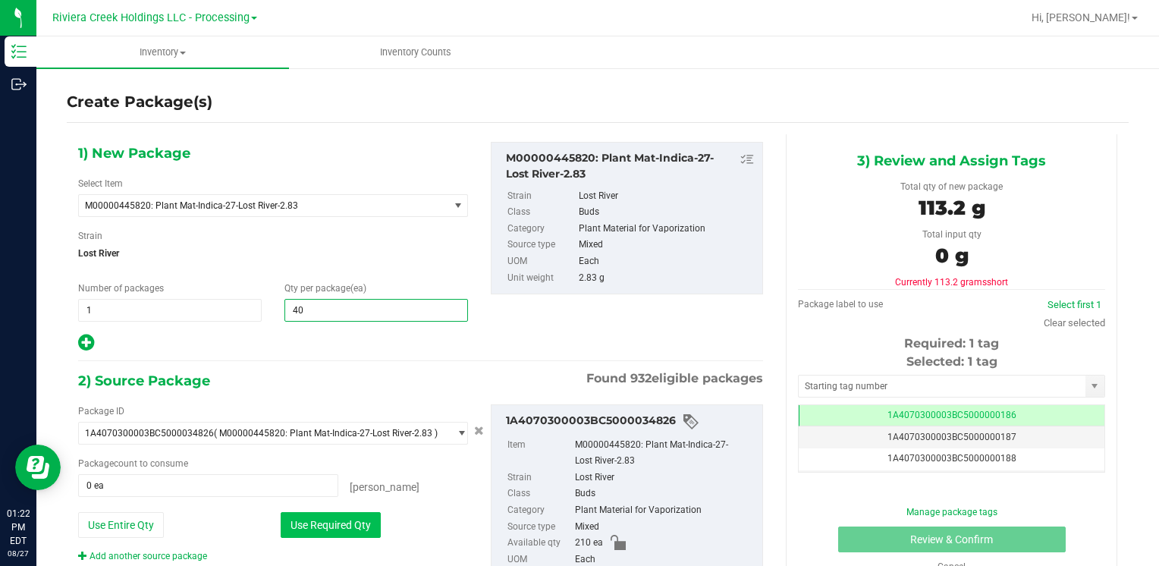
type input "40"
click at [310, 521] on button "Use Required Qty" at bounding box center [331, 525] width 100 height 26
type input "40 ea"
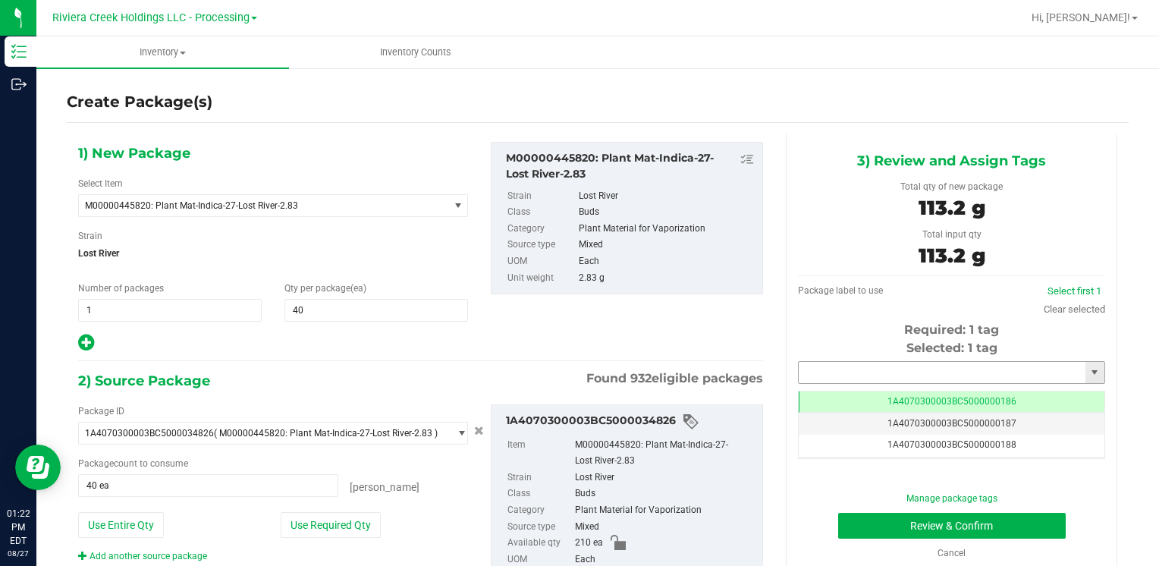
click at [860, 369] on input "text" at bounding box center [942, 372] width 287 height 21
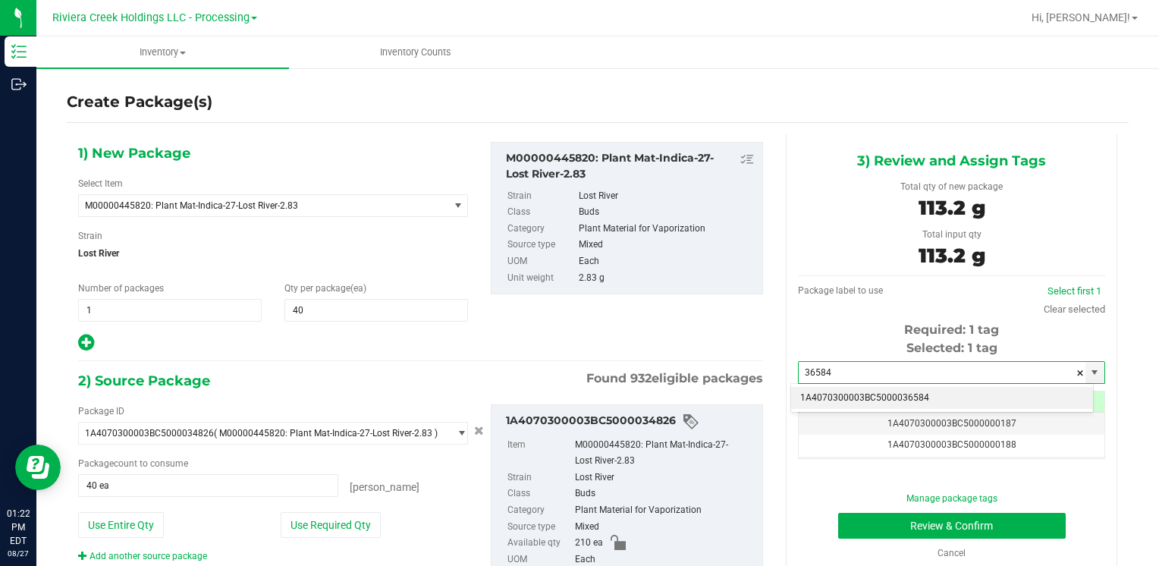
click at [847, 387] on li "1A4070300003BC5000036584" at bounding box center [942, 398] width 302 height 23
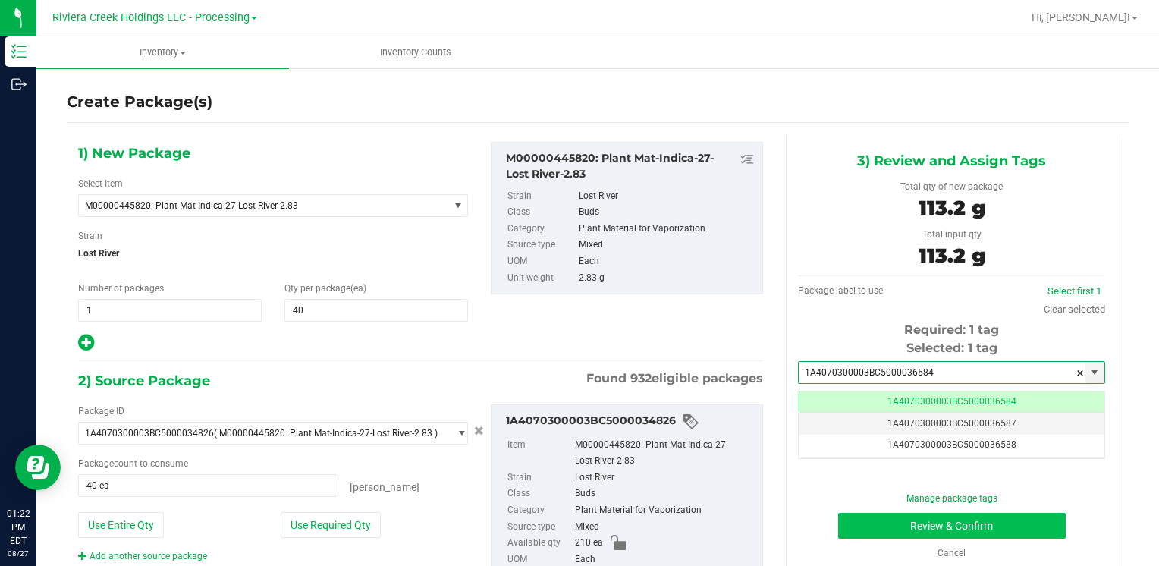
type input "1A4070300003BC5000036584"
click at [856, 514] on button "Review & Confirm" at bounding box center [952, 526] width 228 height 26
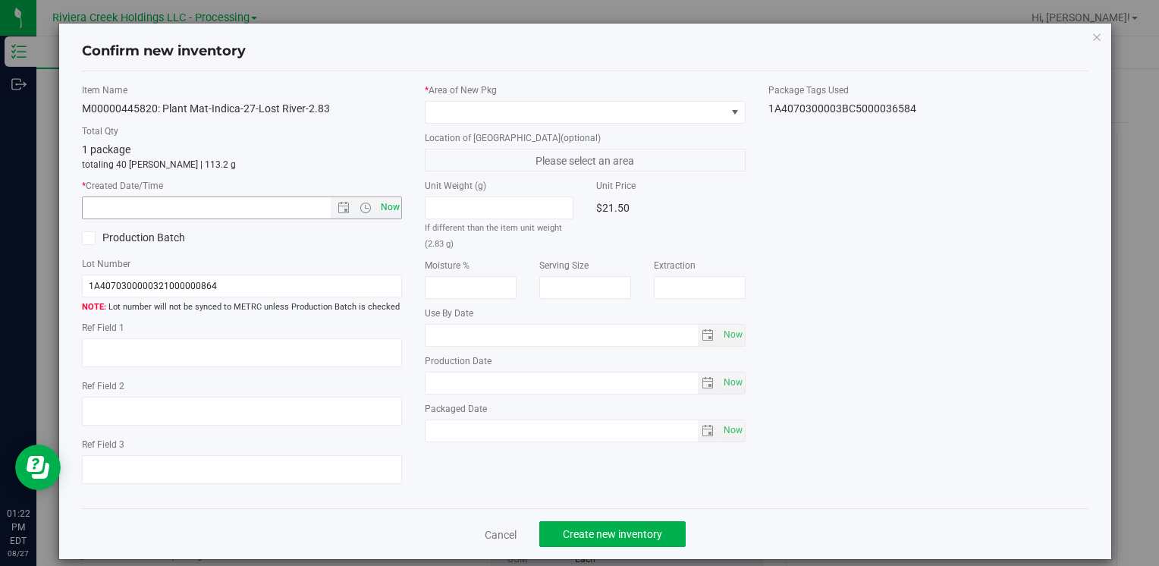
click at [386, 214] on span "Now" at bounding box center [390, 208] width 26 height 22
type input "[DATE] 1:22 PM"
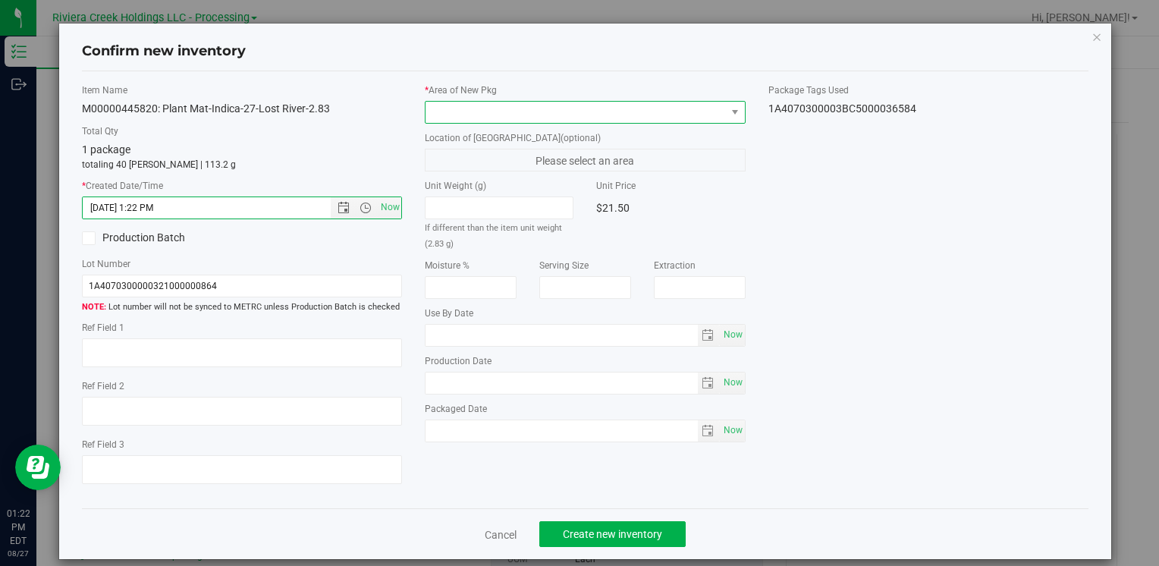
click at [464, 106] on span at bounding box center [576, 112] width 300 height 21
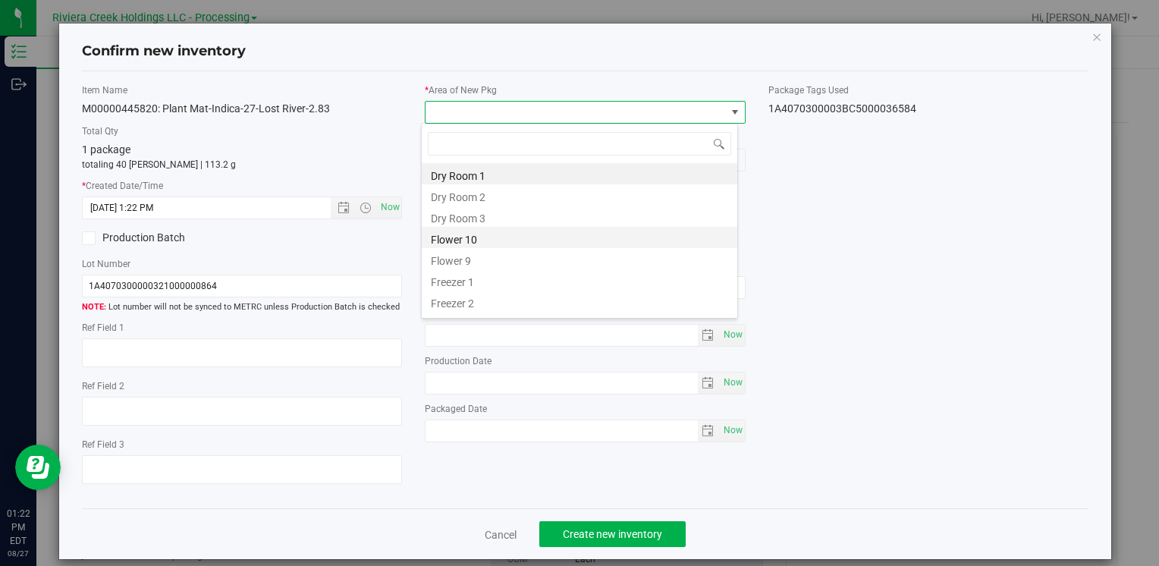
click at [513, 231] on li "Flower 10" at bounding box center [580, 237] width 316 height 21
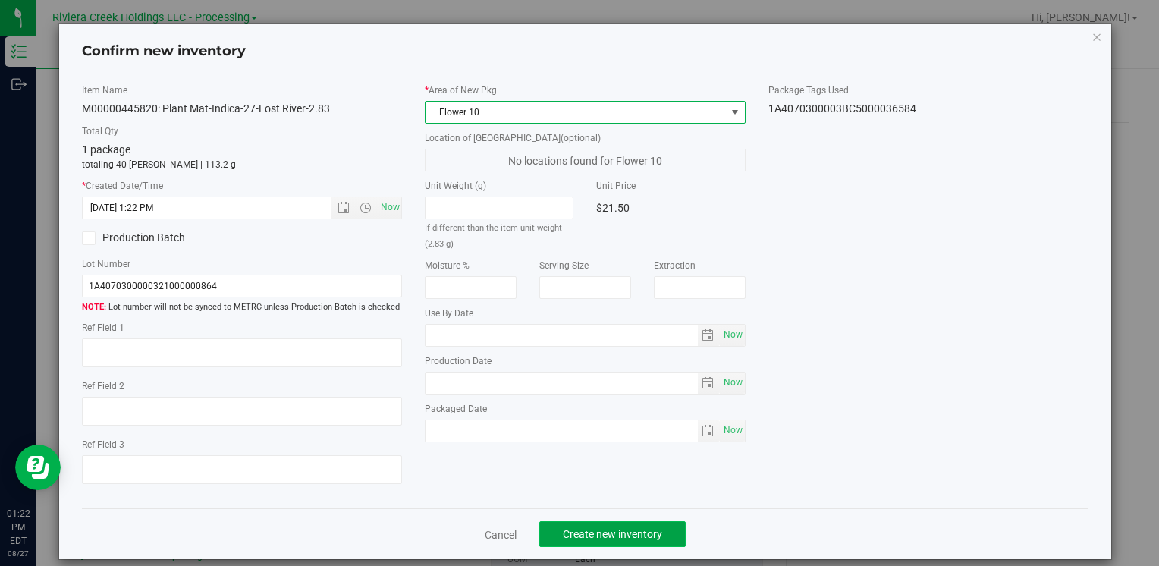
click at [619, 542] on button "Create new inventory" at bounding box center [612, 534] width 146 height 26
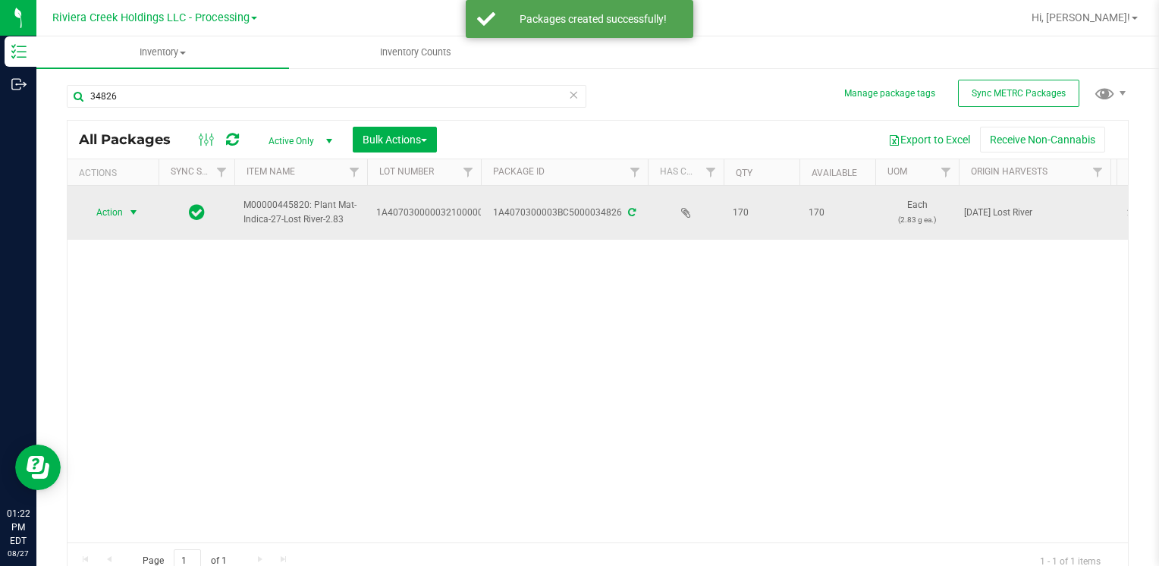
click at [101, 212] on span "Action" at bounding box center [103, 212] width 41 height 21
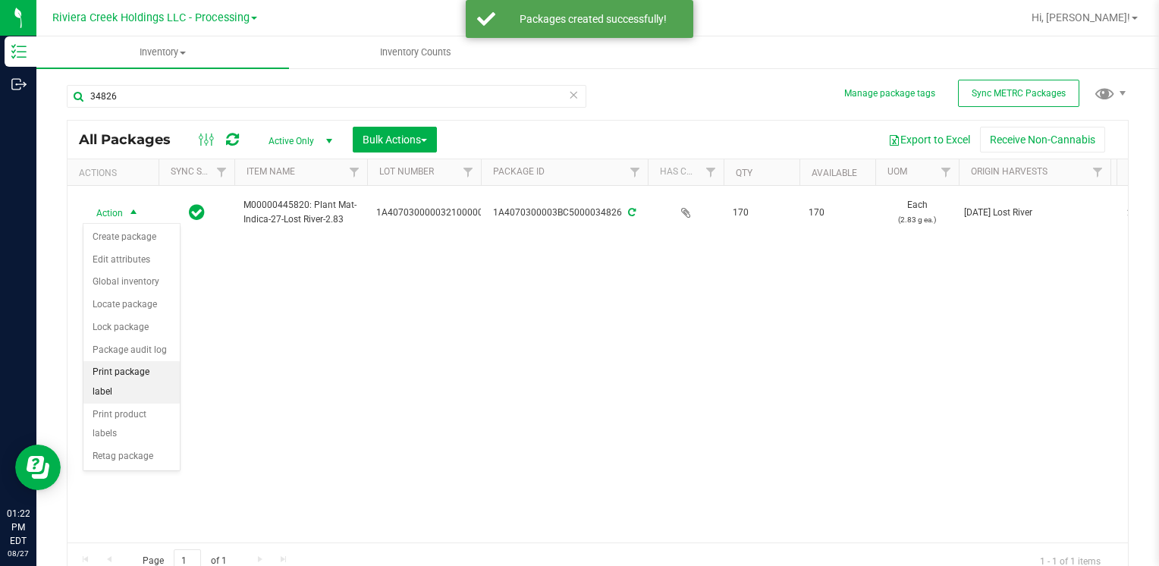
click at [146, 373] on li "Print package label" at bounding box center [131, 382] width 96 height 42
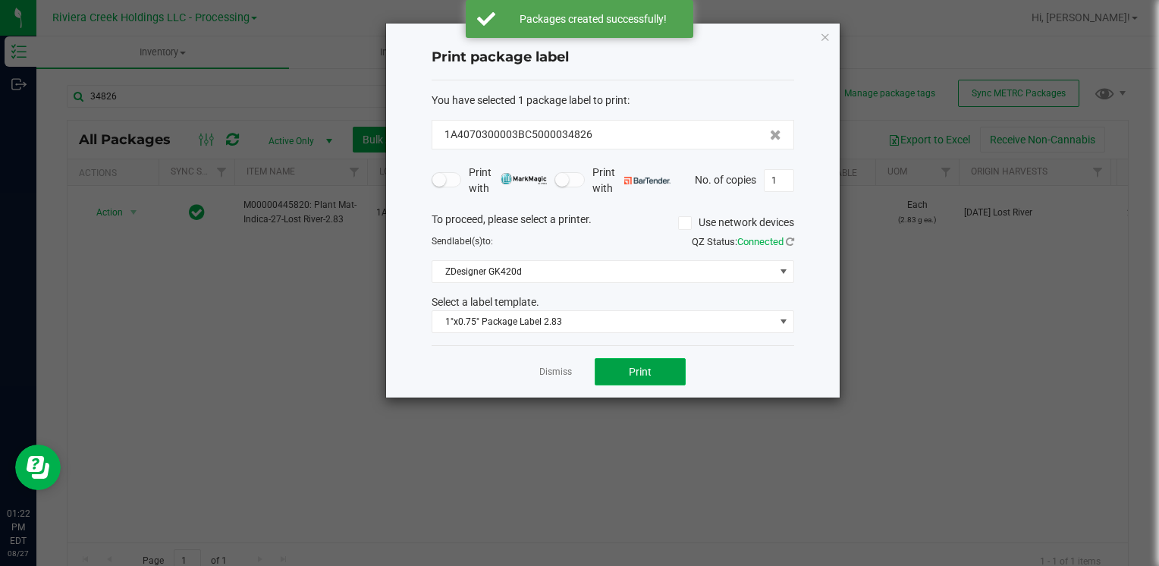
click at [636, 362] on button "Print" at bounding box center [640, 371] width 91 height 27
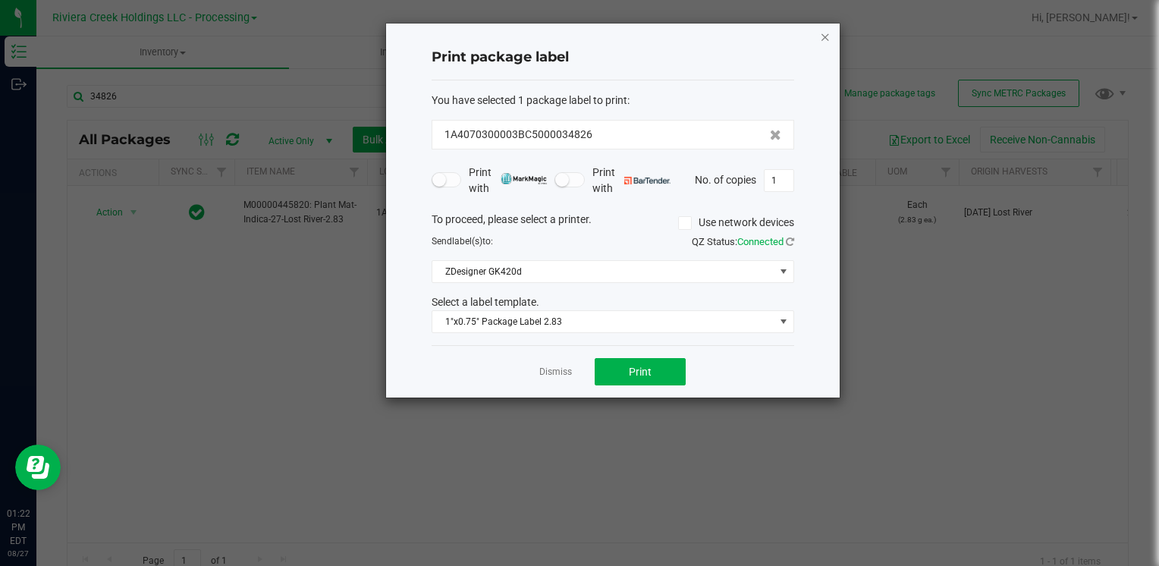
click at [828, 36] on icon "button" at bounding box center [825, 36] width 11 height 18
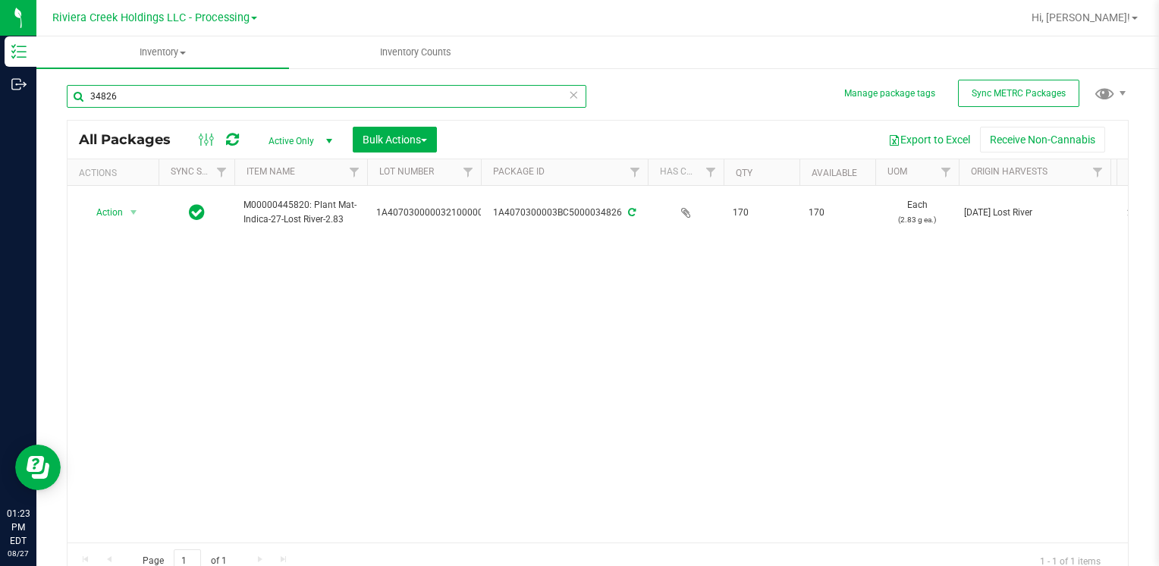
click at [277, 99] on input "34826" at bounding box center [327, 96] width 520 height 23
click at [276, 99] on input "34826" at bounding box center [327, 96] width 520 height 23
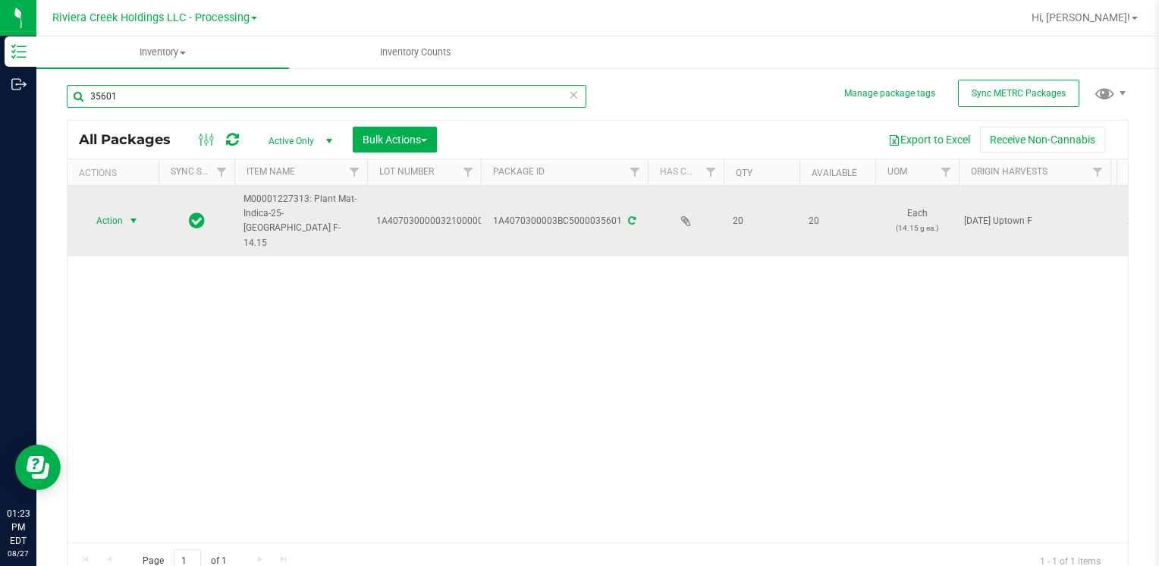
type input "35601"
click at [113, 210] on span "Action" at bounding box center [103, 220] width 41 height 21
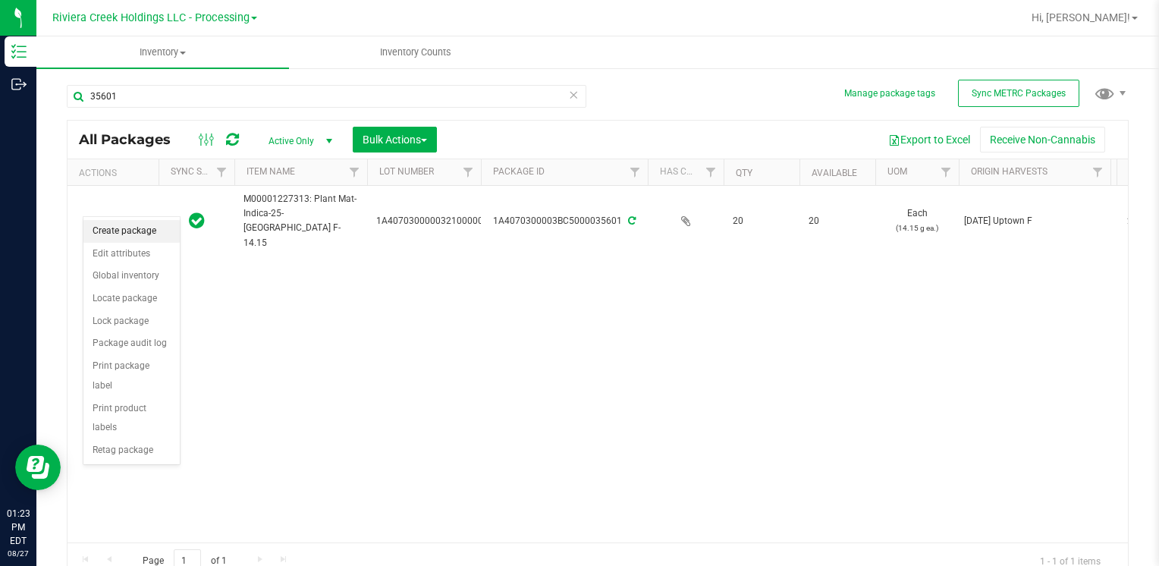
click at [147, 234] on li "Create package" at bounding box center [131, 231] width 96 height 23
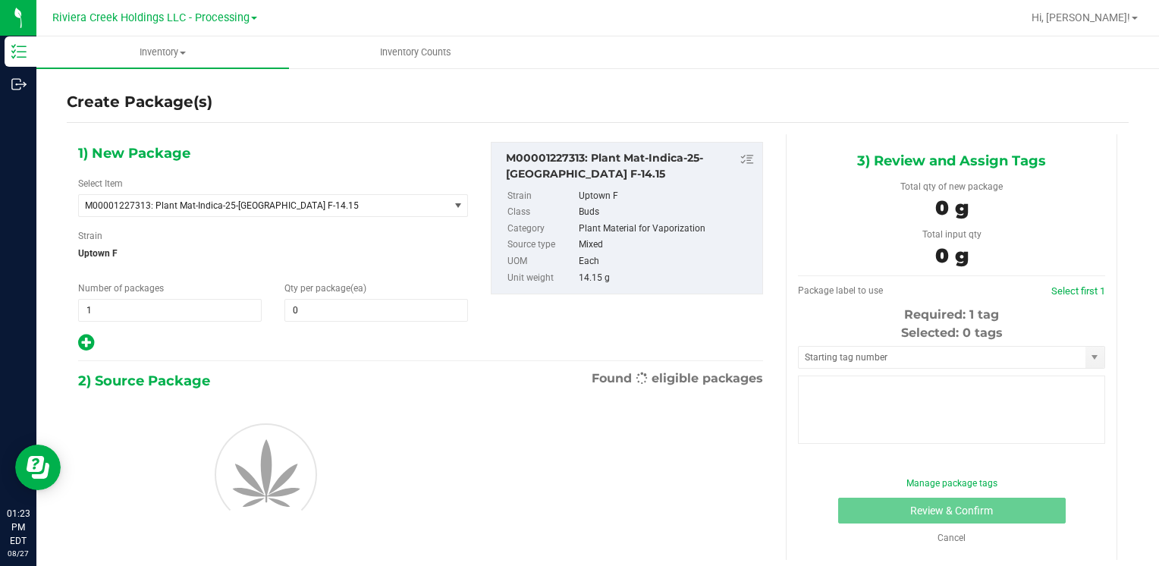
type input "0"
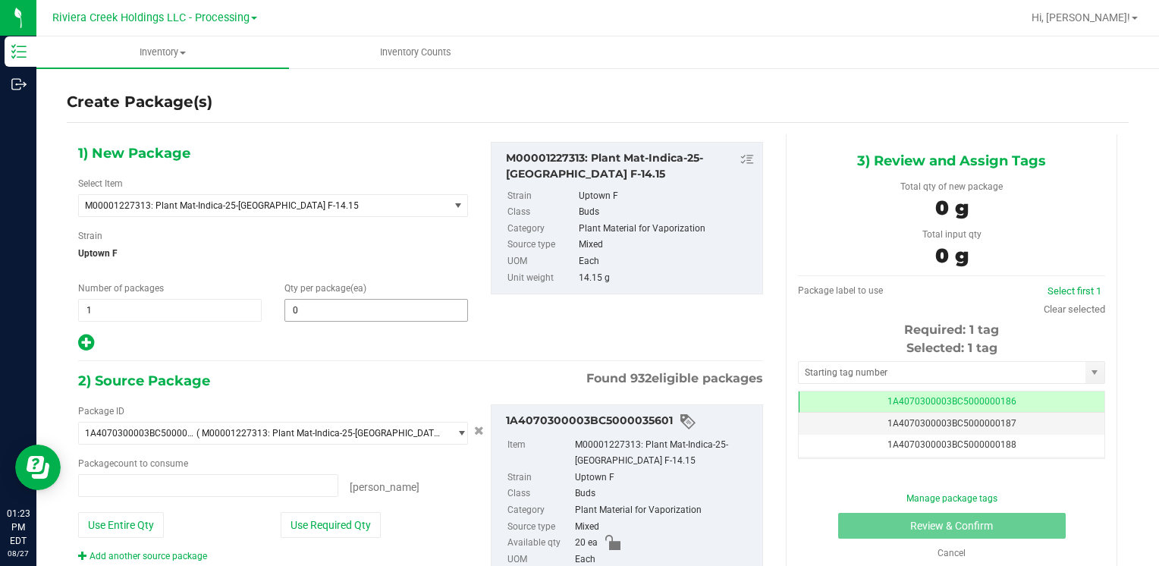
type input "0 ea"
click at [306, 303] on span at bounding box center [377, 310] width 184 height 23
type input "8"
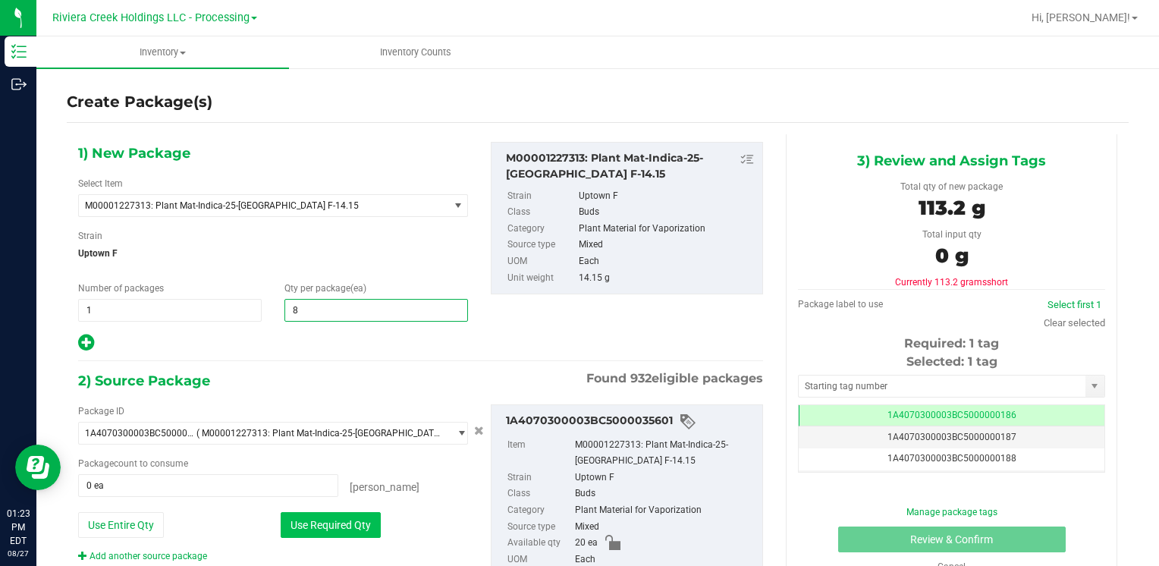
type input "8"
click at [313, 528] on button "Use Required Qty" at bounding box center [331, 525] width 100 height 26
type input "8 ea"
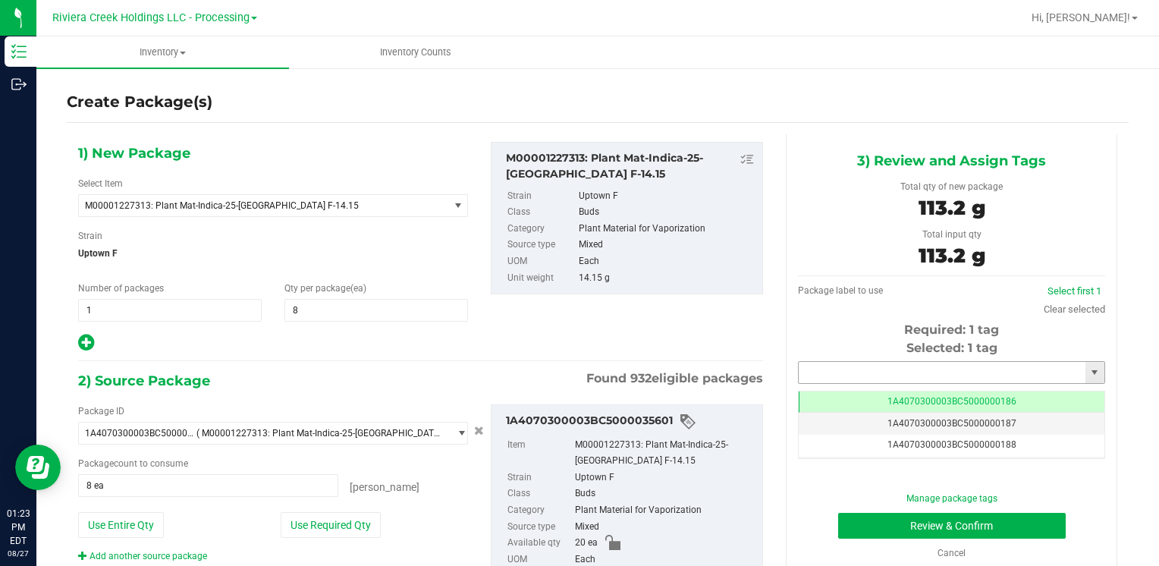
click at [857, 374] on input "text" at bounding box center [942, 372] width 287 height 21
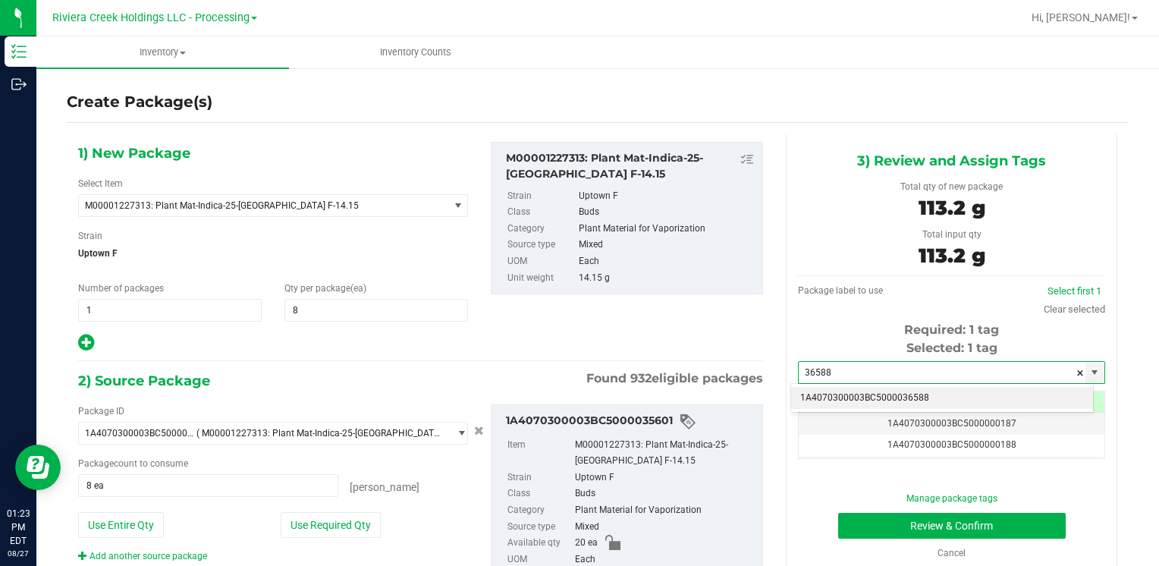
click at [824, 388] on li "1A4070300003BC5000036588" at bounding box center [942, 398] width 302 height 23
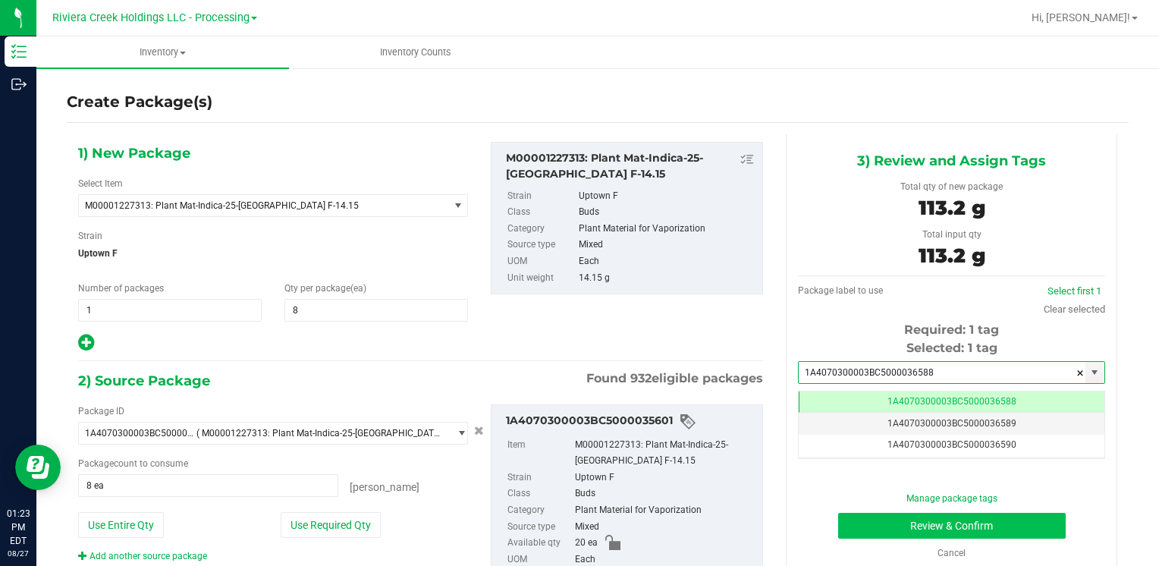
type input "1A4070300003BC5000036588"
click at [885, 513] on button "Review & Confirm" at bounding box center [952, 526] width 228 height 26
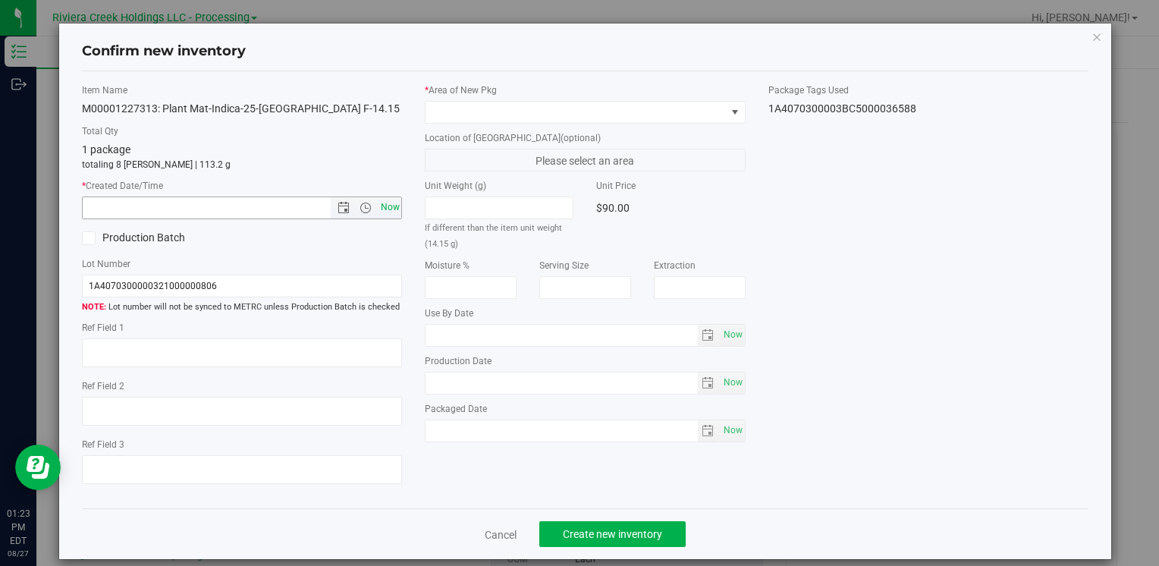
click at [392, 199] on span "Now" at bounding box center [390, 208] width 26 height 22
type input "[DATE] 1:23 PM"
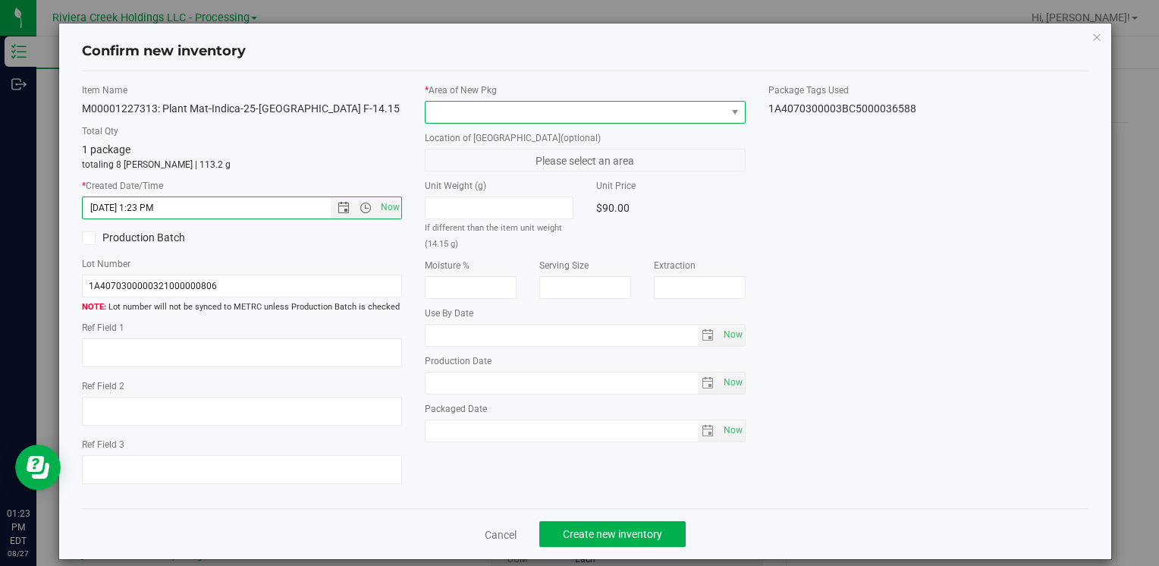
click at [437, 108] on span at bounding box center [576, 112] width 300 height 21
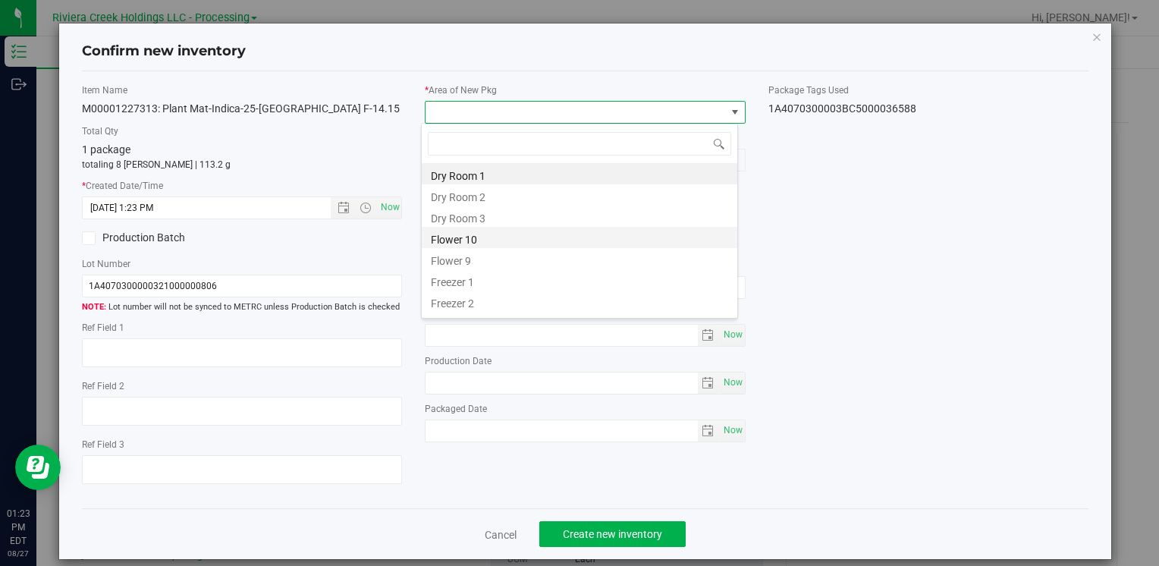
click at [498, 235] on li "Flower 10" at bounding box center [580, 237] width 316 height 21
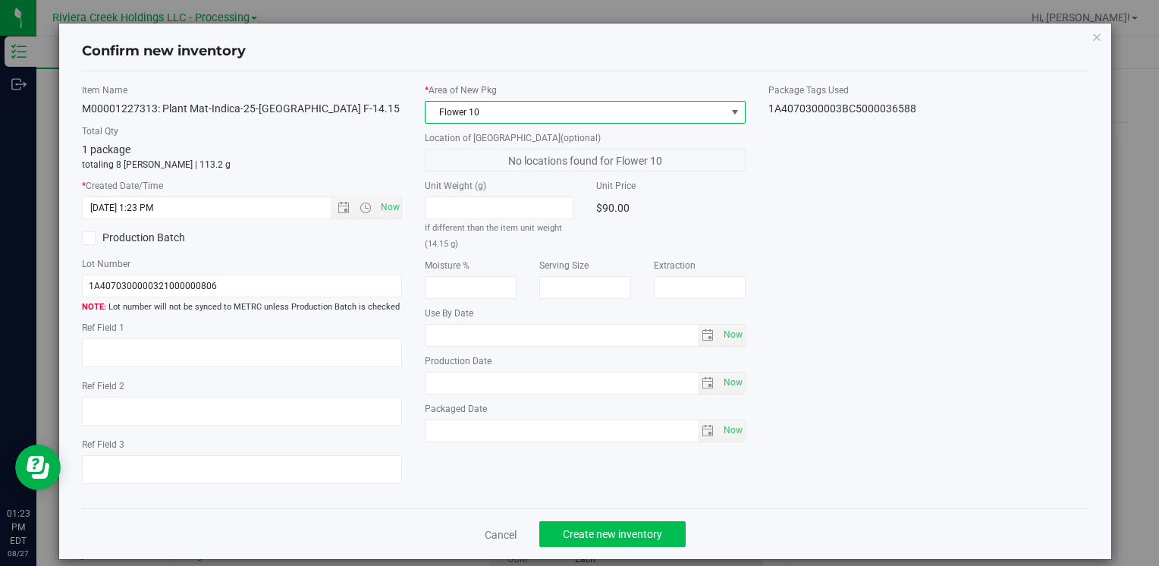
click at [568, 547] on div "Cancel Create new inventory" at bounding box center [585, 533] width 1007 height 51
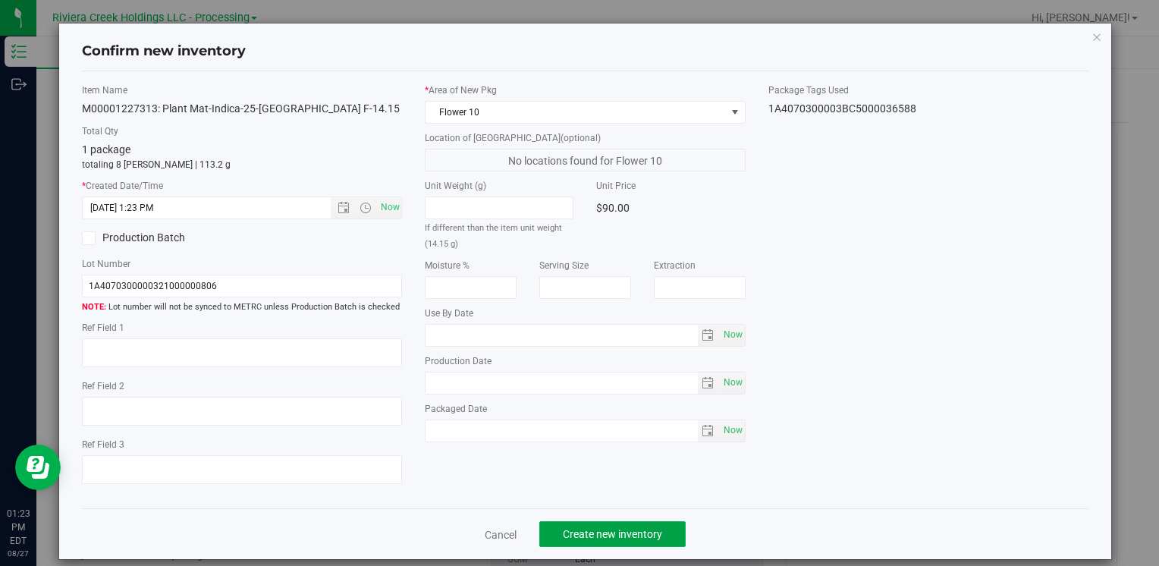
click at [568, 546] on button "Create new inventory" at bounding box center [612, 534] width 146 height 26
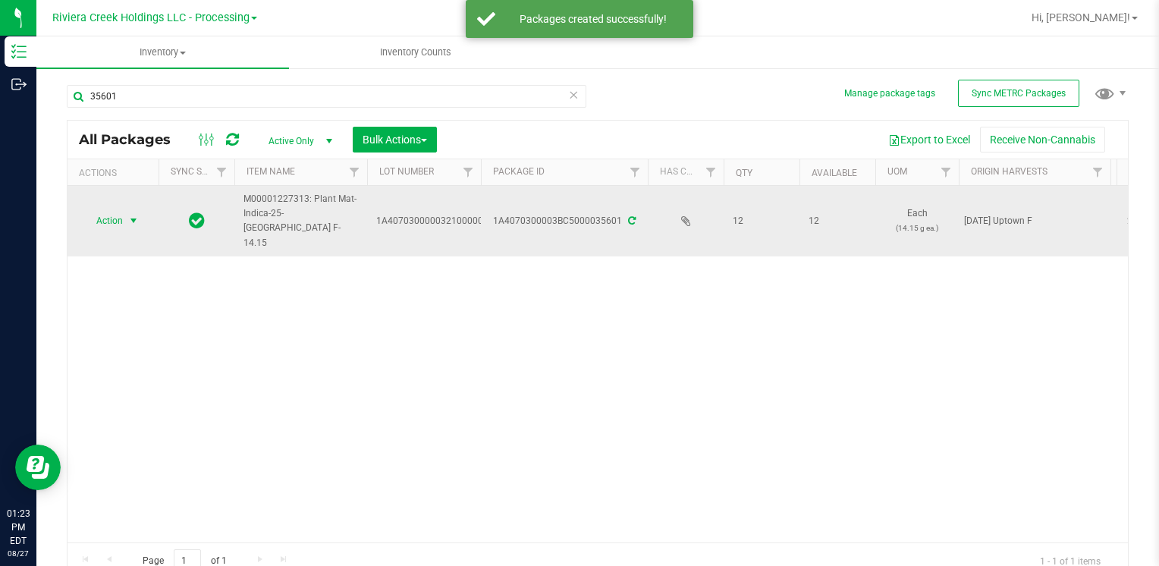
click at [122, 210] on span "Action" at bounding box center [103, 220] width 41 height 21
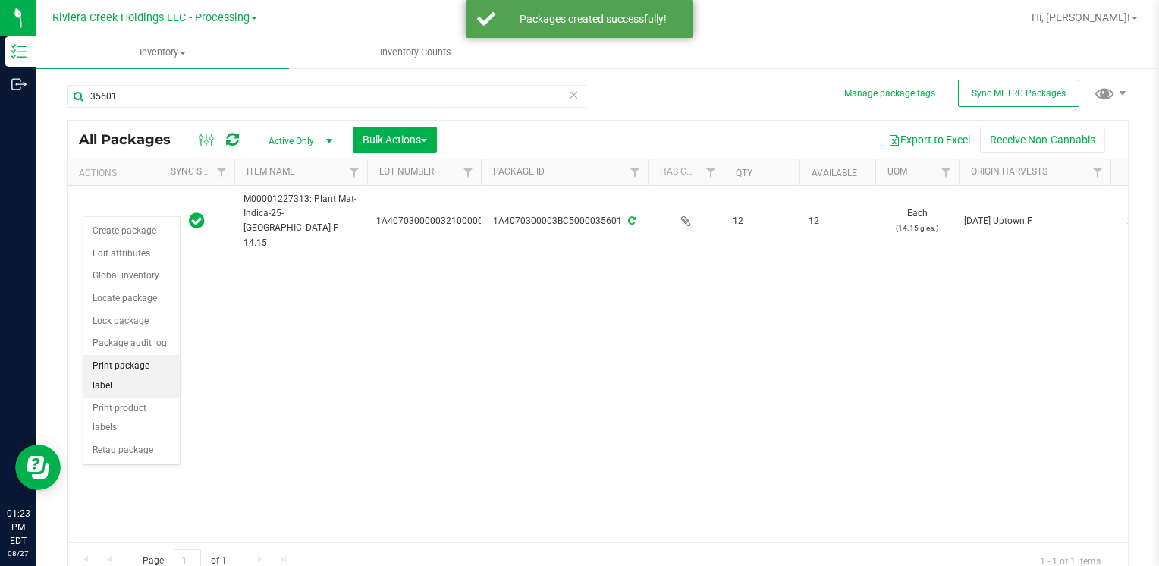
click at [155, 363] on li "Print package label" at bounding box center [131, 376] width 96 height 42
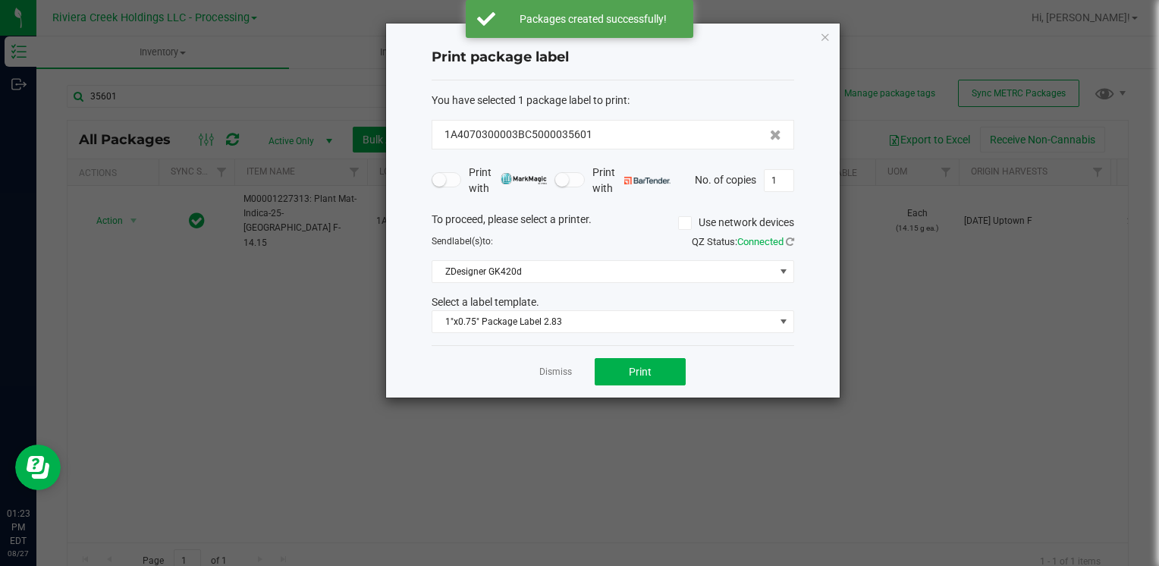
click at [510, 337] on div "You have selected 1 package label to print : 1A4070300003BC5000035601 Print wit…" at bounding box center [613, 213] width 363 height 266
click at [517, 325] on span "1"x0.75" Package Label 2.83" at bounding box center [603, 321] width 342 height 21
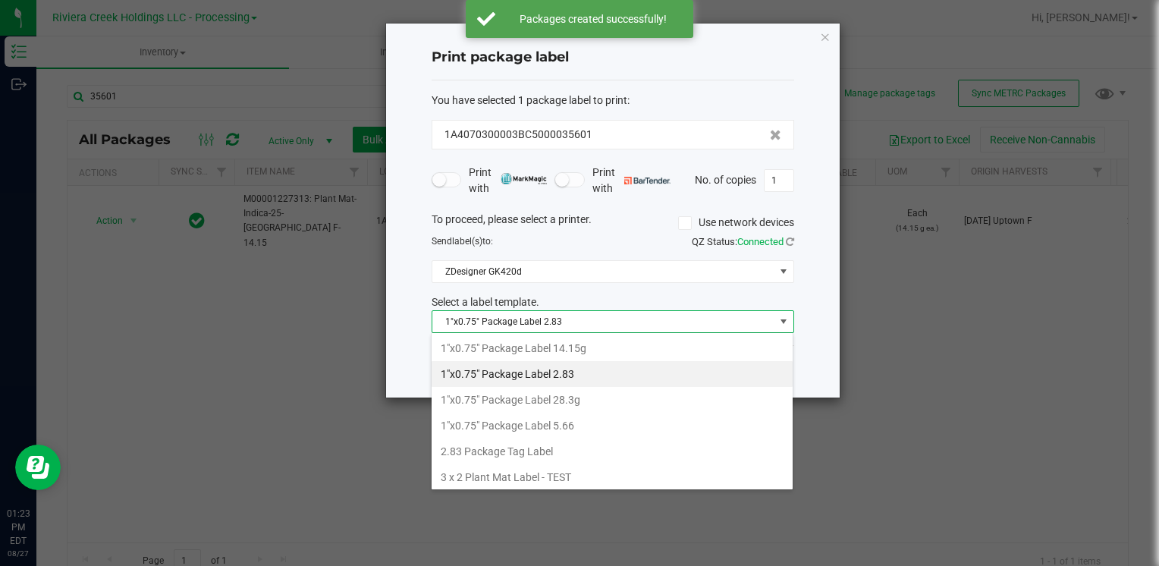
click at [587, 350] on li "1"x0.75" Package Label 14.15g" at bounding box center [612, 348] width 361 height 26
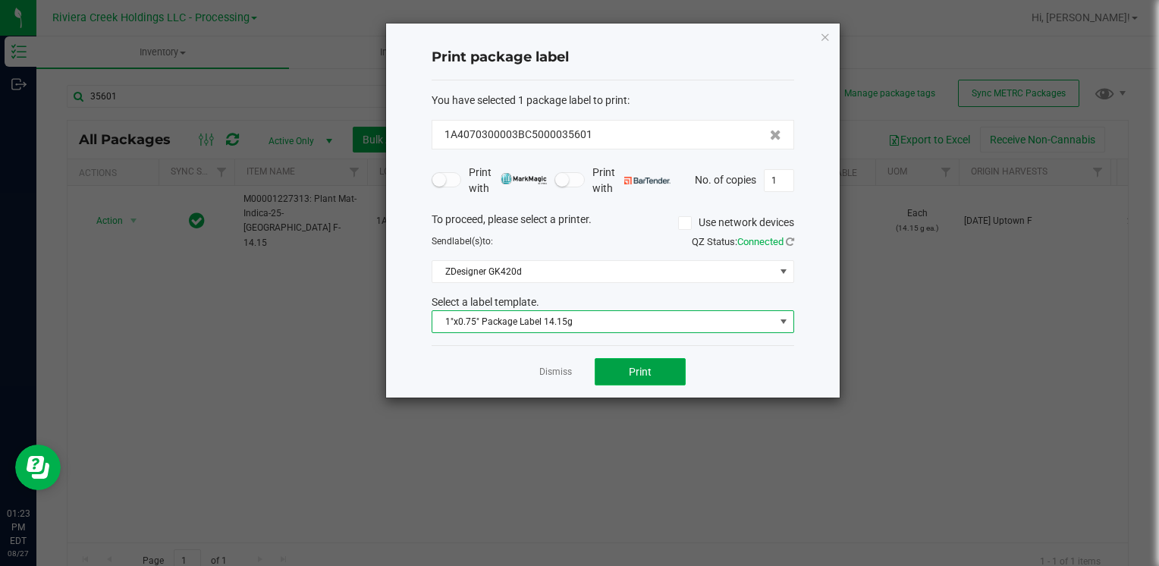
click at [615, 363] on button "Print" at bounding box center [640, 371] width 91 height 27
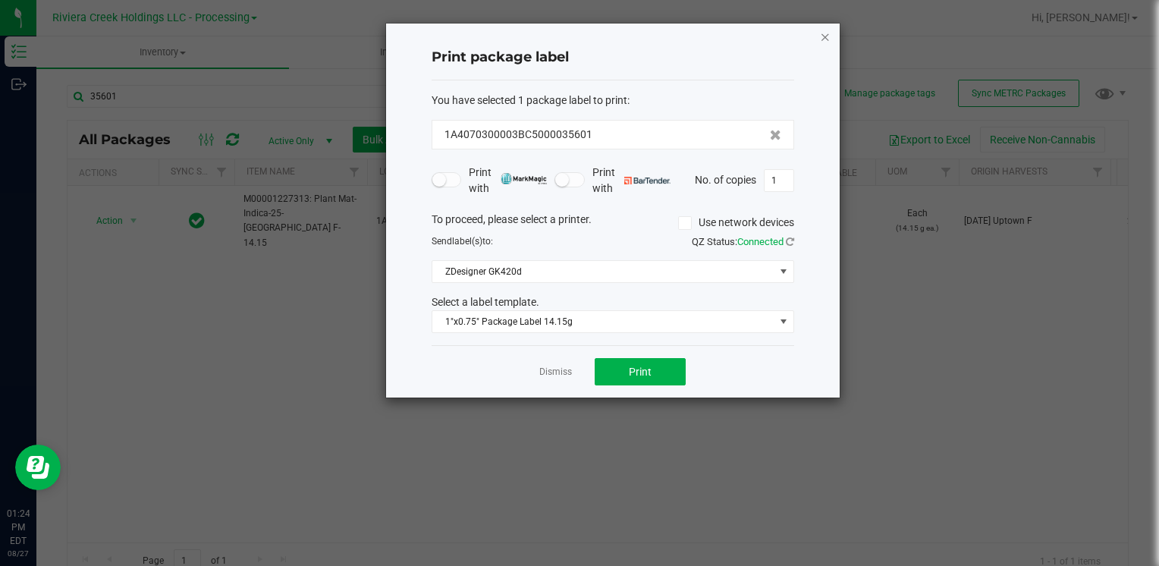
click at [822, 38] on icon "button" at bounding box center [825, 36] width 11 height 18
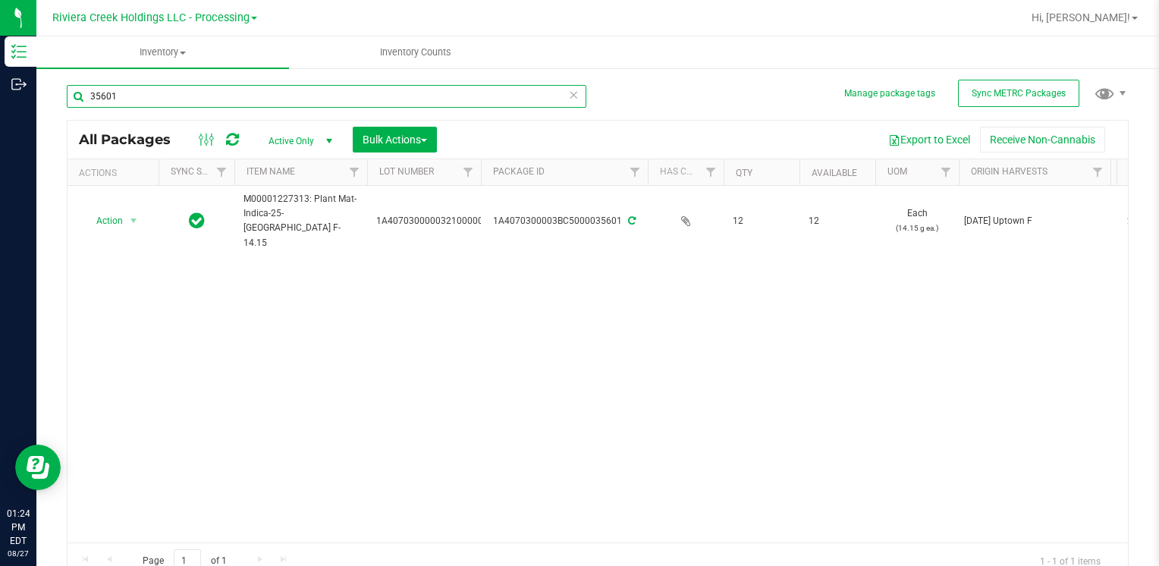
click at [177, 101] on input "35601" at bounding box center [327, 96] width 520 height 23
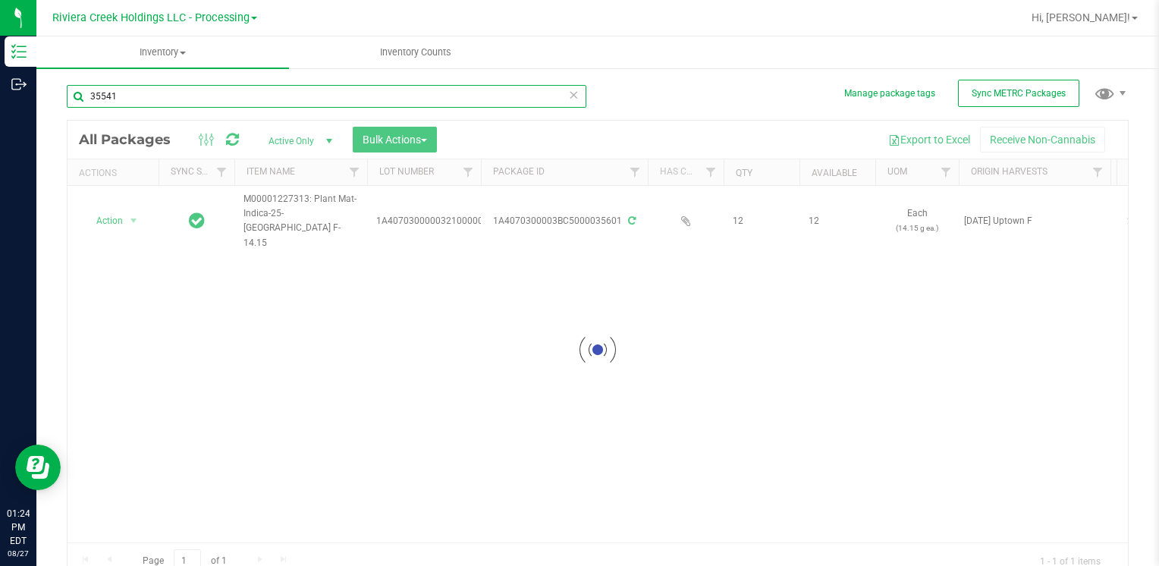
type input "35541"
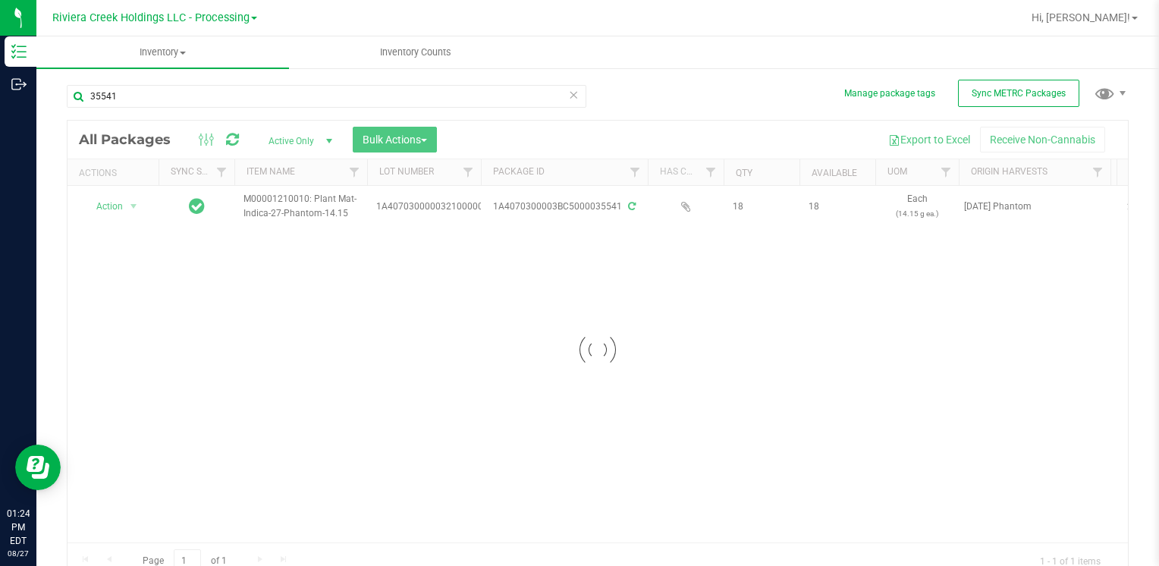
drag, startPoint x: 90, startPoint y: 135, endPoint x: 467, endPoint y: 395, distance: 458.2
click at [467, 395] on div at bounding box center [598, 350] width 1061 height 458
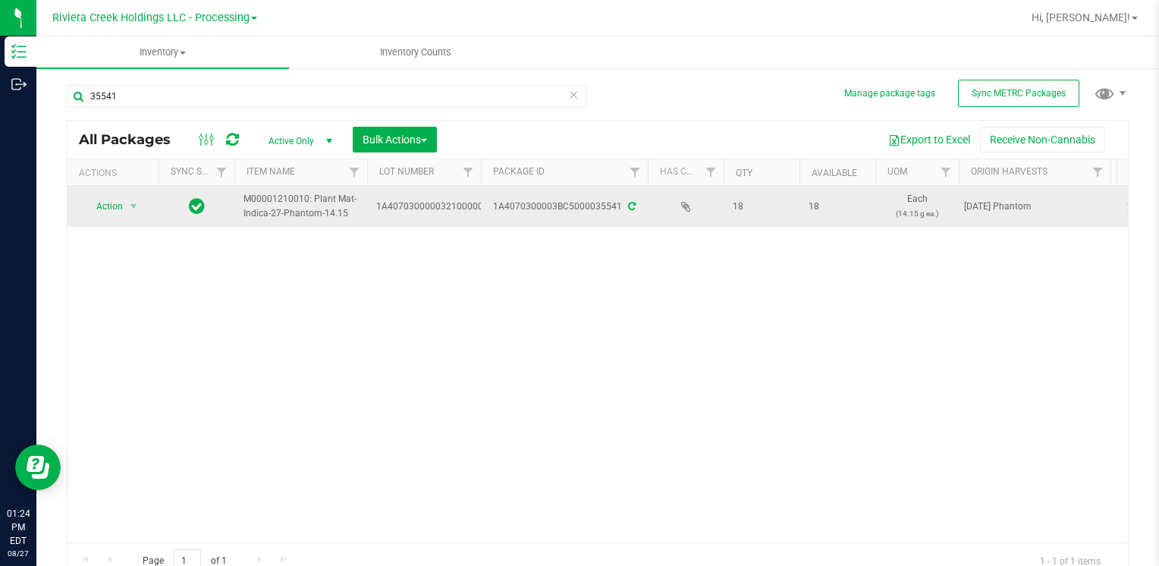
click at [118, 214] on span "Action" at bounding box center [103, 206] width 41 height 21
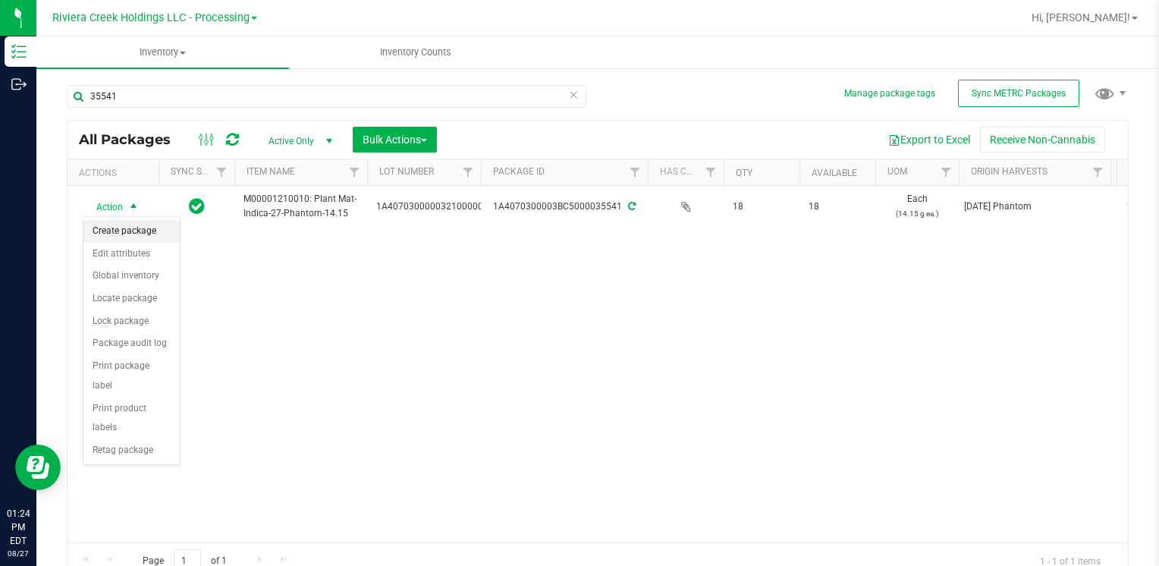
click at [143, 231] on li "Create package" at bounding box center [131, 231] width 96 height 23
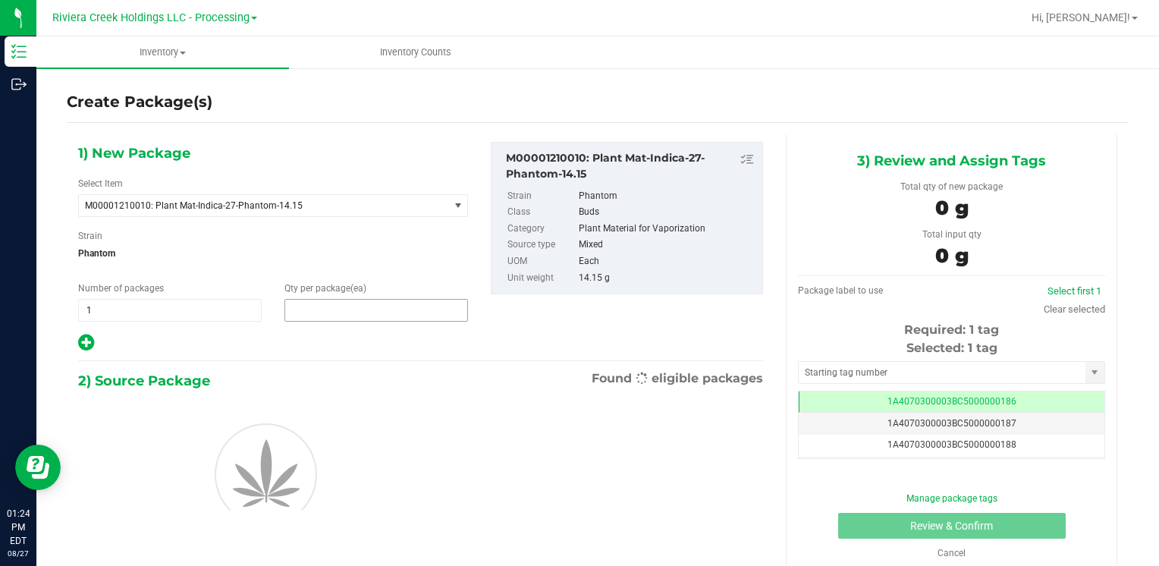
click at [341, 311] on span at bounding box center [377, 310] width 184 height 23
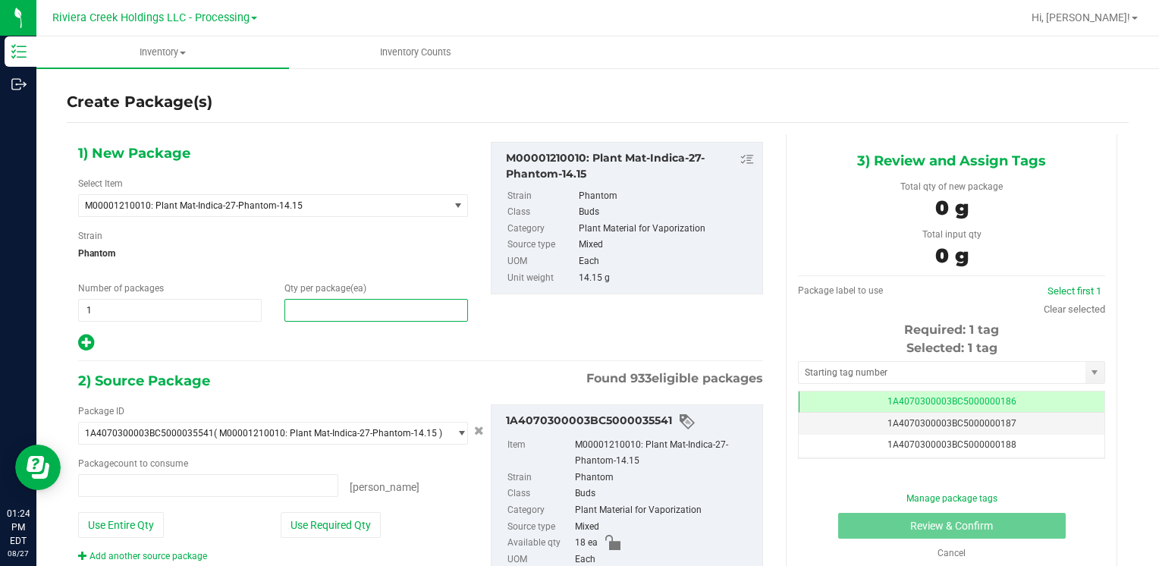
type input "0 ea"
type input "8"
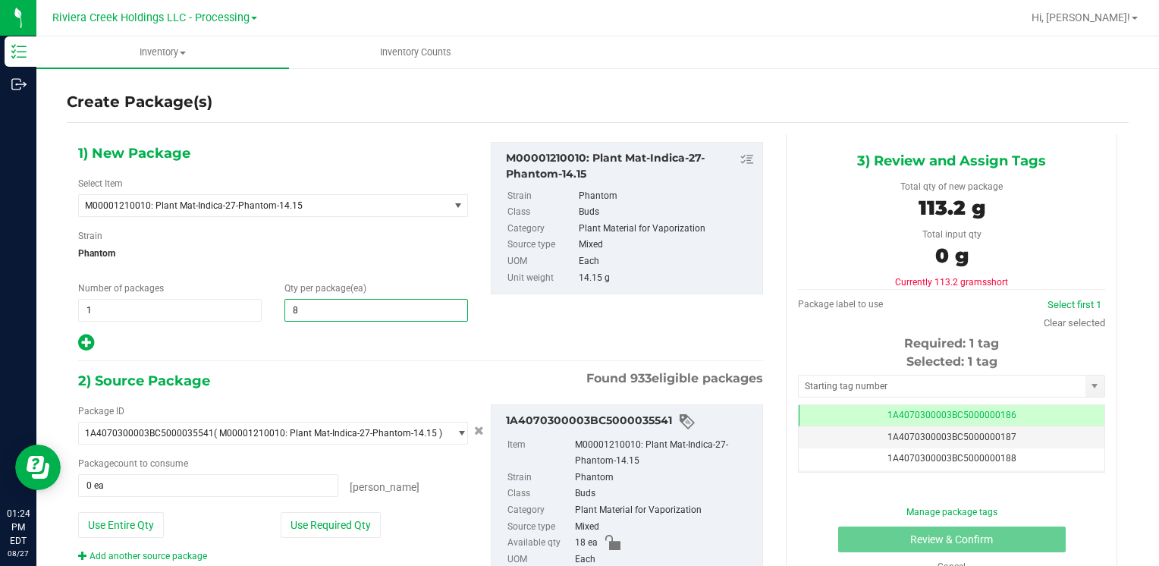
type input "8"
click at [297, 536] on div "Package ID 1A4070300003BC5000035541 ( M00001210010: Plant Mat-Indica-27-Phantom…" at bounding box center [273, 483] width 413 height 159
click at [299, 529] on button "Use Required Qty" at bounding box center [331, 525] width 100 height 26
type input "8 ea"
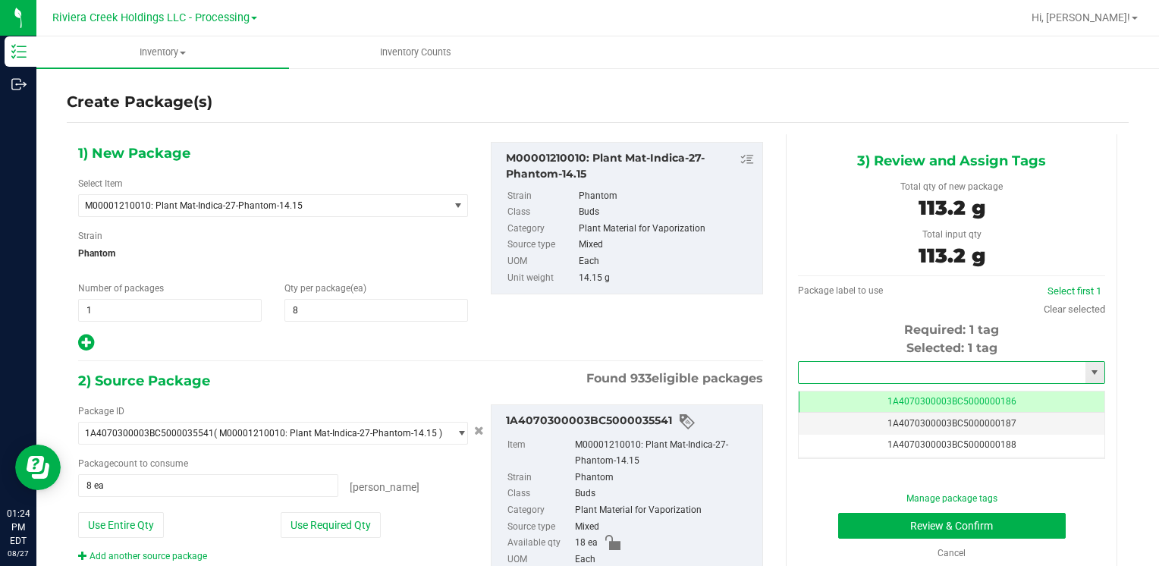
click at [843, 379] on input "text" at bounding box center [942, 372] width 287 height 21
click at [834, 392] on li "1A4070300003BC5000036587" at bounding box center [942, 398] width 302 height 23
type input "1A4070300003BC5000036587"
click at [863, 525] on button "Review & Confirm" at bounding box center [952, 526] width 228 height 26
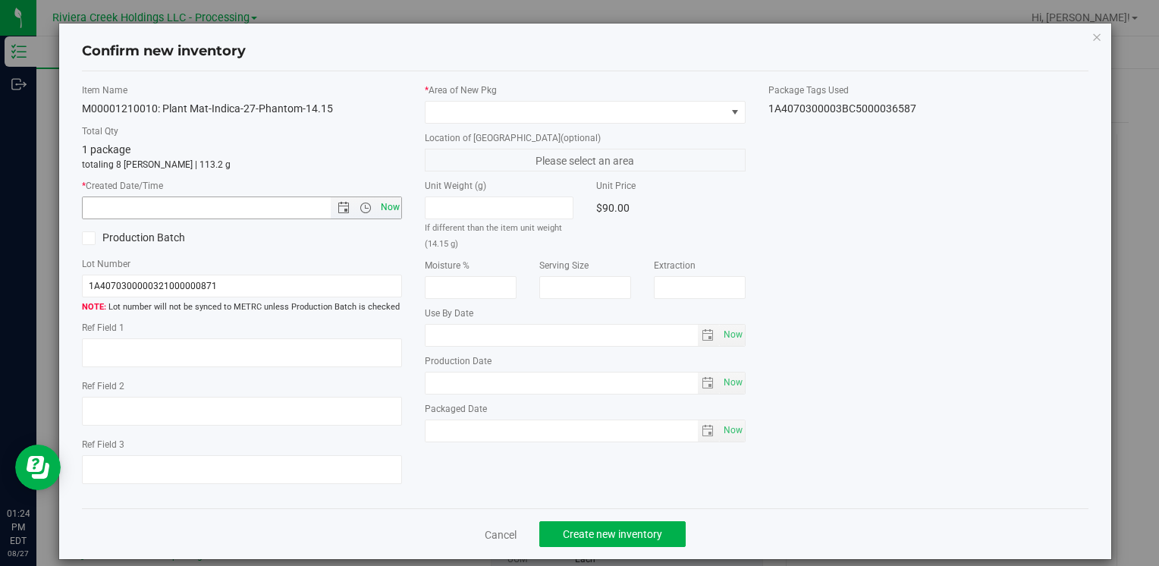
click at [389, 208] on span "Now" at bounding box center [390, 208] width 26 height 22
type input "[DATE] 1:24 PM"
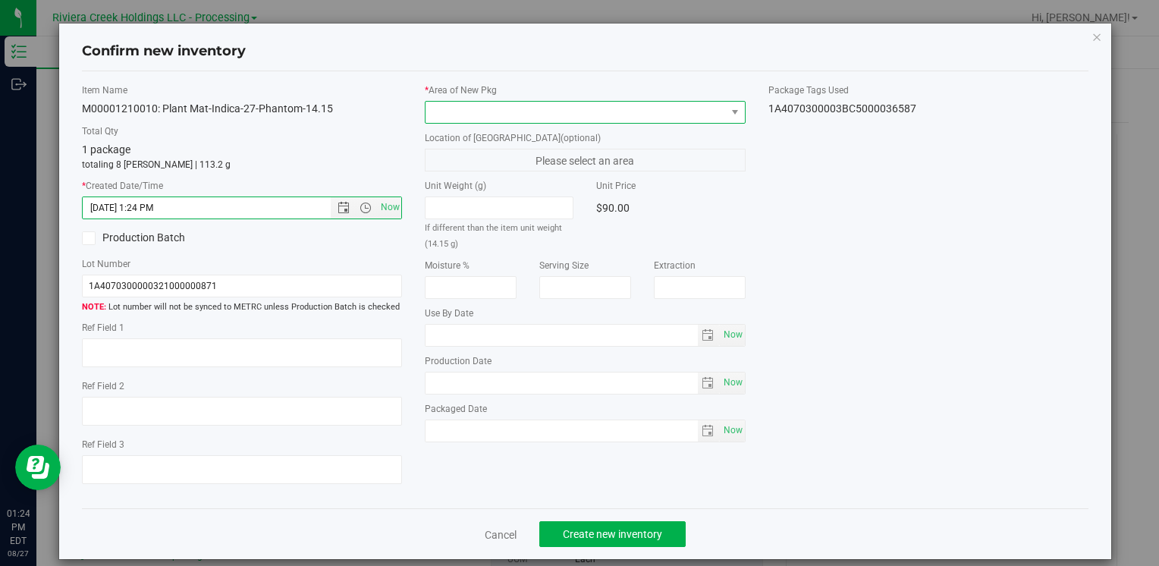
click at [445, 110] on span at bounding box center [576, 112] width 300 height 21
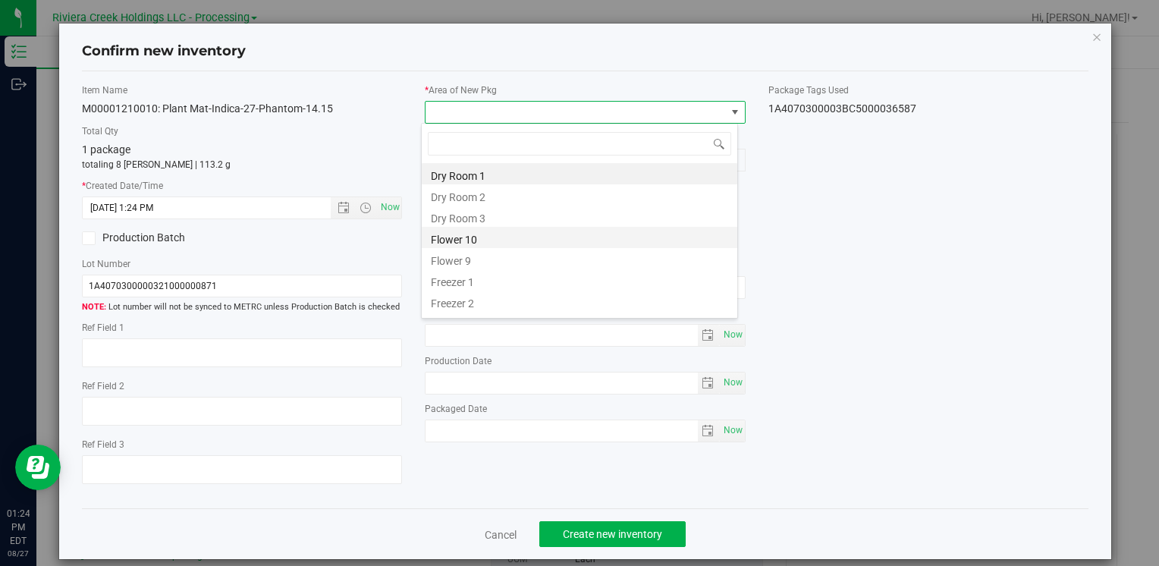
click at [487, 239] on li "Flower 10" at bounding box center [580, 237] width 316 height 21
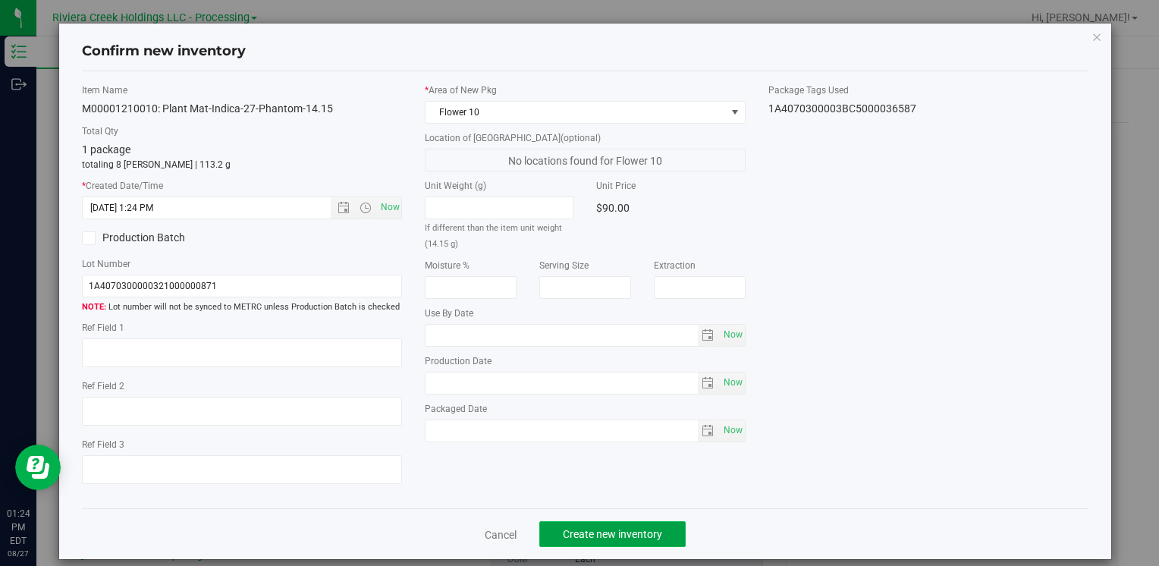
click at [588, 525] on button "Create new inventory" at bounding box center [612, 534] width 146 height 26
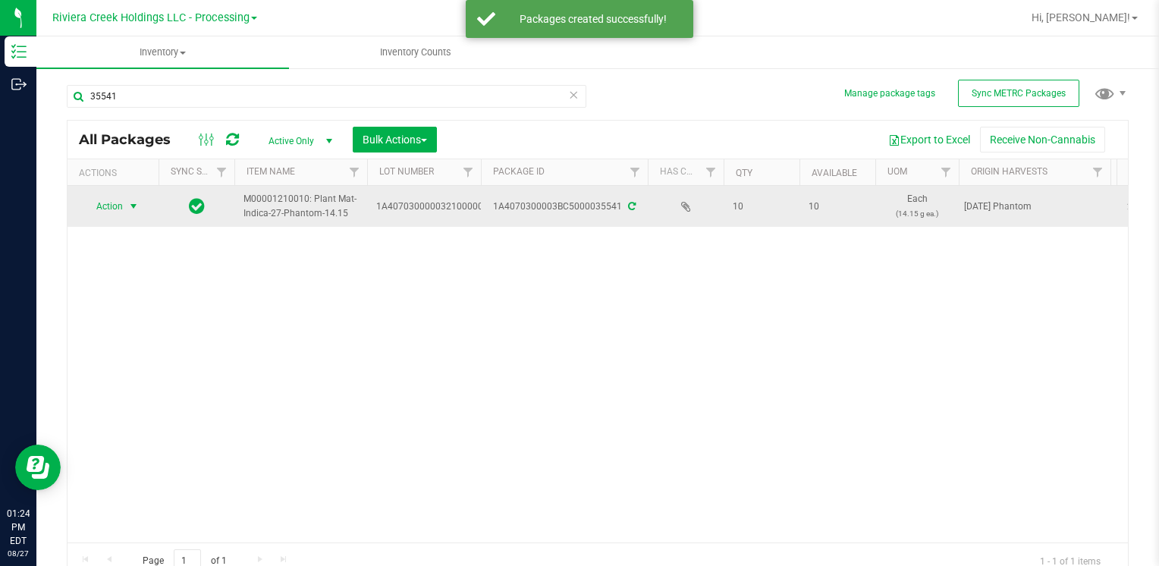
click at [119, 205] on span "Action" at bounding box center [103, 206] width 41 height 21
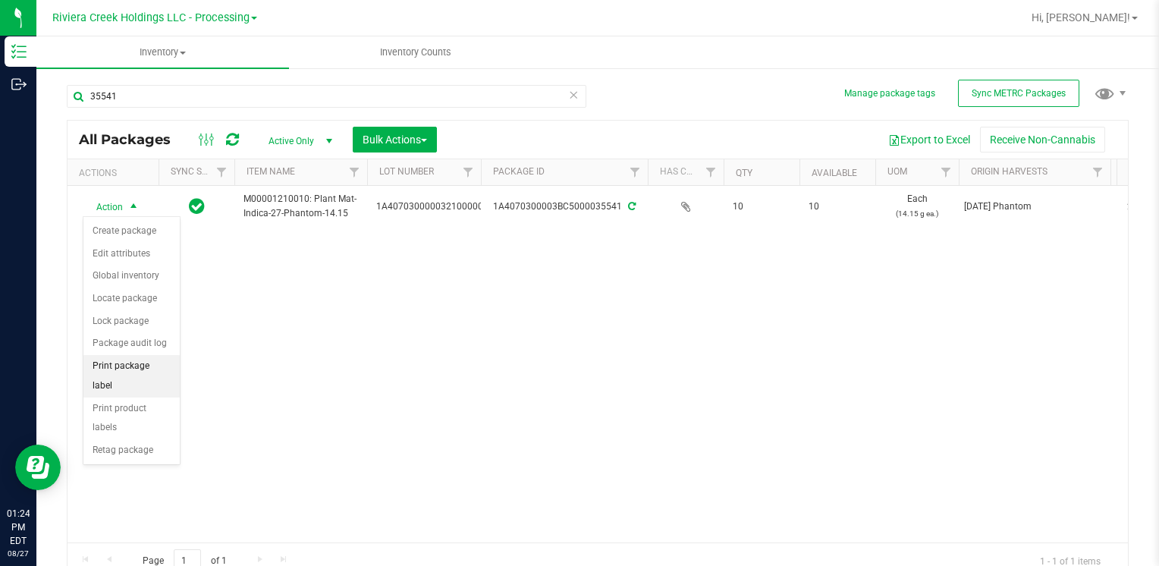
click at [162, 363] on li "Print package label" at bounding box center [131, 376] width 96 height 42
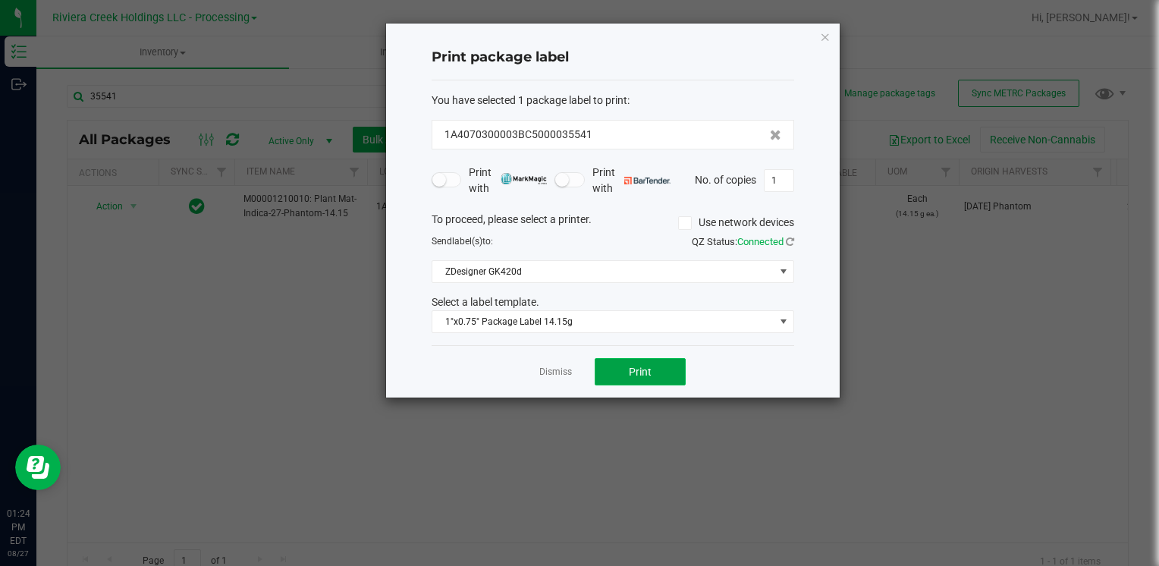
click at [649, 378] on button "Print" at bounding box center [640, 371] width 91 height 27
click at [823, 23] on div "Print package label You have selected 1 package label to print : 1A4070300003BC…" at bounding box center [612, 211] width 455 height 376
click at [825, 33] on icon "button" at bounding box center [825, 36] width 11 height 18
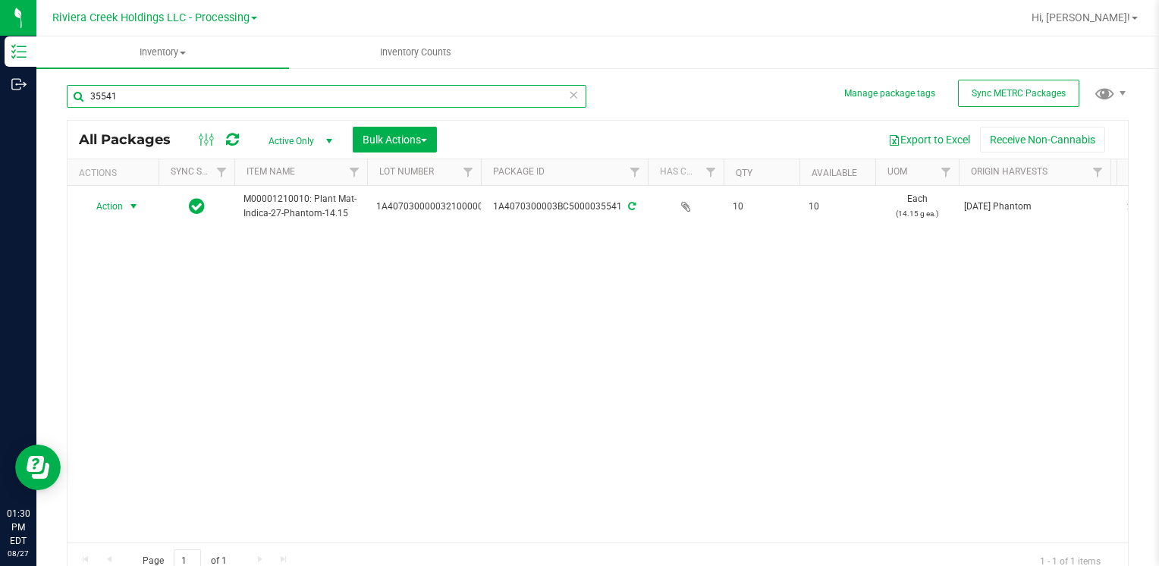
click at [172, 90] on input "35541" at bounding box center [327, 96] width 520 height 23
click at [170, 86] on input "36568" at bounding box center [327, 96] width 520 height 23
type input "15599"
